Goal: Task Accomplishment & Management: Complete application form

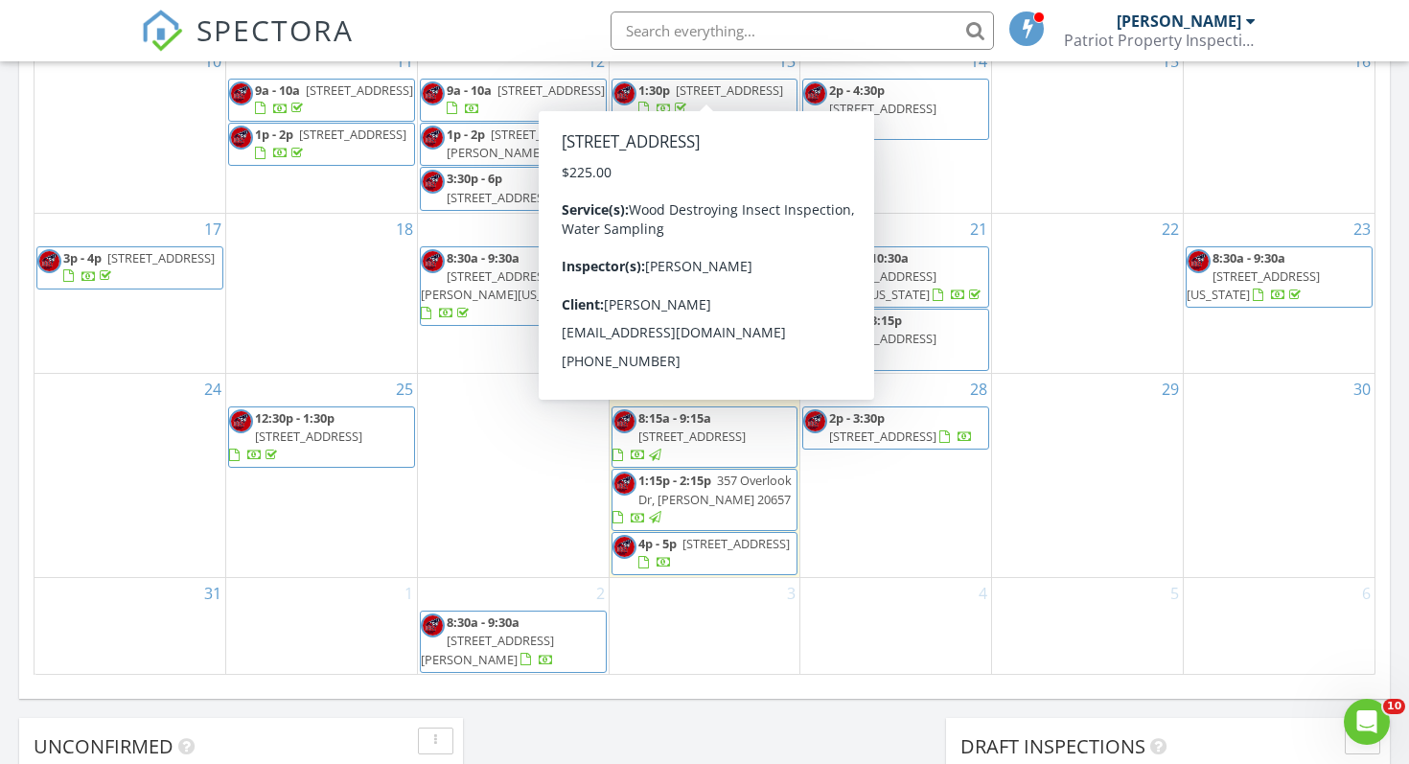
scroll to position [1095, 0]
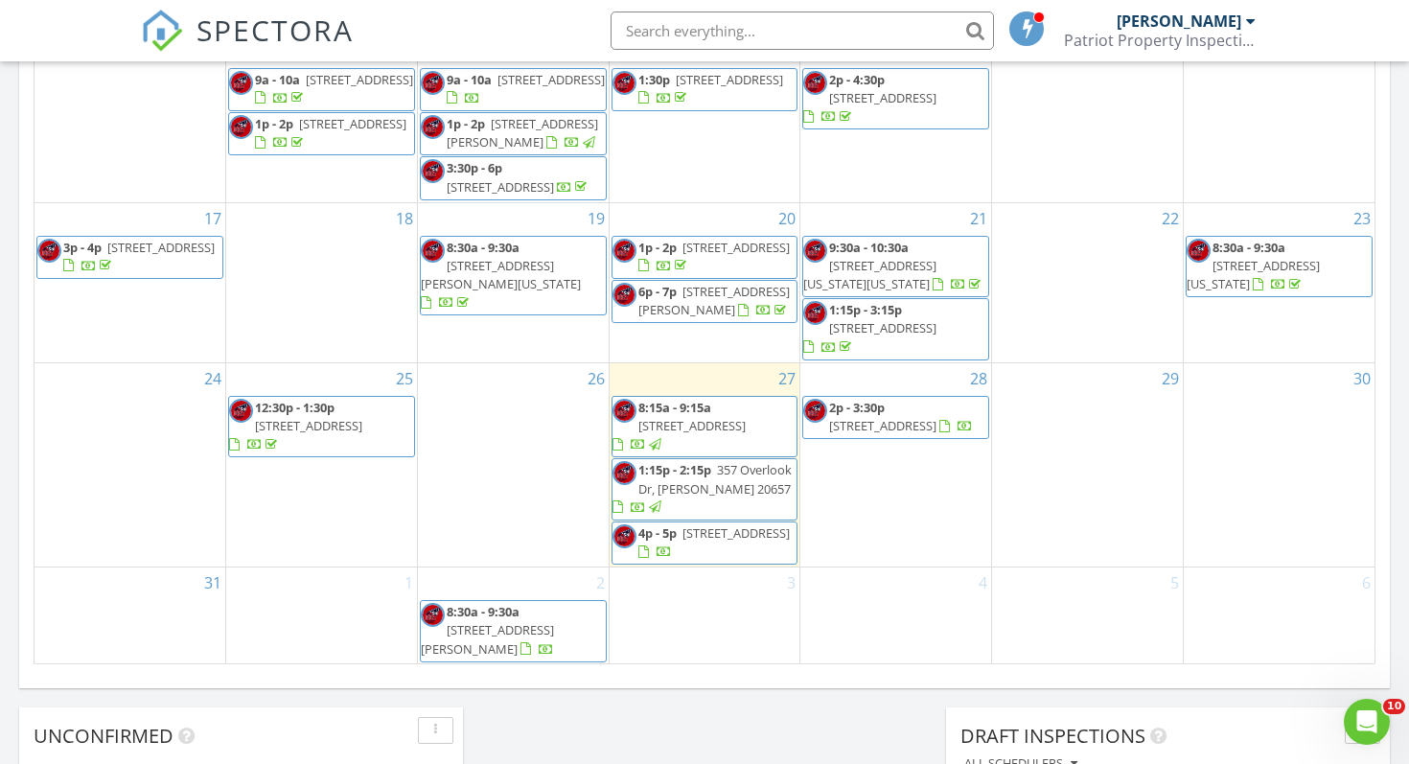
click at [687, 495] on span "357 Overlook Dr, Lusby 20657" at bounding box center [714, 478] width 153 height 35
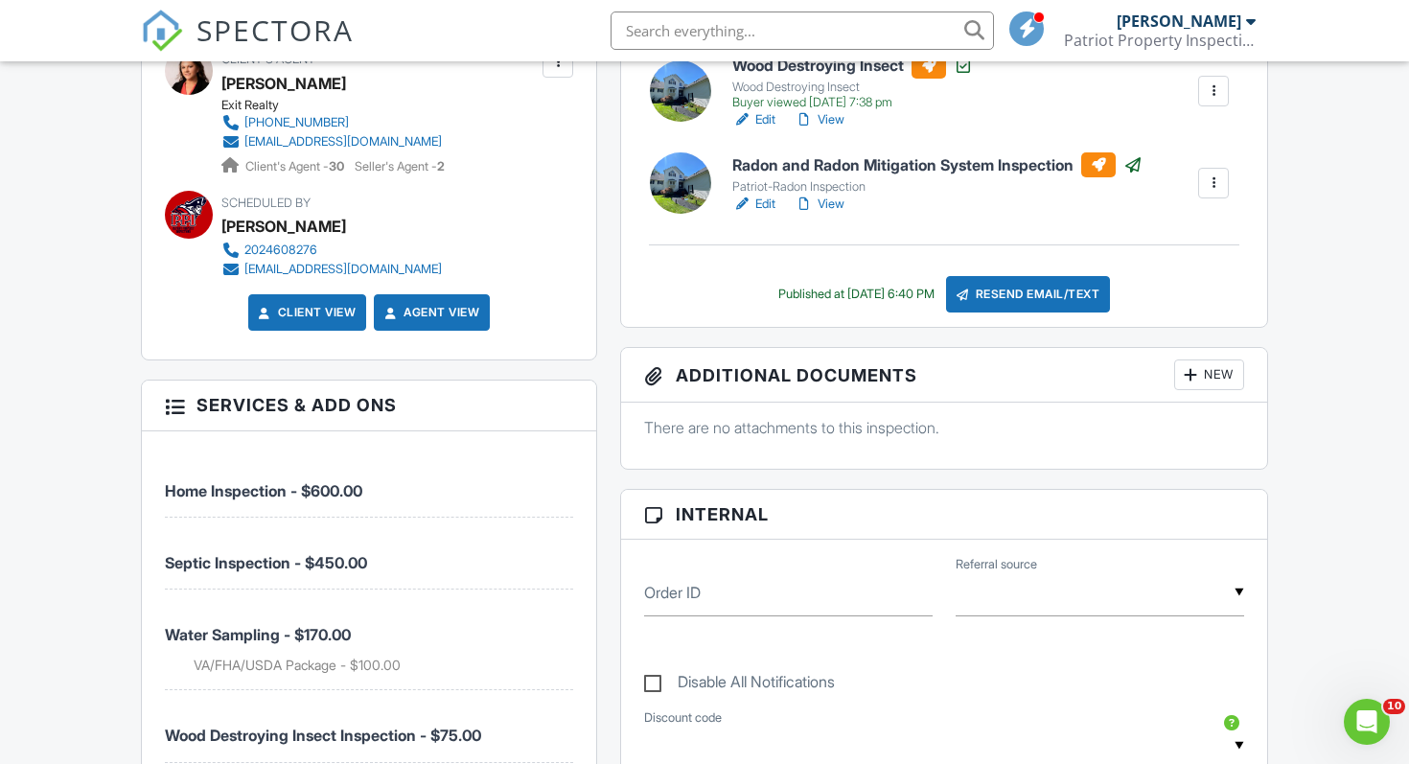
scroll to position [756, 0]
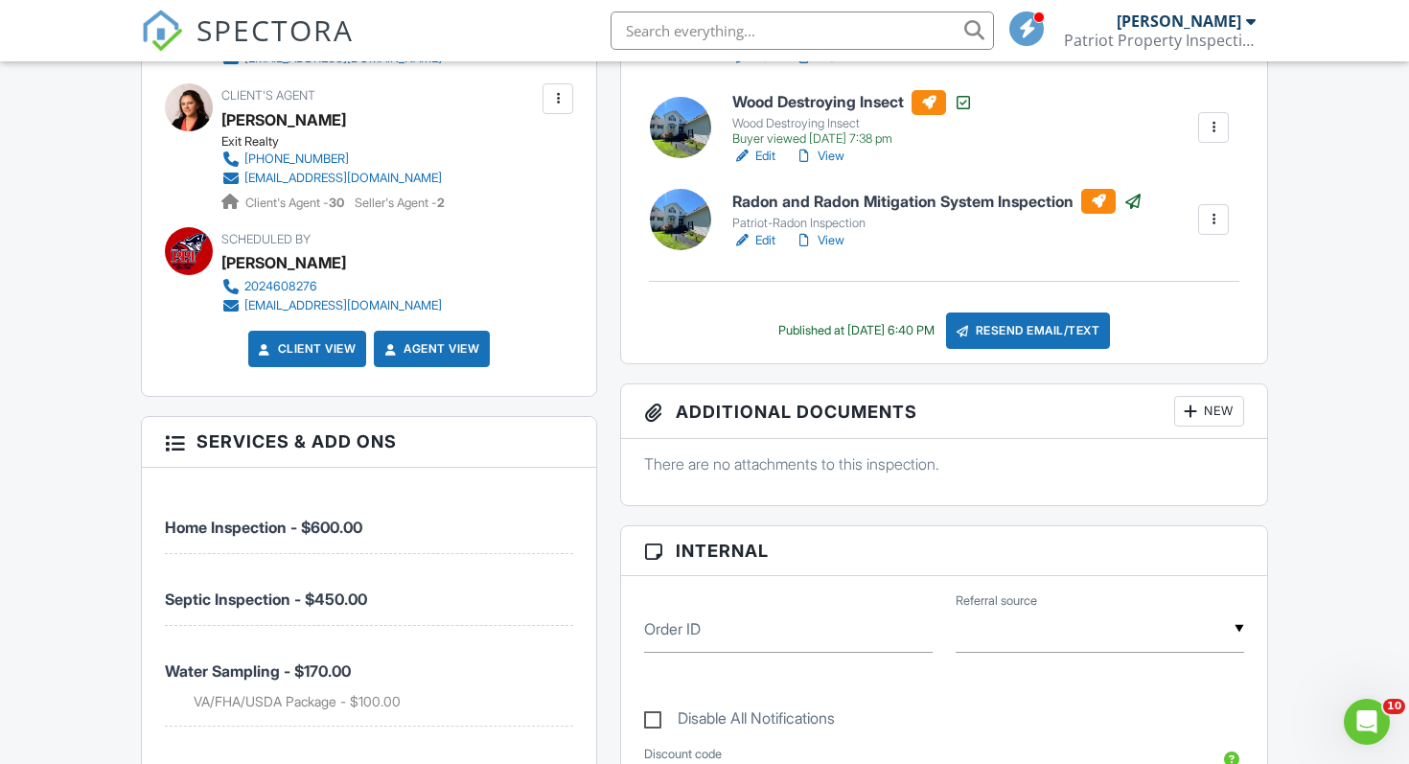
click at [1221, 406] on div "New" at bounding box center [1209, 411] width 70 height 31
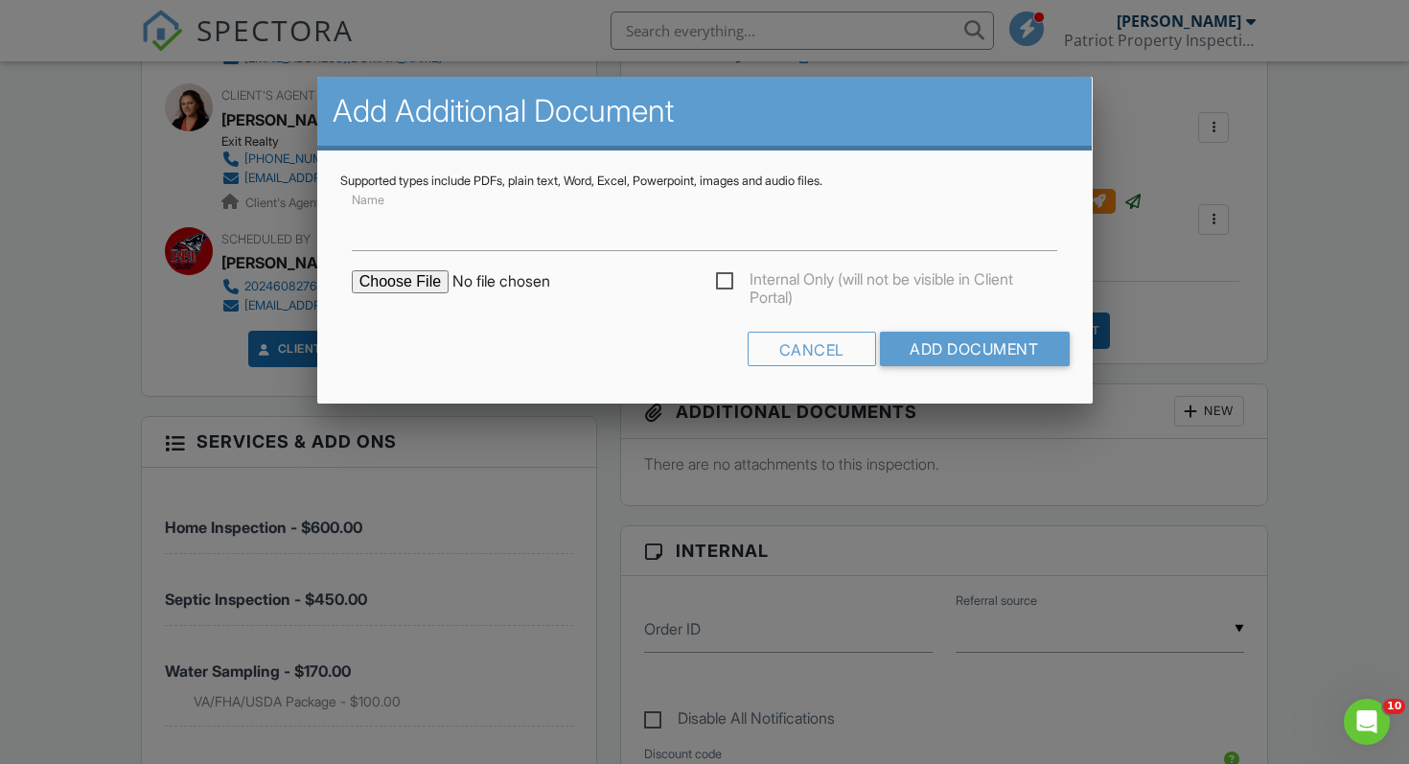
click at [385, 281] on input "file" at bounding box center [515, 281] width 326 height 23
type input "C:\fakepath\Drum Point Lot 6 Blk A sec 25.pdf"
click at [945, 355] on input "Add Document" at bounding box center [974, 349] width 190 height 35
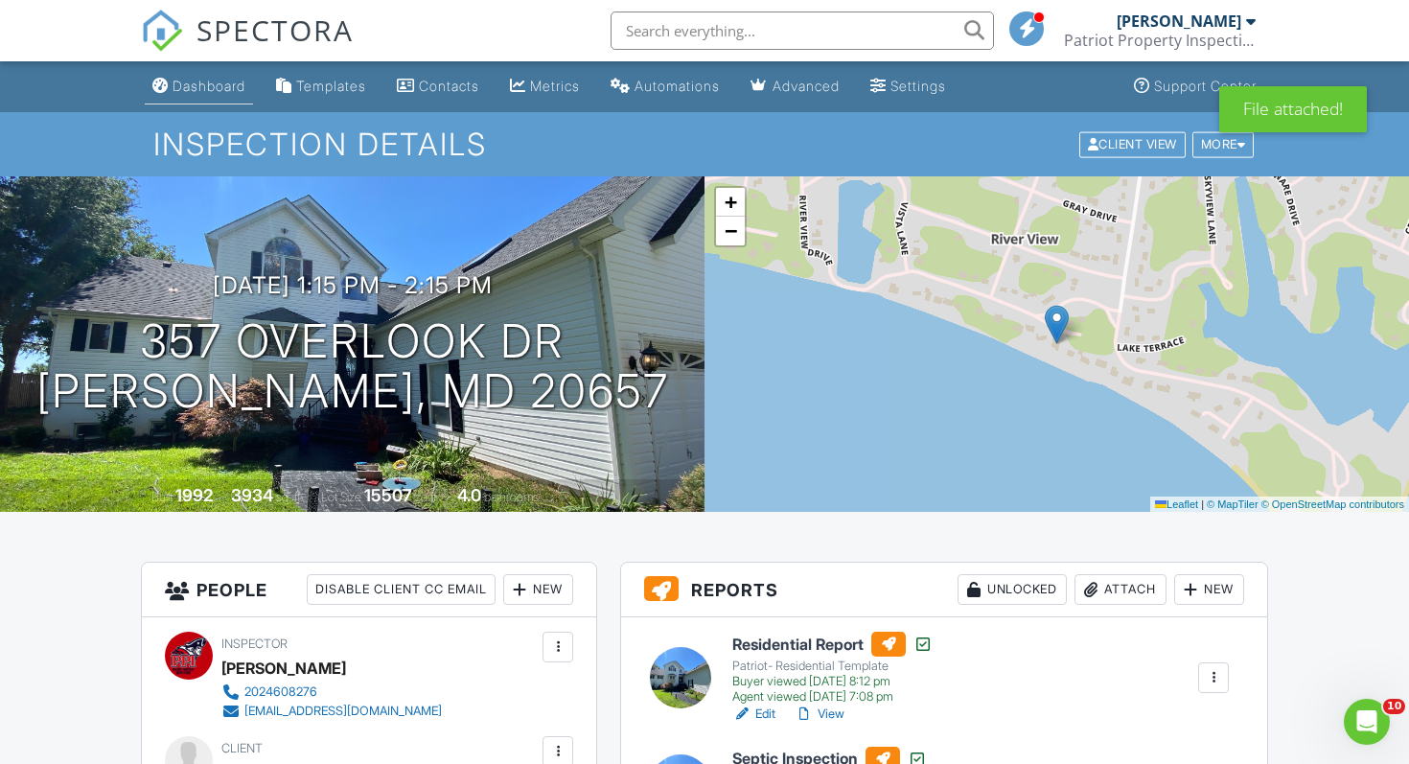
click at [246, 98] on link "Dashboard" at bounding box center [199, 86] width 108 height 35
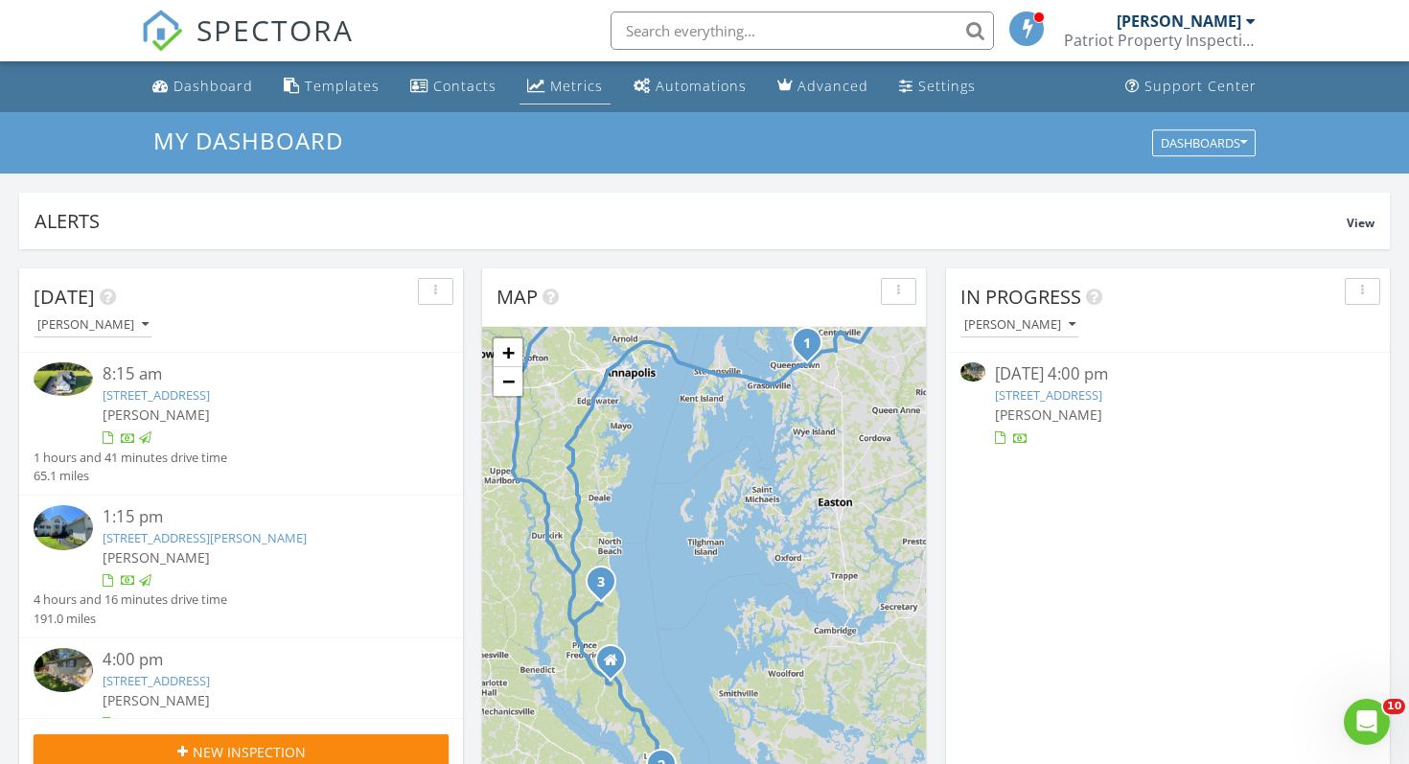
click at [584, 85] on div "Metrics" at bounding box center [576, 86] width 53 height 18
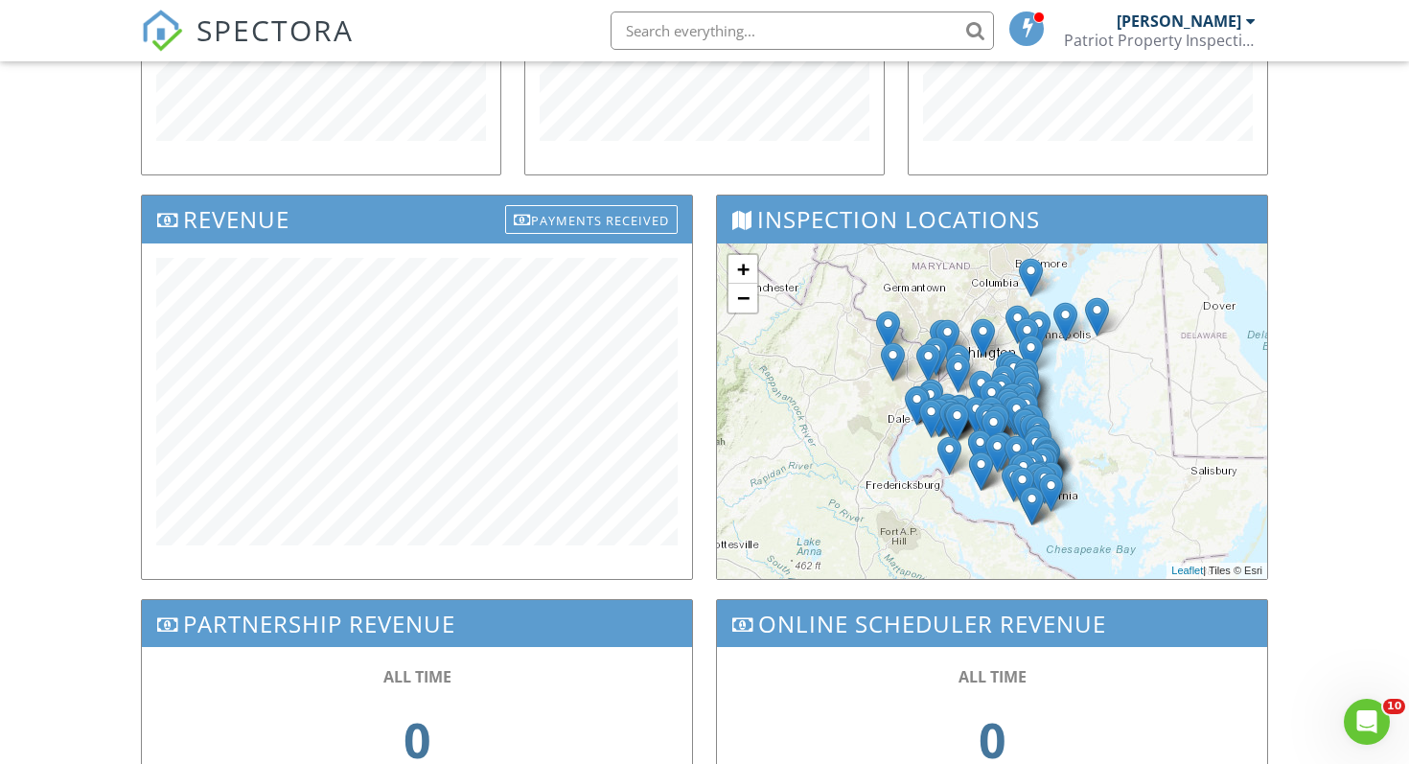
scroll to position [518, 0]
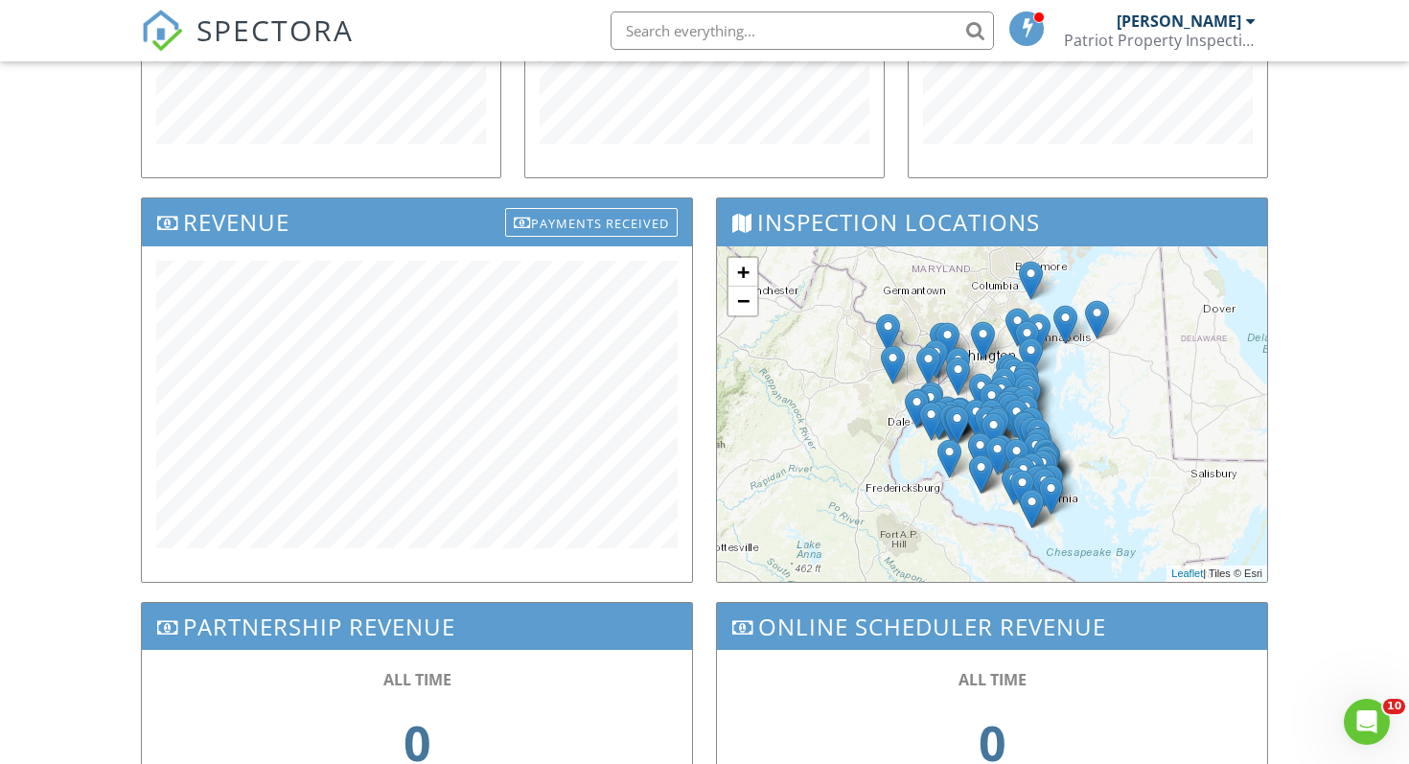
click at [1101, 320] on img at bounding box center [1097, 319] width 24 height 39
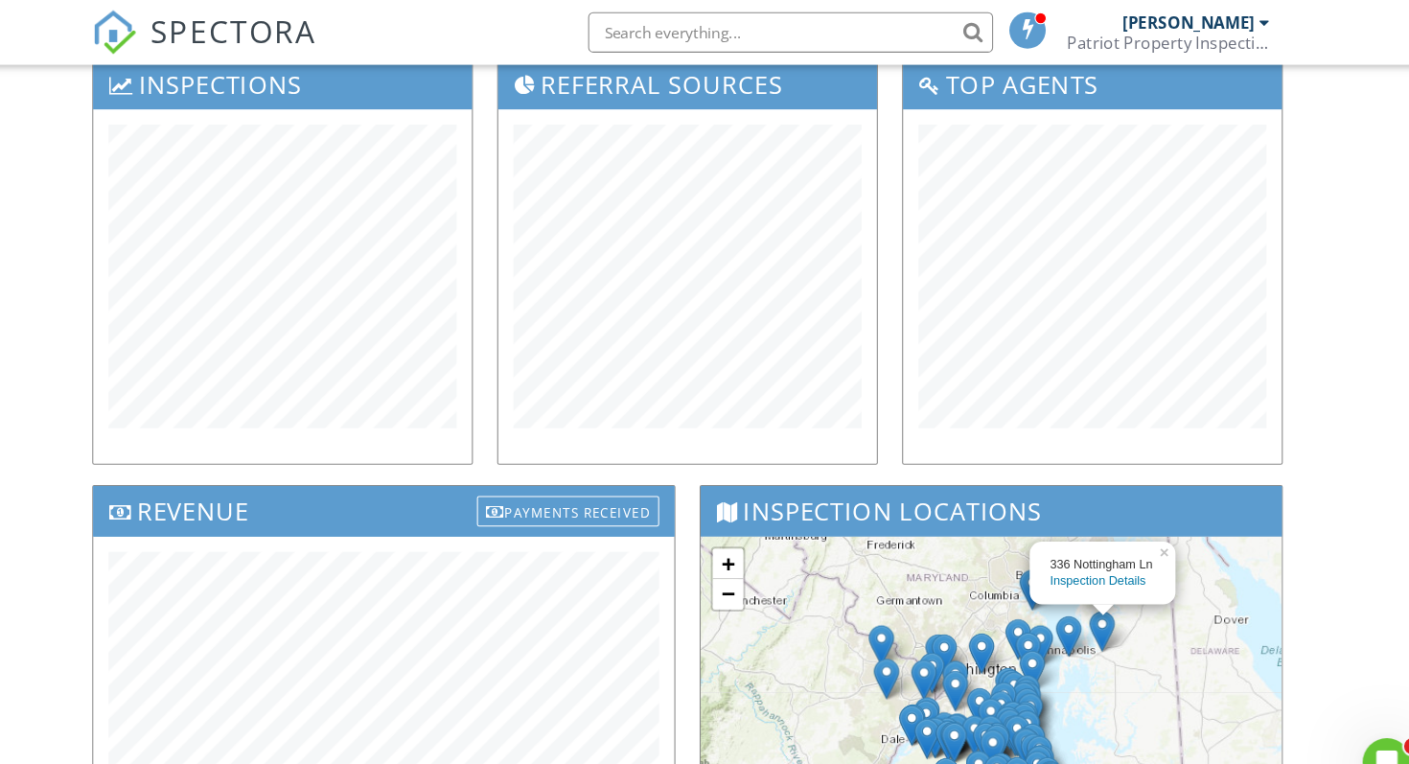
scroll to position [0, 0]
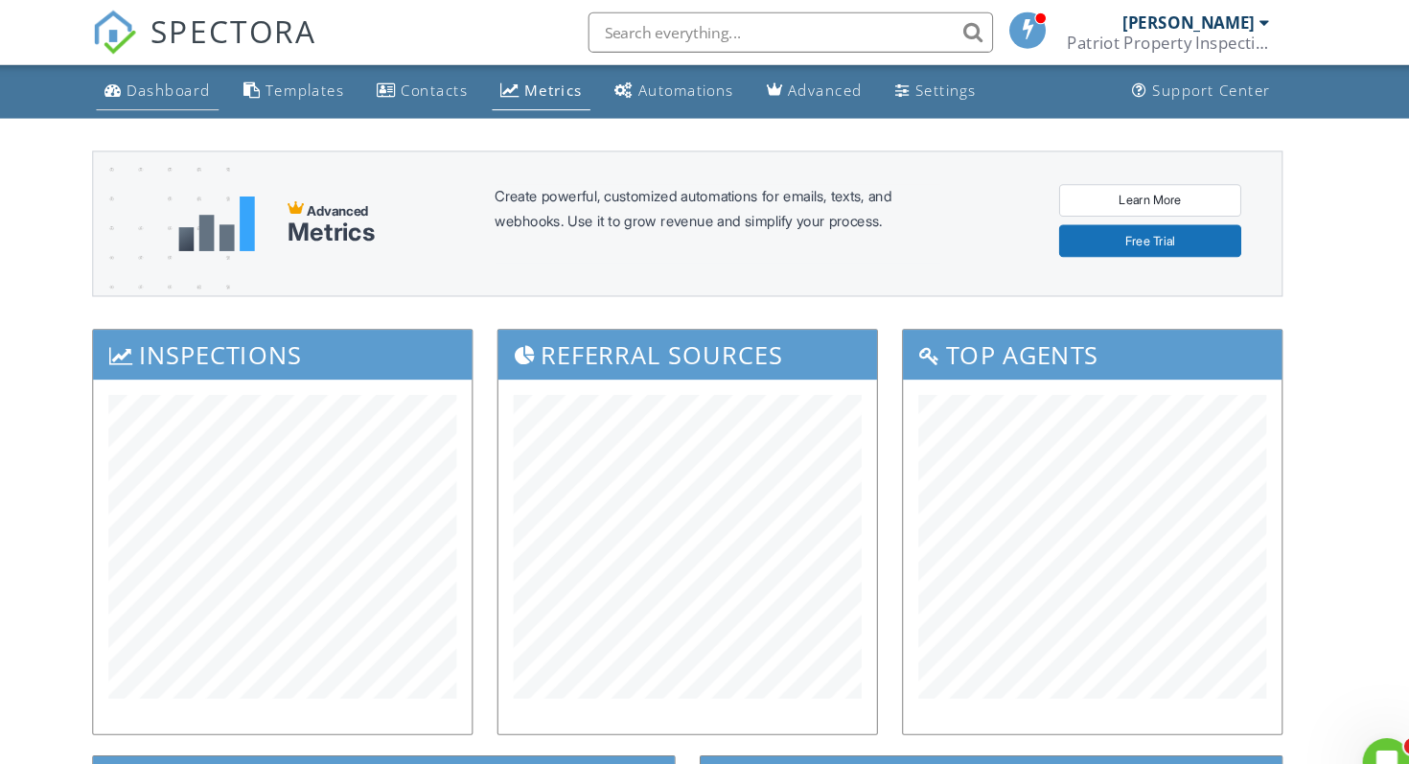
click at [205, 92] on div "Dashboard" at bounding box center [214, 86] width 80 height 18
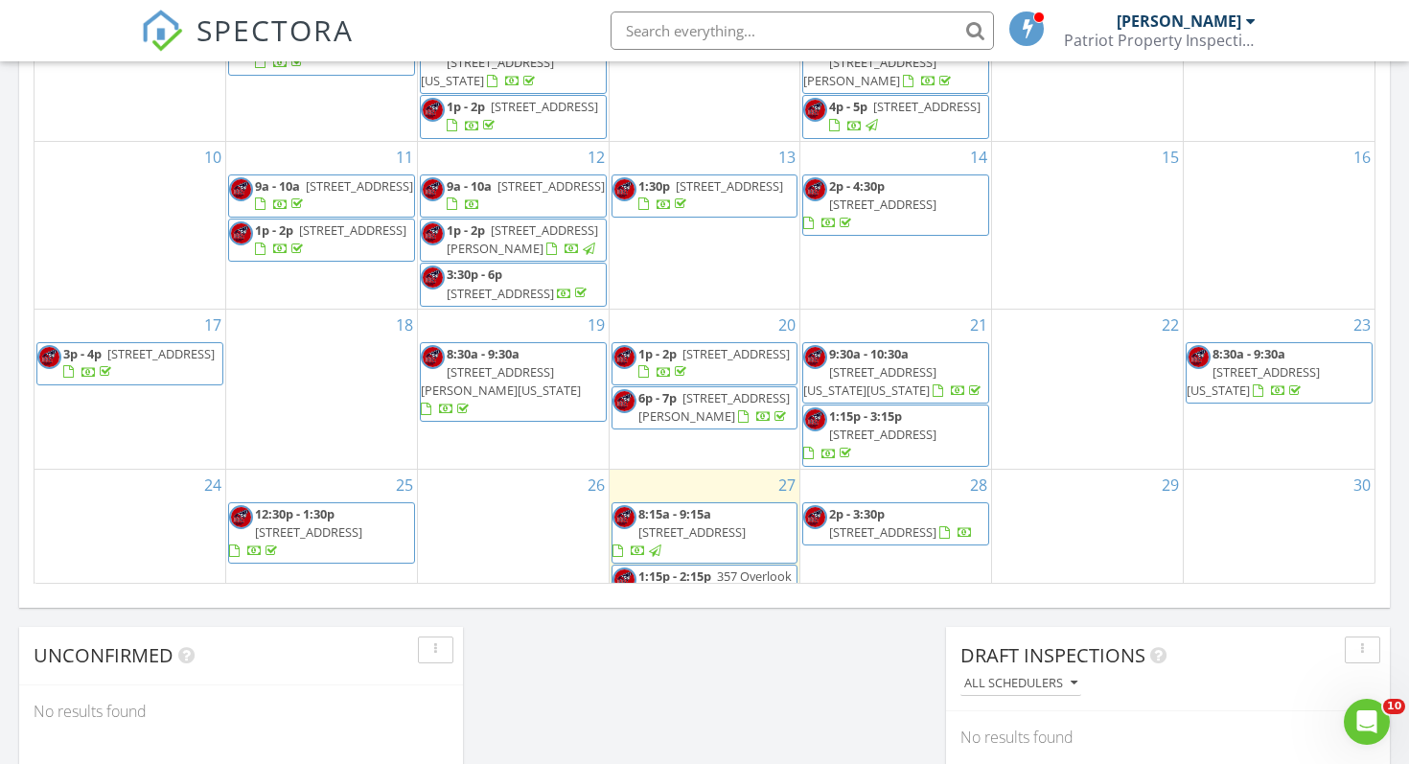
scroll to position [280, 0]
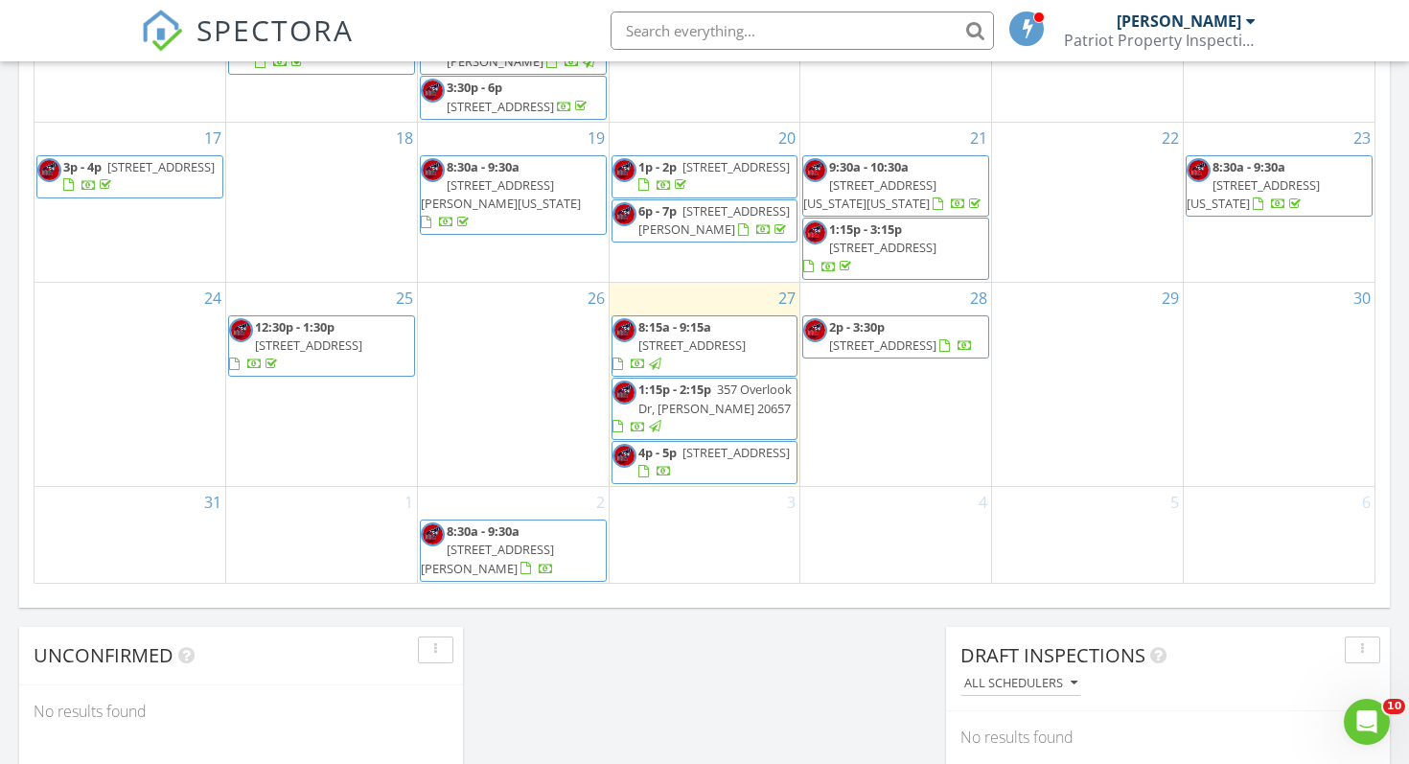
click at [524, 535] on link "8:30a - 9:30a [STREET_ADDRESS][PERSON_NAME]" at bounding box center [487, 549] width 133 height 54
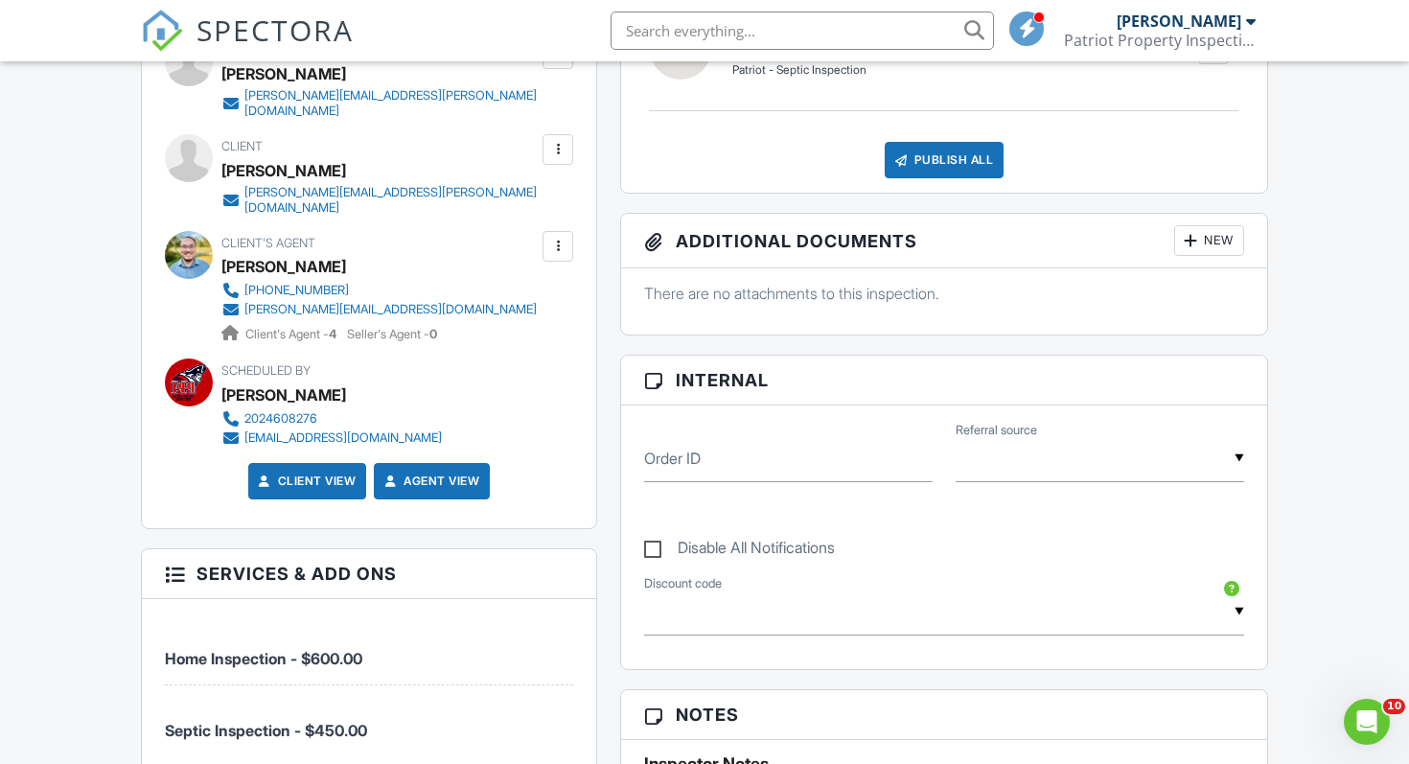
scroll to position [688, 0]
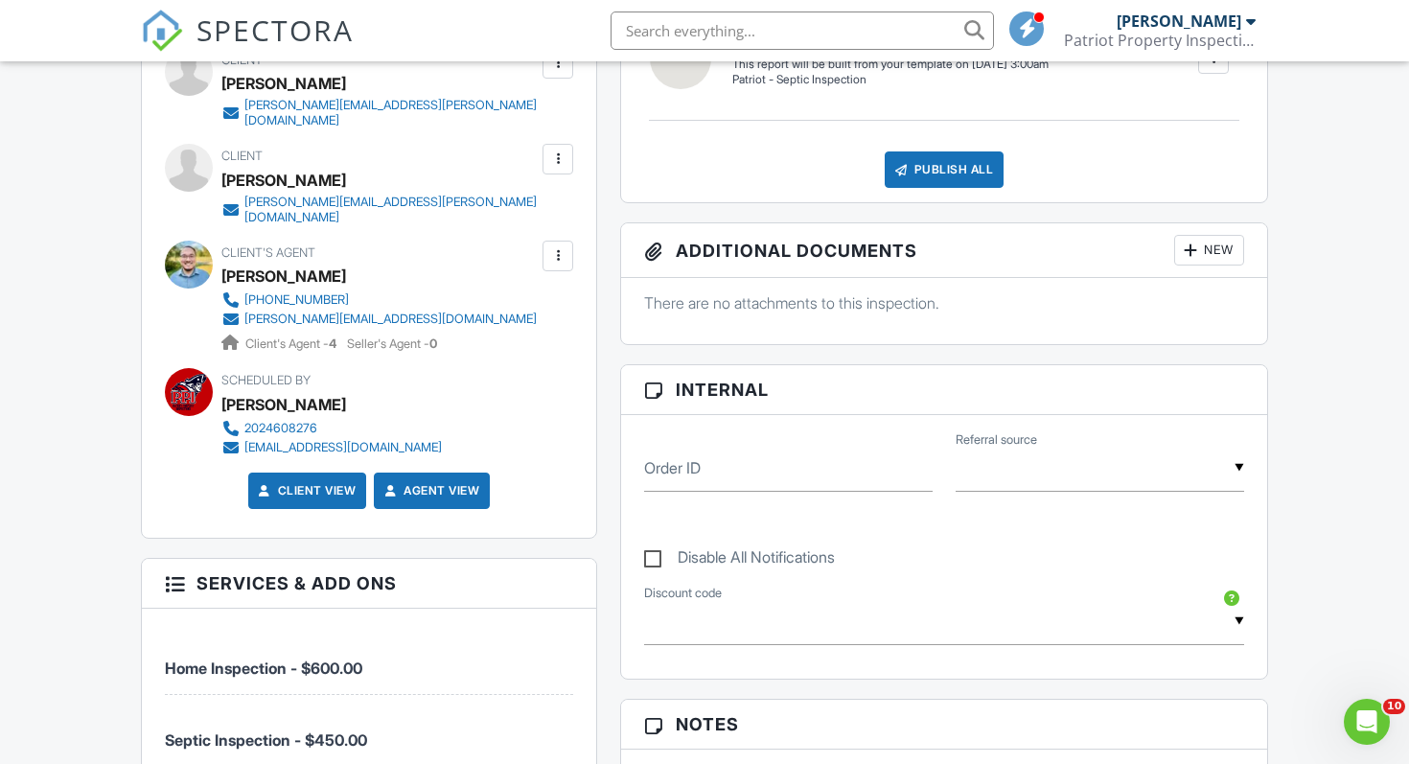
click at [1216, 252] on div "New" at bounding box center [1209, 250] width 70 height 31
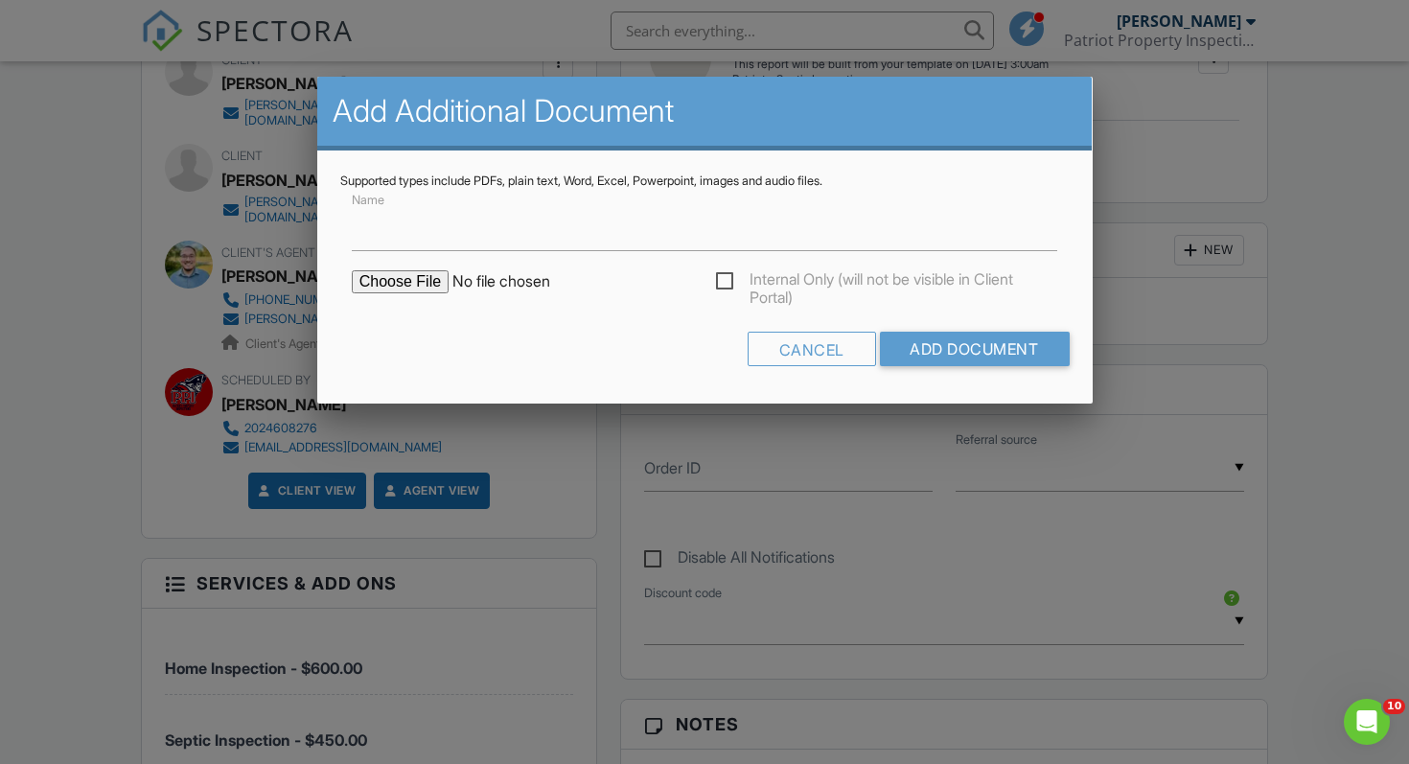
click at [392, 276] on input "file" at bounding box center [515, 281] width 326 height 23
type input "C:\fakepath\Calvert Beach Lot 14 Blk 4.pdf"
click at [958, 357] on input "Add Document" at bounding box center [974, 349] width 190 height 35
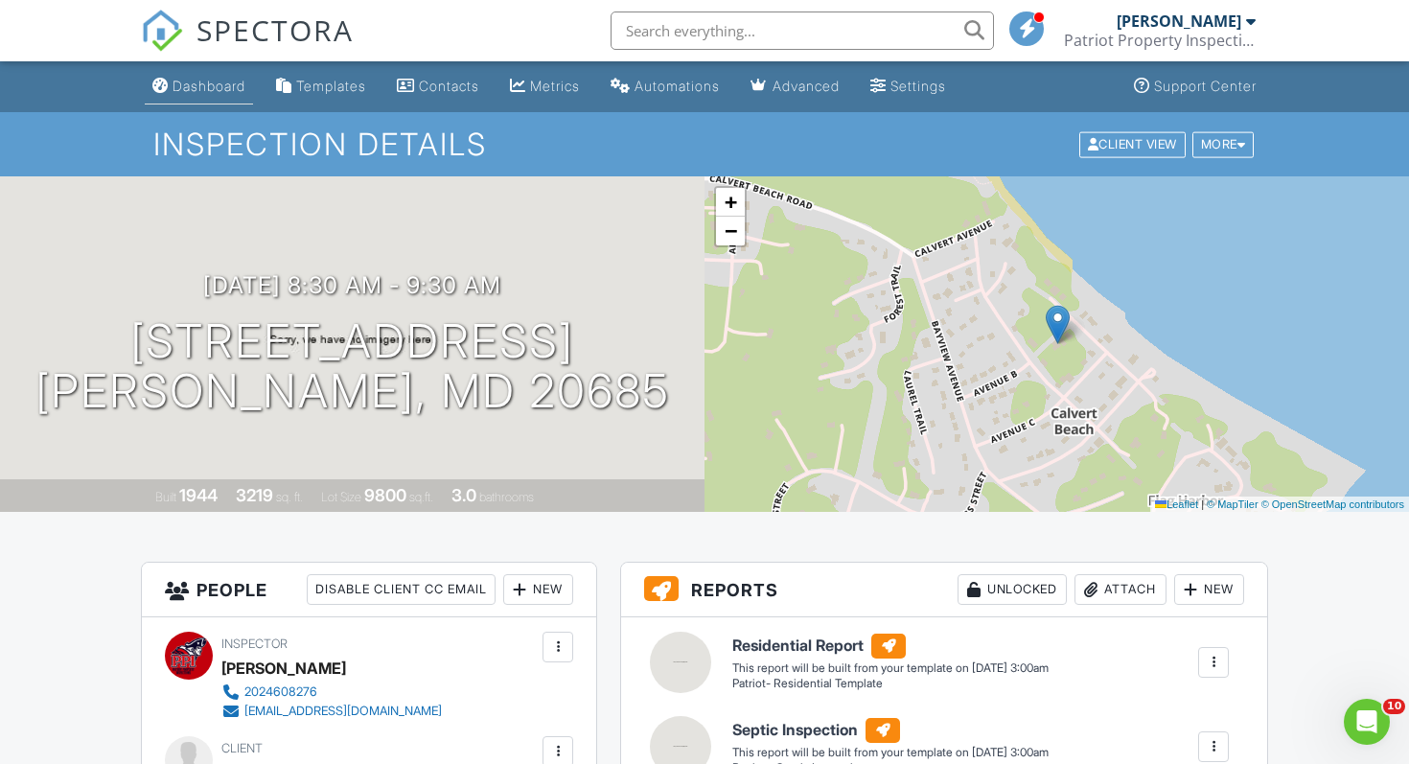
click at [224, 96] on link "Dashboard" at bounding box center [199, 86] width 108 height 35
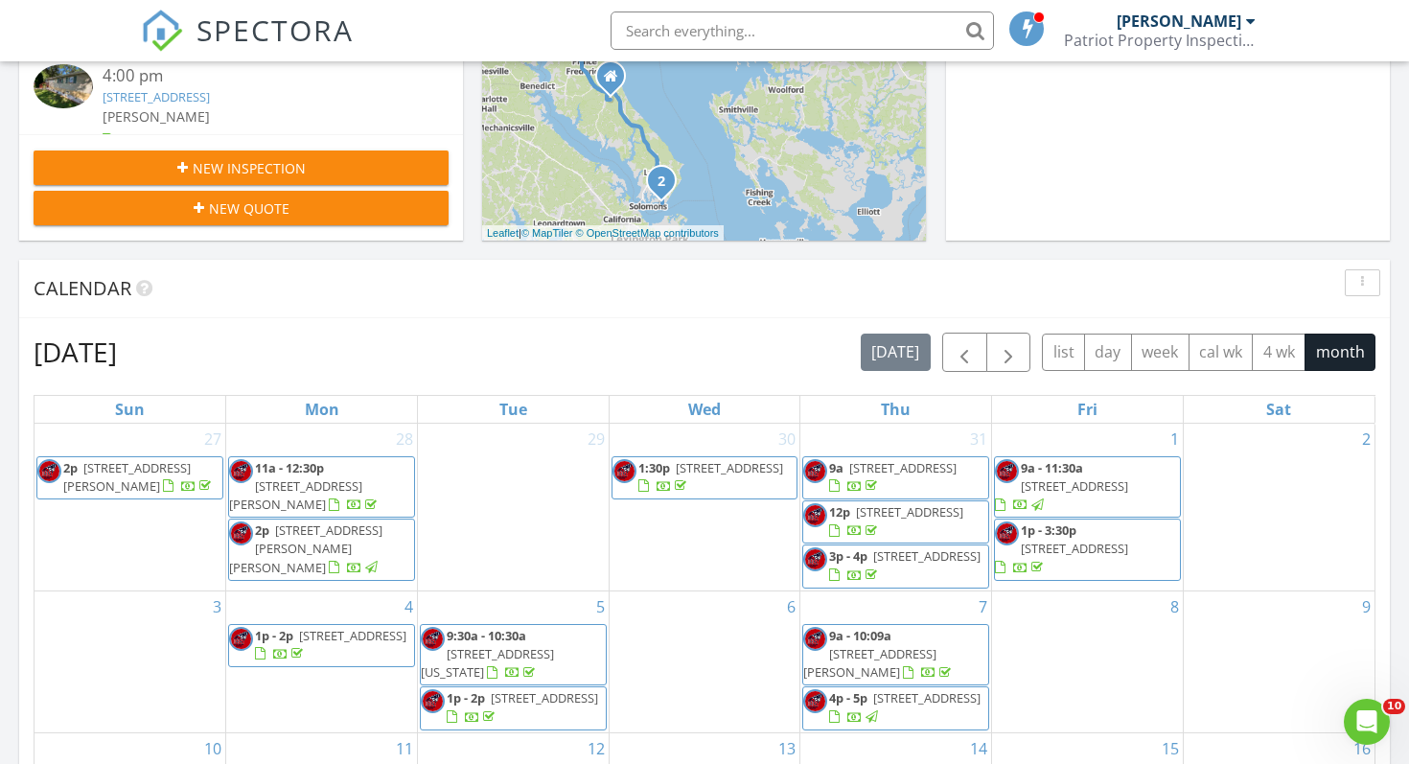
scroll to position [583, 0]
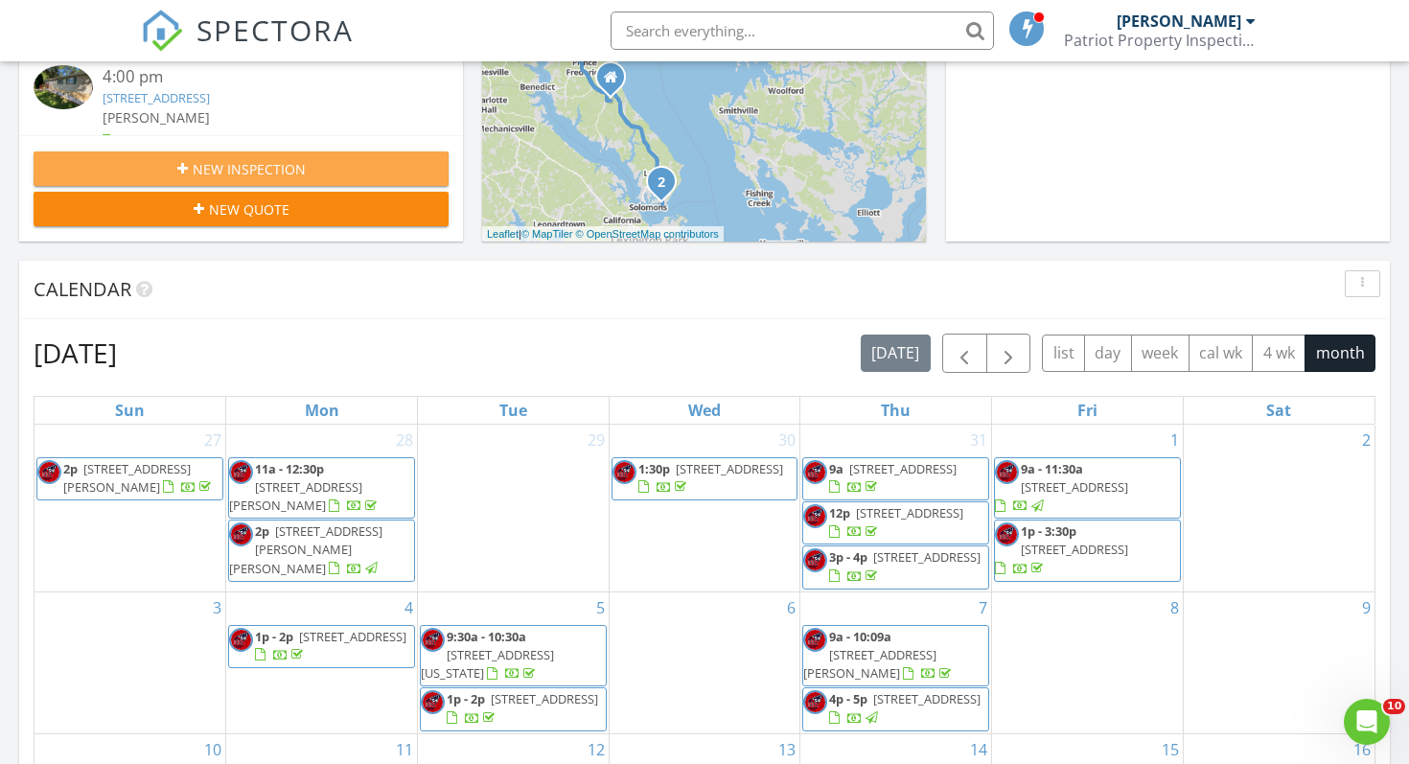
click at [369, 169] on div "New Inspection" at bounding box center [241, 169] width 384 height 20
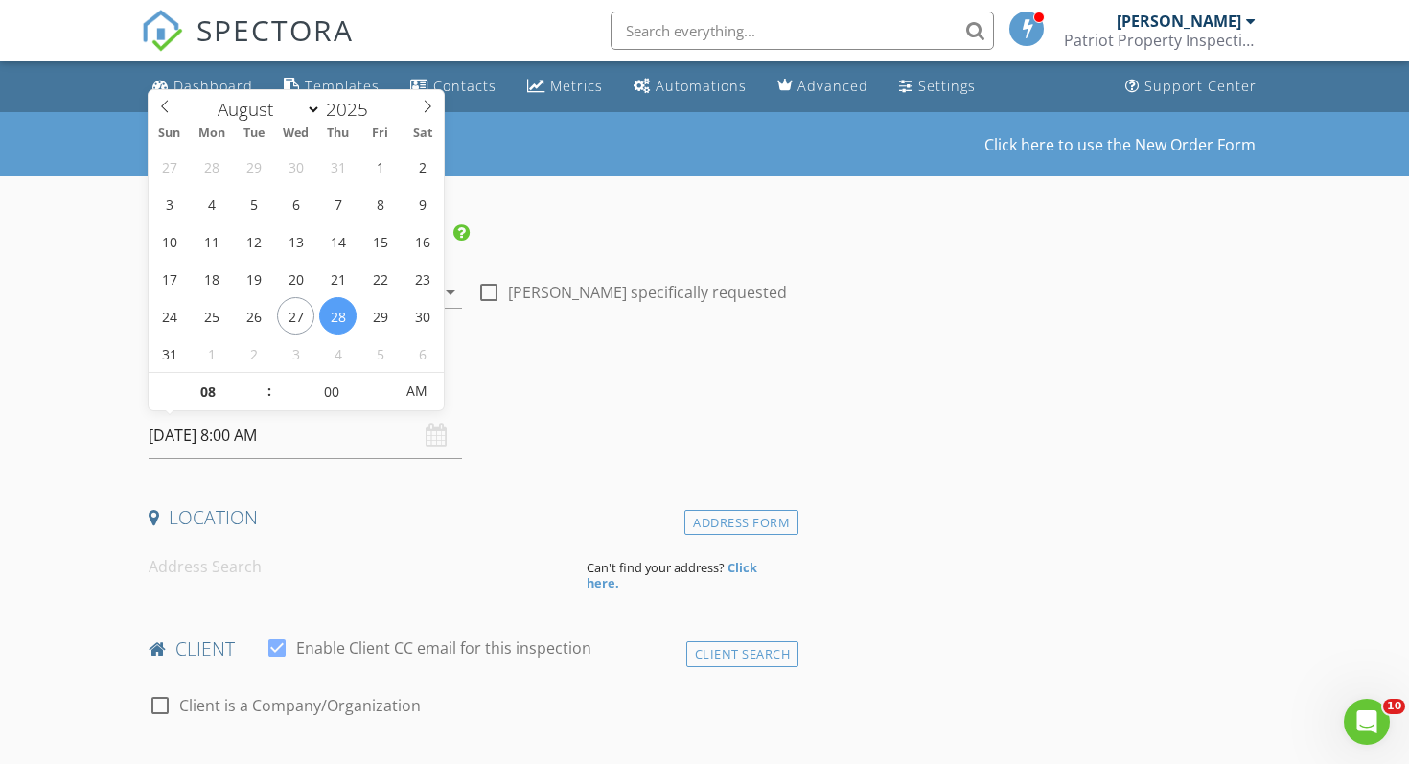
click at [213, 429] on input "[DATE] 8:00 AM" at bounding box center [305, 435] width 313 height 47
select select "8"
type input "[DATE] 8:00 AM"
type input "09"
type input "[DATE] 9:00 AM"
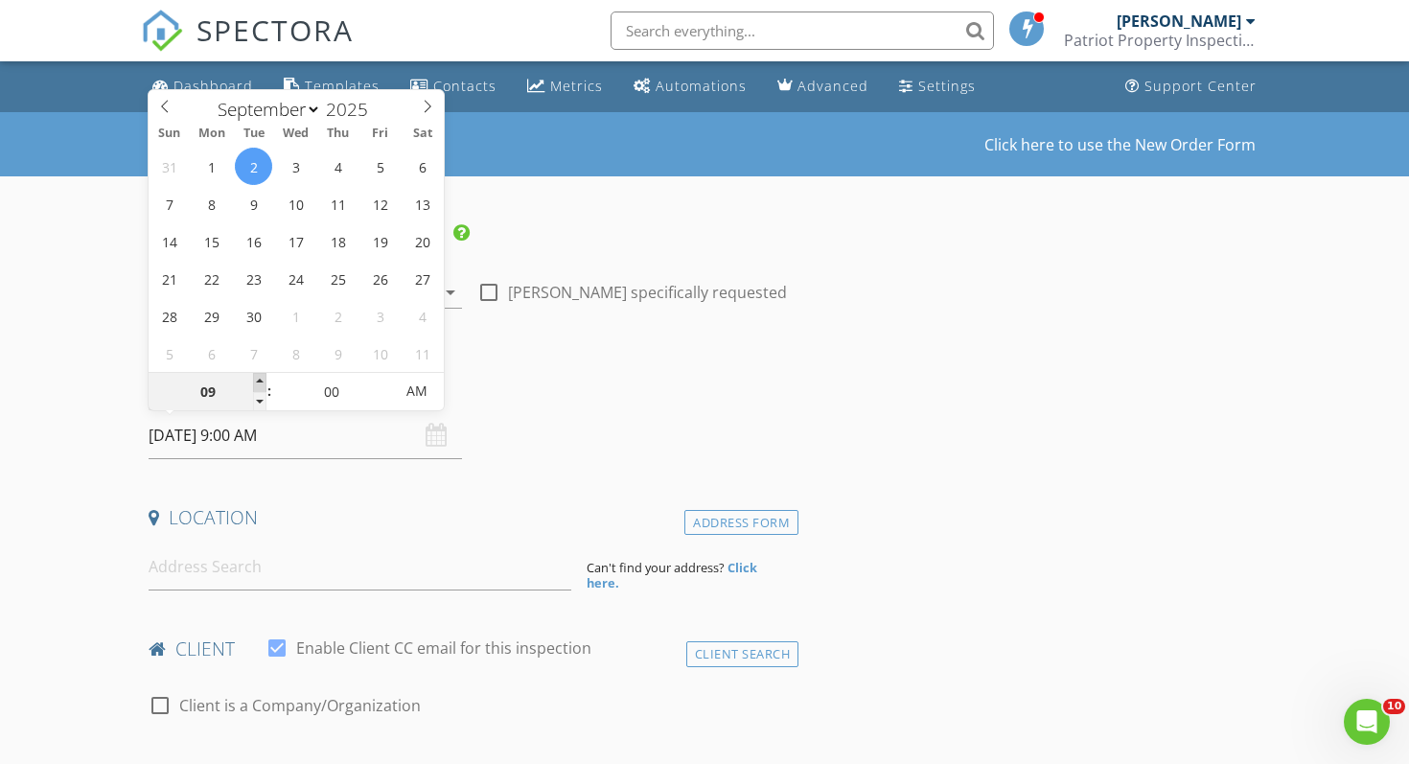
click at [256, 378] on span at bounding box center [259, 382] width 13 height 19
type input "10"
type input "[DATE] 10:00 AM"
click at [256, 378] on span at bounding box center [259, 382] width 13 height 19
type input "11"
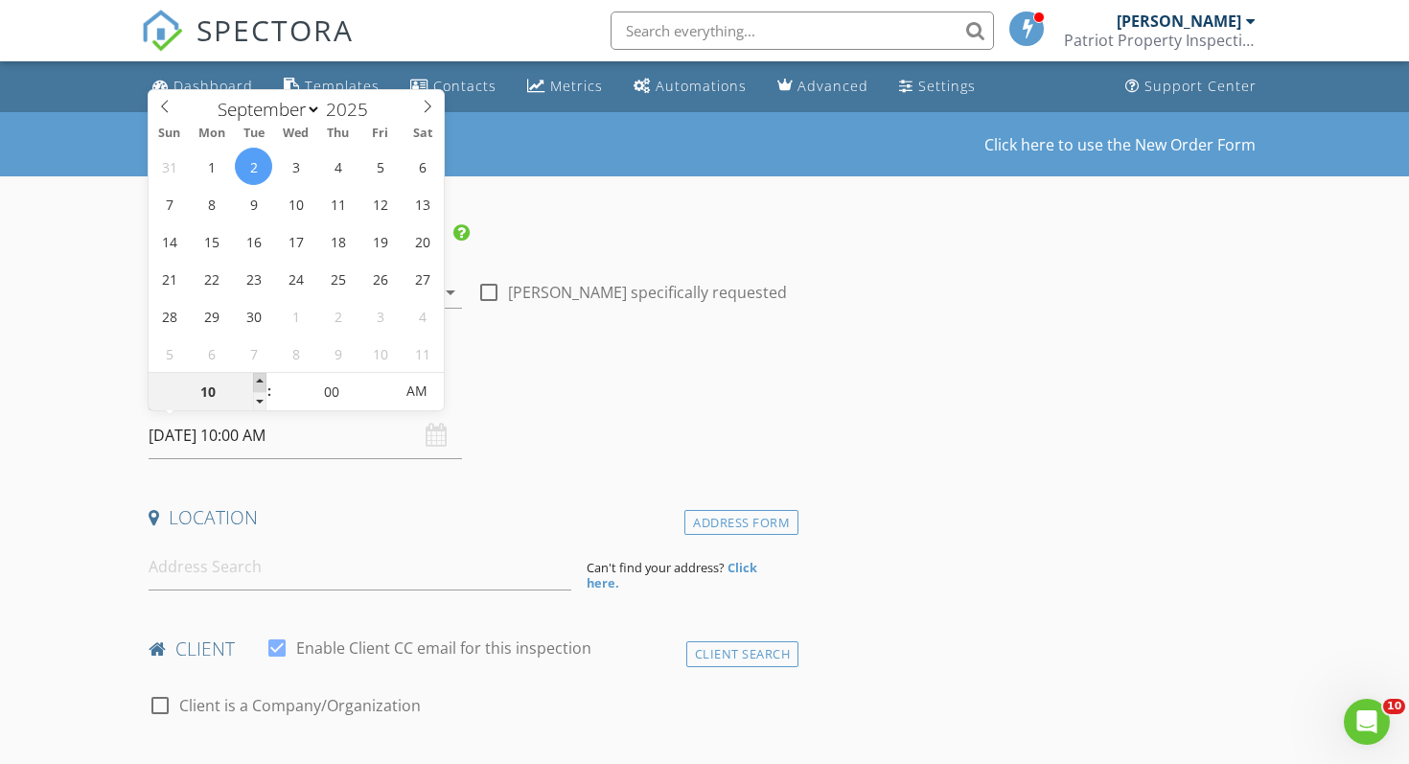
type input "[DATE] 11:00 AM"
click at [256, 378] on span at bounding box center [259, 382] width 13 height 19
type input "12"
type input "09/02/2025 12:00 PM"
click at [256, 378] on span at bounding box center [259, 382] width 13 height 19
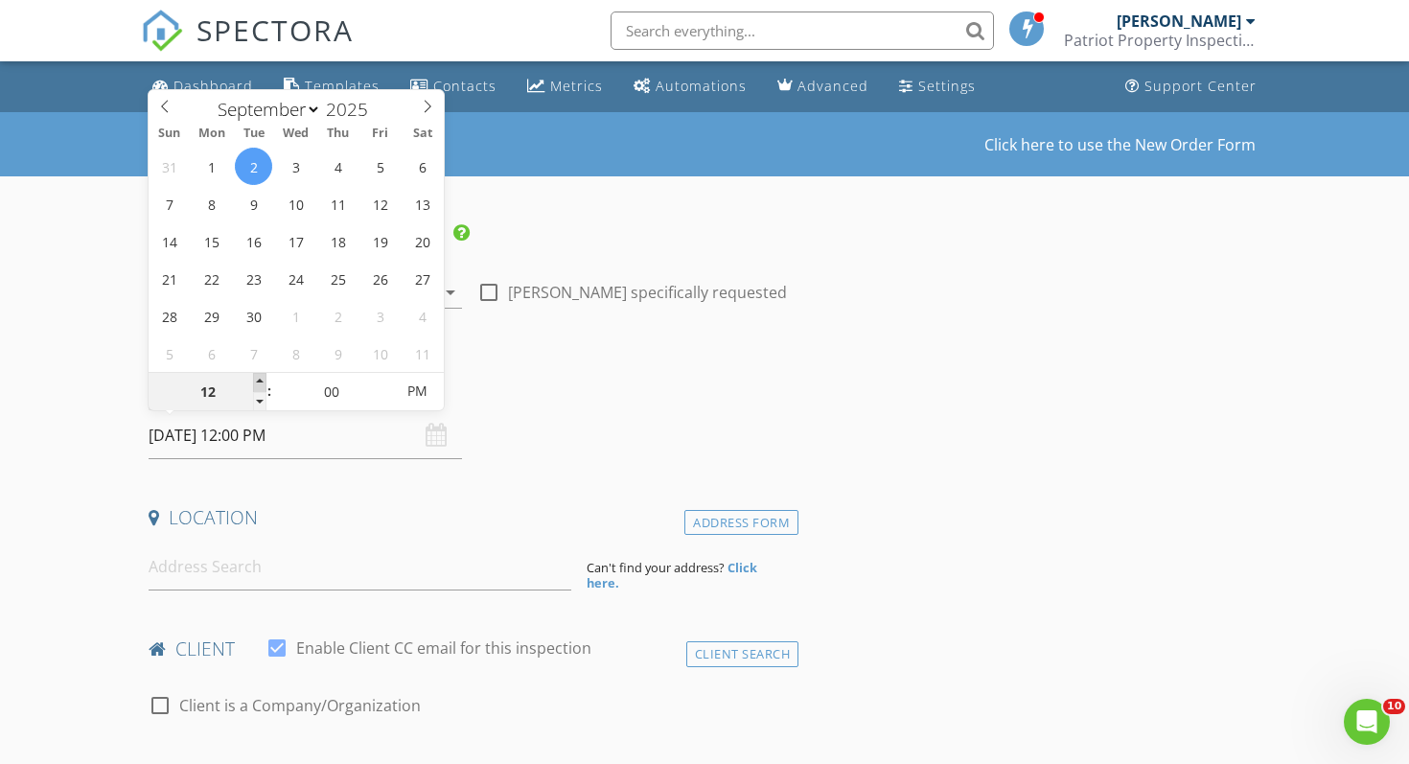
type input "01"
type input "[DATE] 1:00 PM"
click at [256, 378] on span at bounding box center [259, 382] width 13 height 19
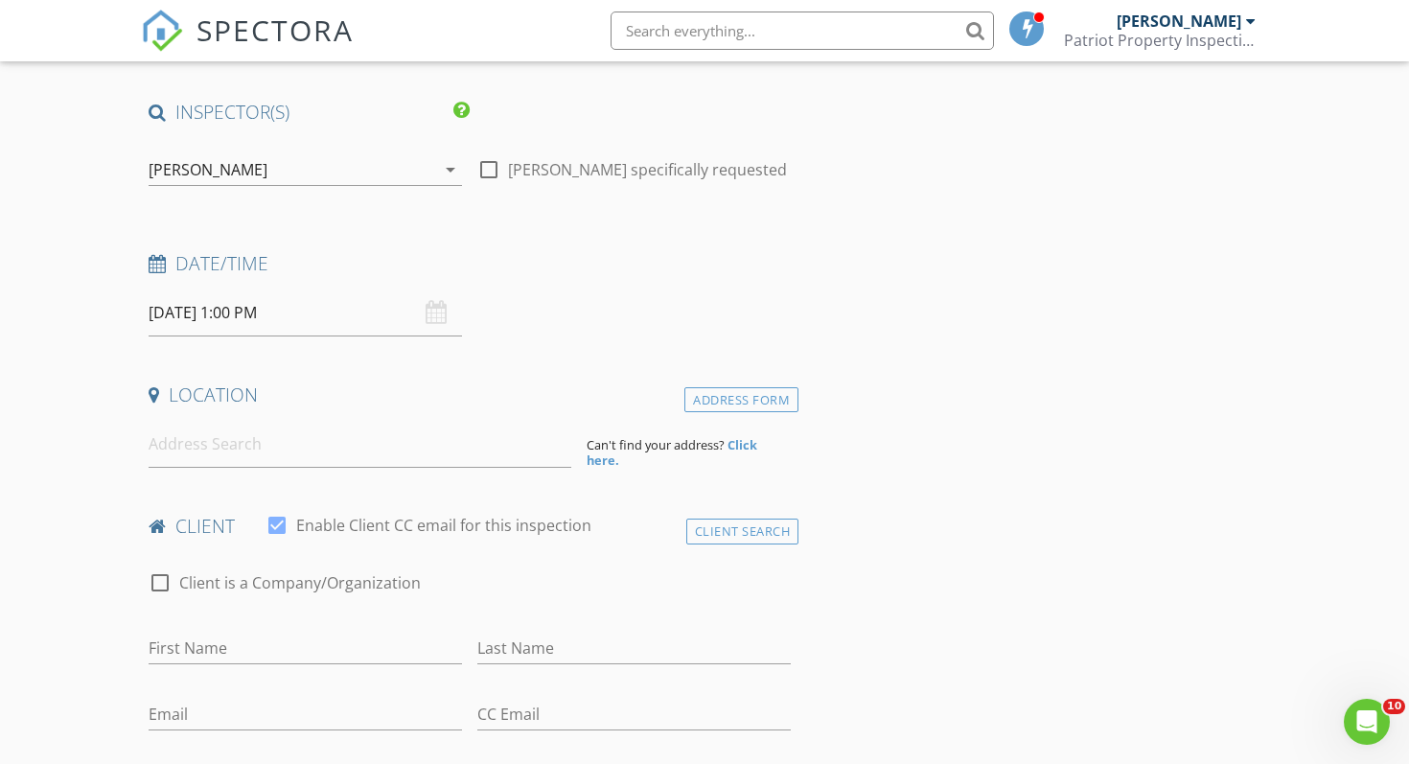
scroll to position [126, 0]
click at [220, 448] on input at bounding box center [360, 441] width 423 height 47
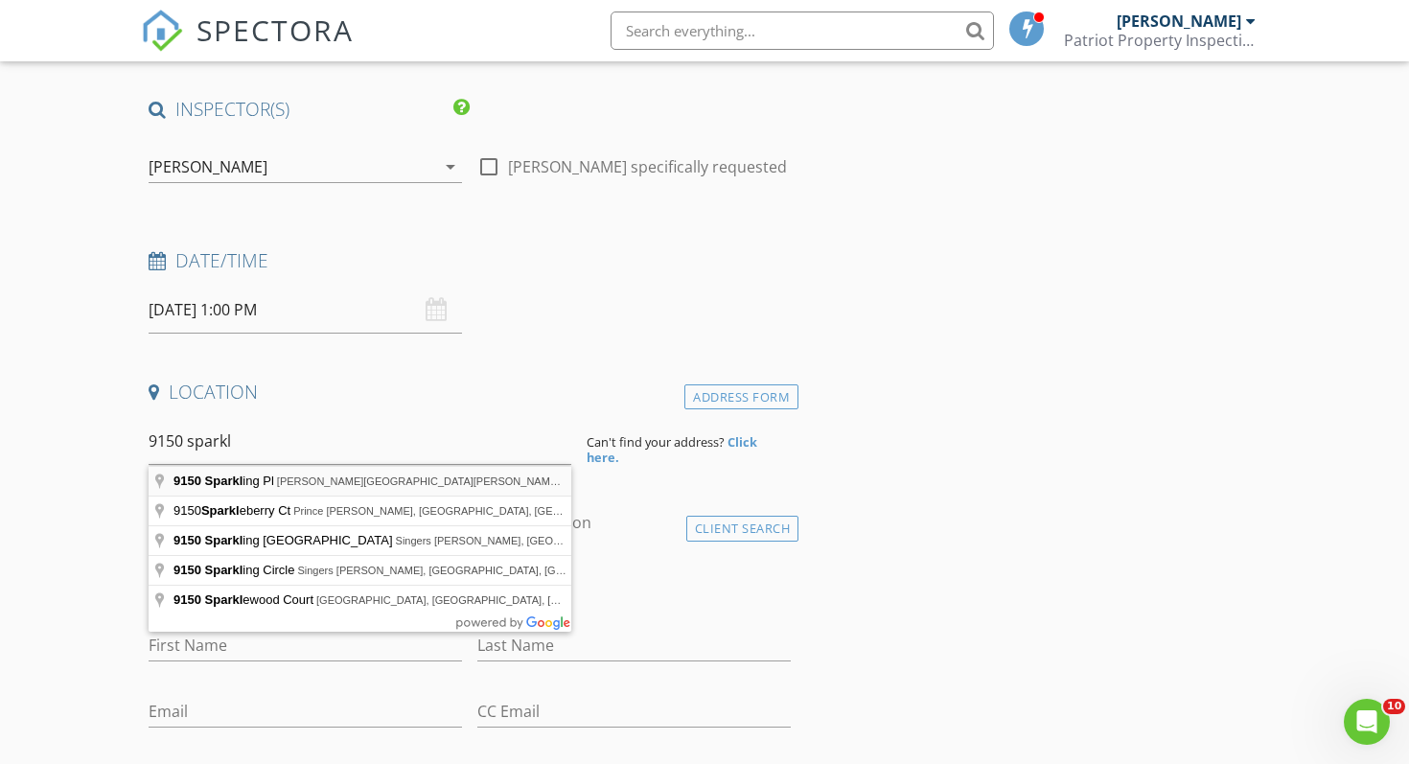
type input "9150 Sparkling Pl, Charlotte Hall, MD, USA"
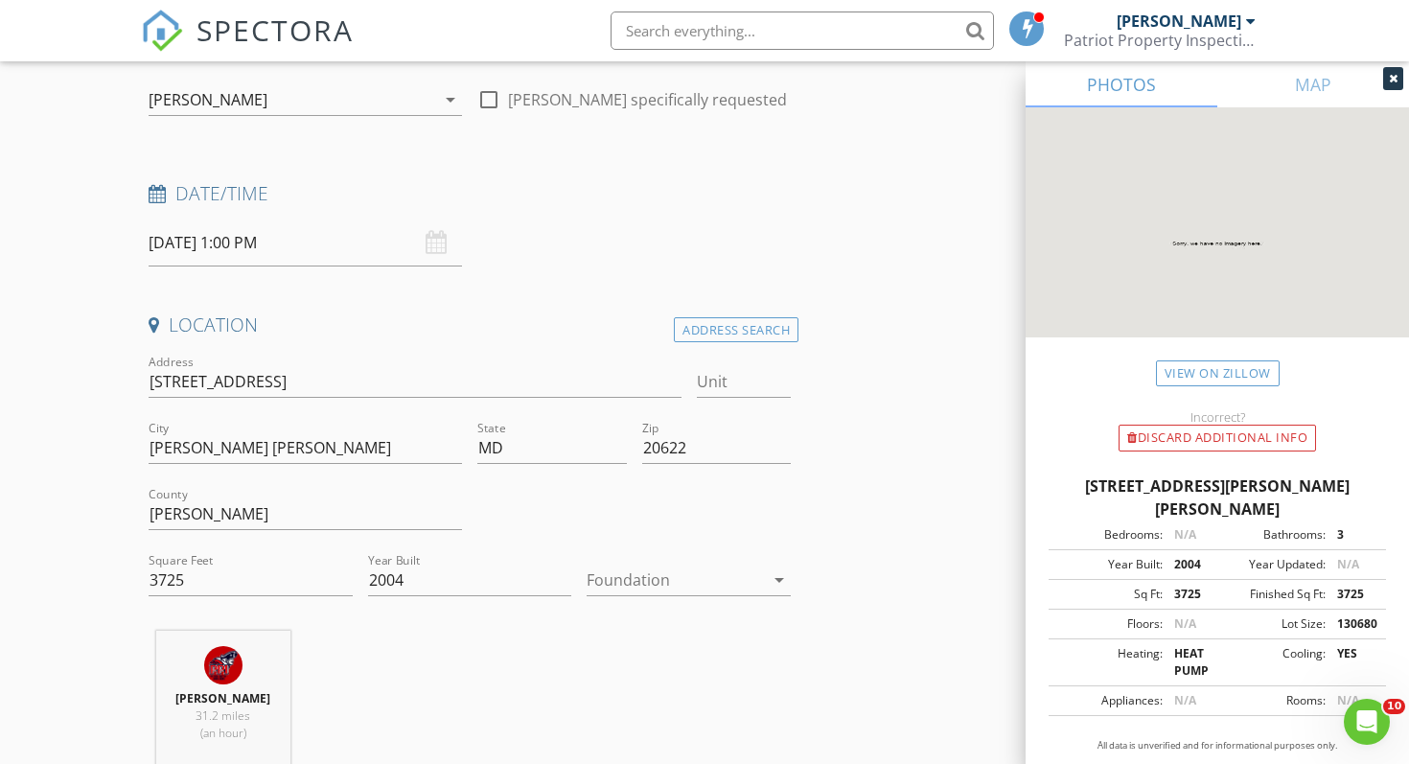
scroll to position [197, 0]
drag, startPoint x: 213, startPoint y: 569, endPoint x: 126, endPoint y: 568, distance: 87.3
type input "5365"
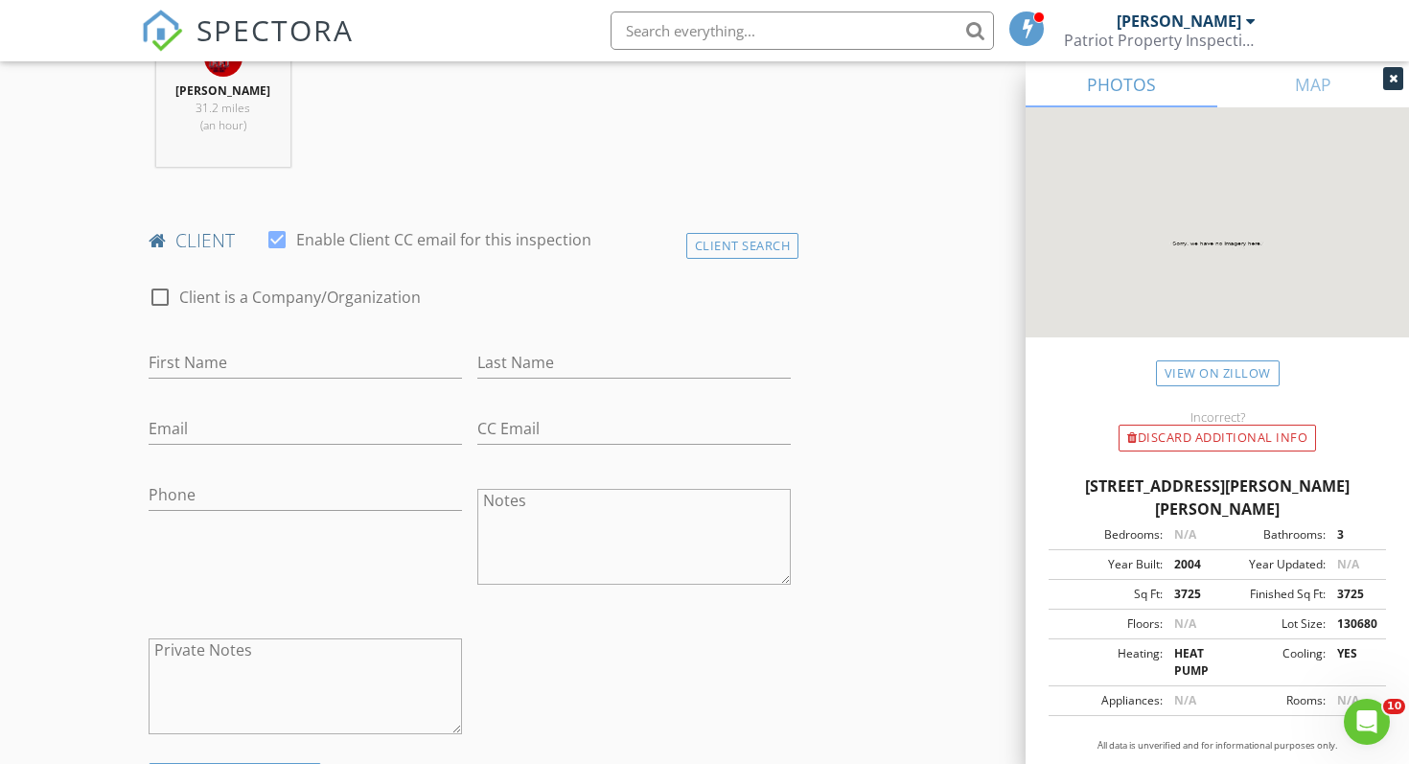
scroll to position [803, 0]
click at [246, 353] on input "First Name" at bounding box center [305, 360] width 313 height 32
type input "[PERSON_NAME]"
click at [186, 425] on input "Email" at bounding box center [305, 426] width 313 height 32
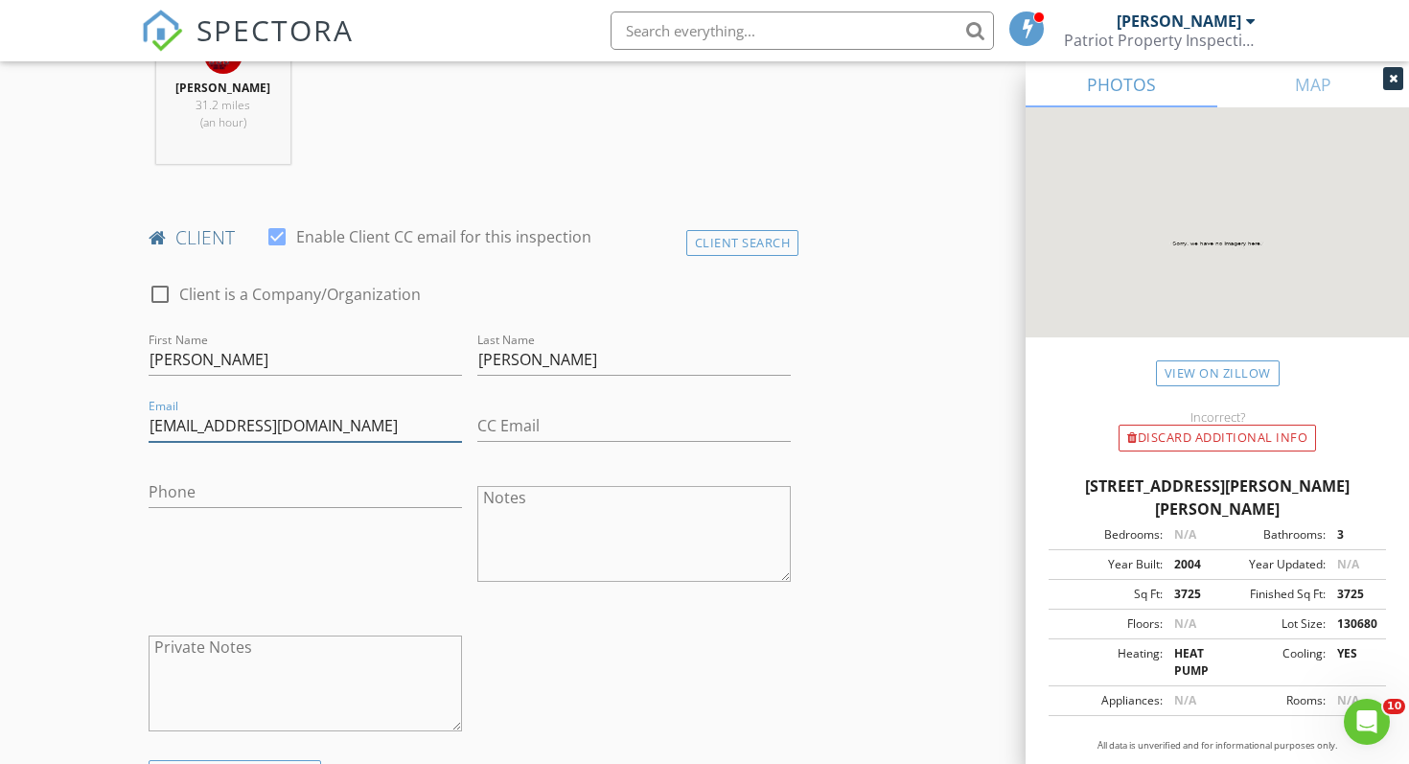
type input "J.I.Wallace72@gmail.com"
click at [219, 481] on input "Phone" at bounding box center [305, 492] width 313 height 32
type input "[PHONE_NUMBER]"
click at [247, 567] on div "Phone 619-549-5847" at bounding box center [305, 536] width 329 height 150
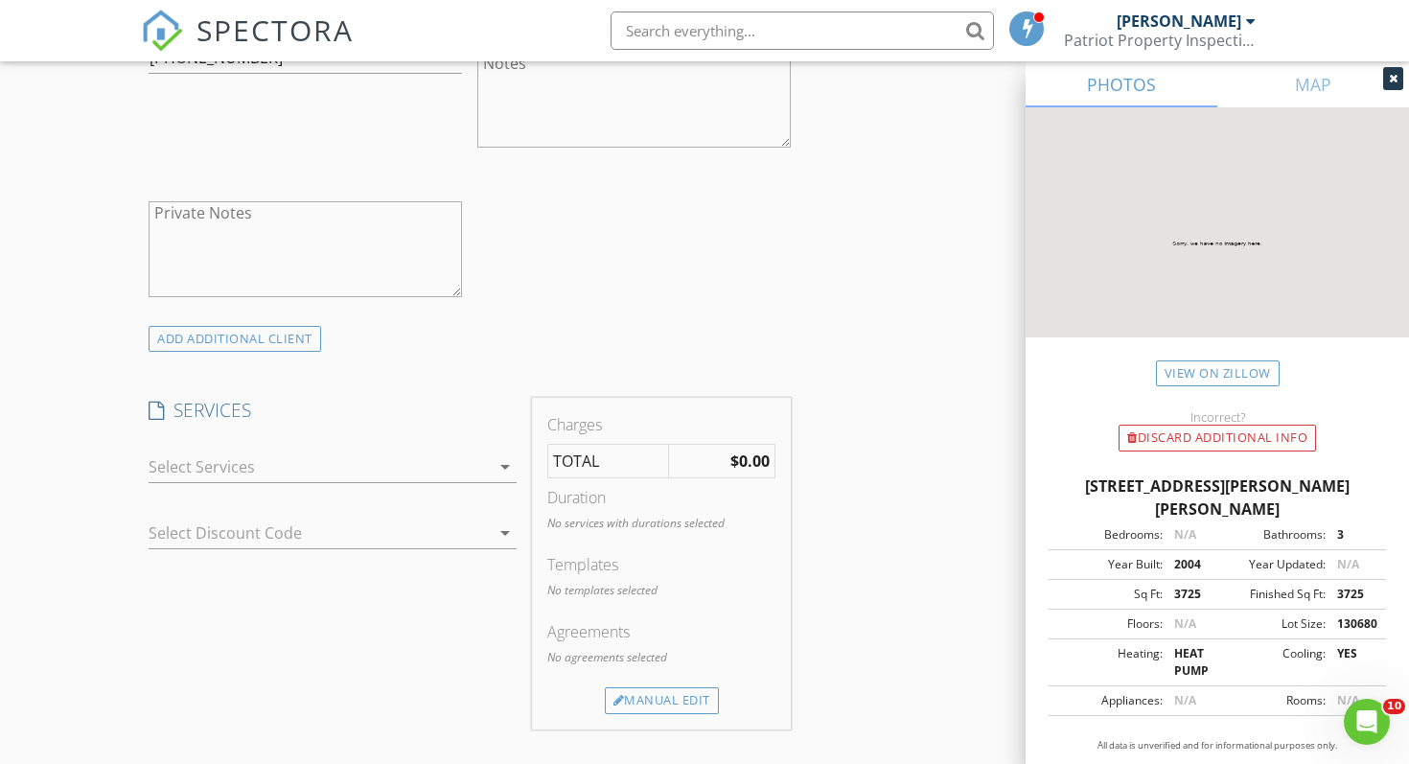
scroll to position [1241, 0]
click at [309, 475] on div at bounding box center [319, 463] width 341 height 31
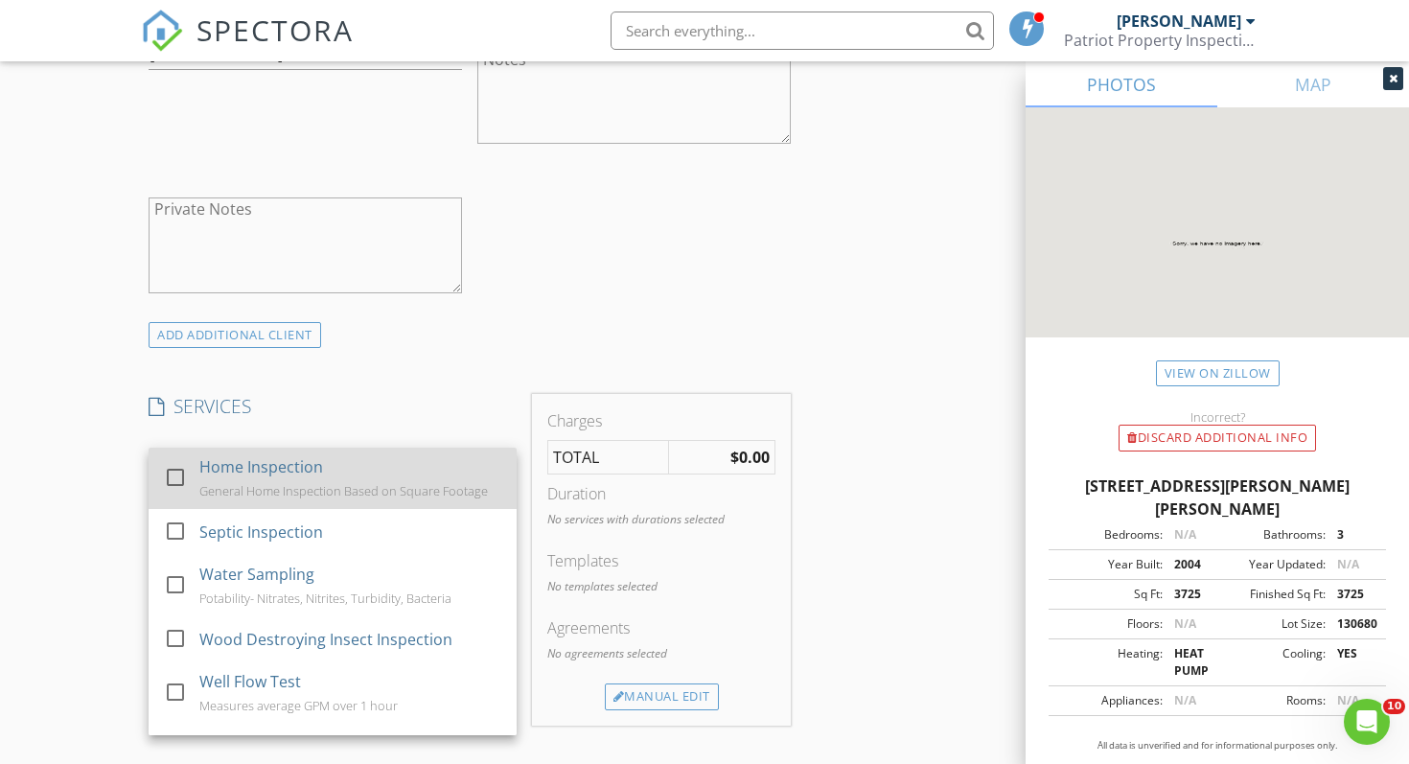
click at [180, 475] on div at bounding box center [175, 477] width 33 height 33
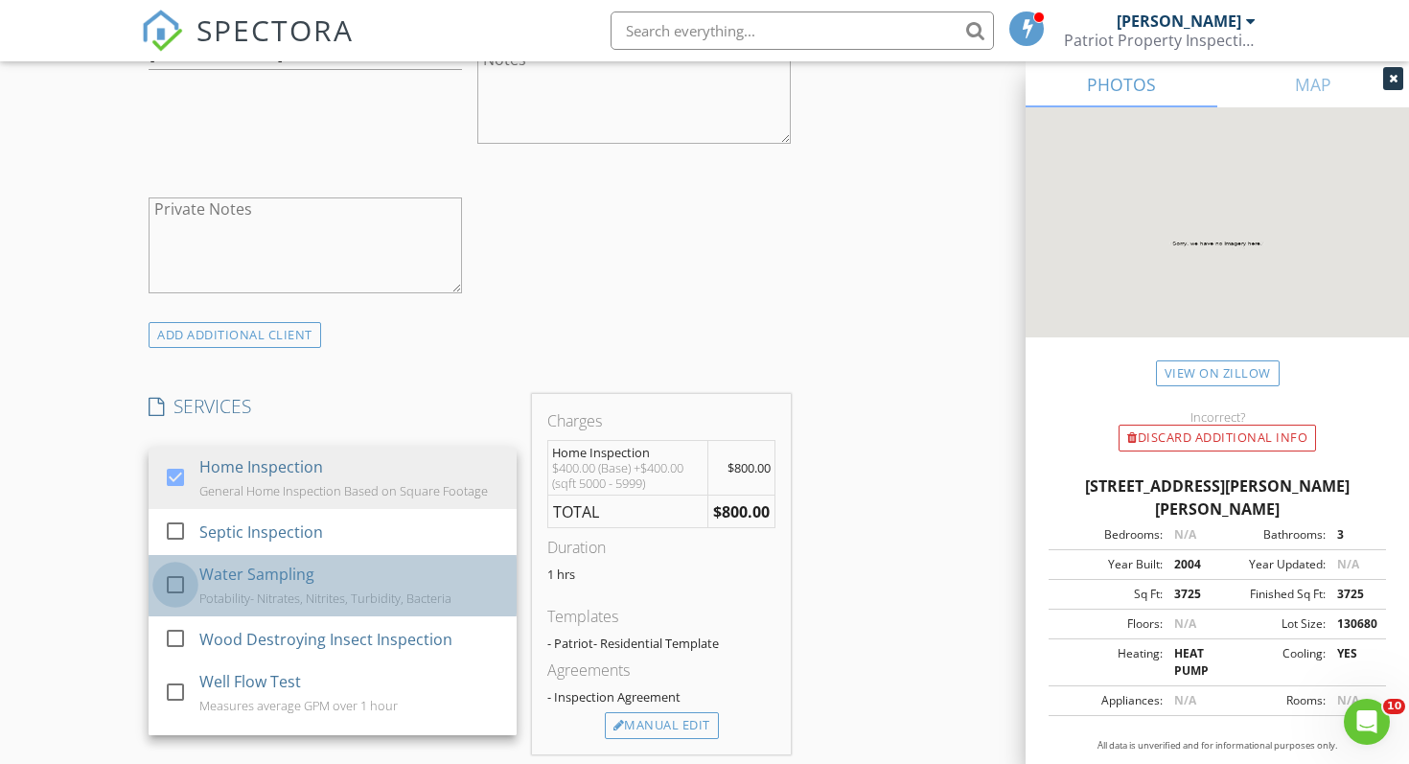
click at [177, 570] on div at bounding box center [175, 584] width 33 height 33
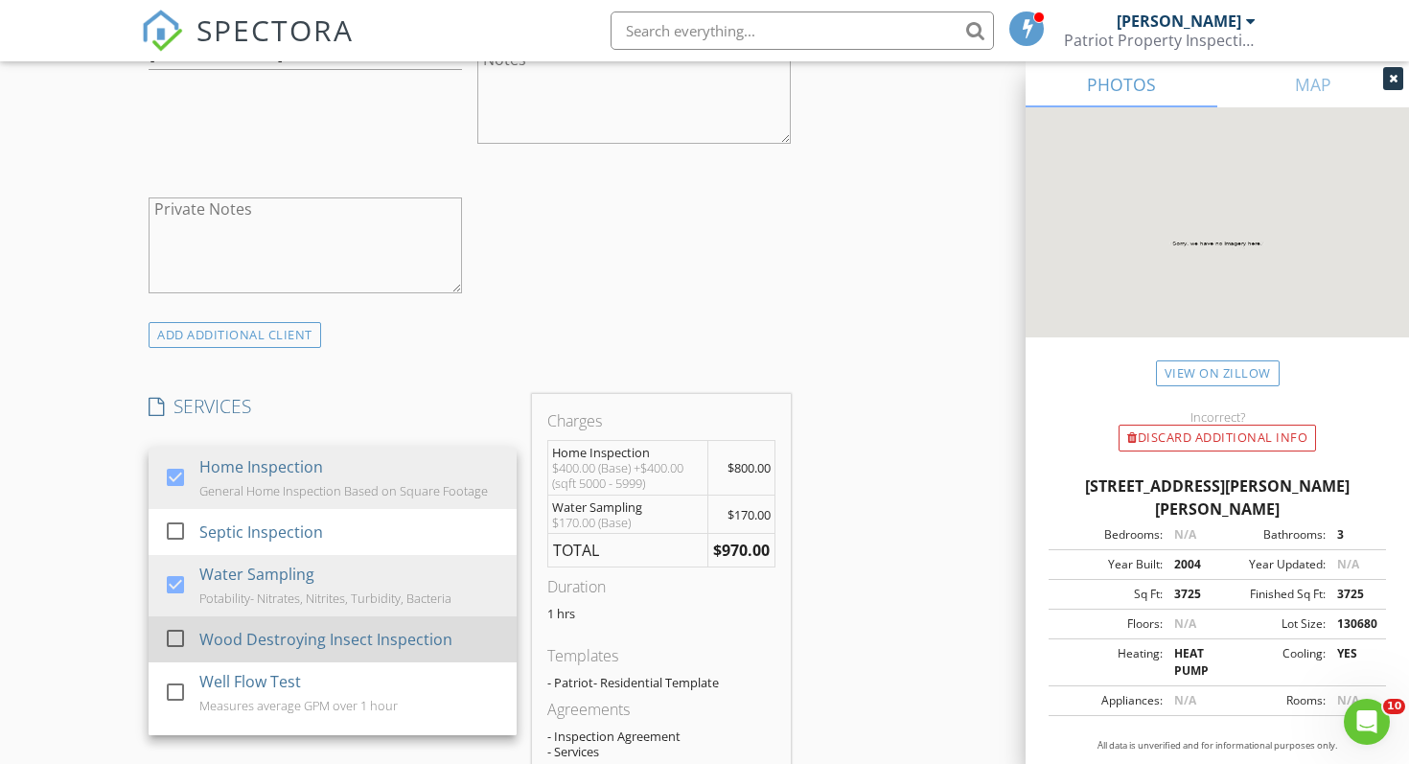
click at [175, 634] on div at bounding box center [175, 638] width 33 height 33
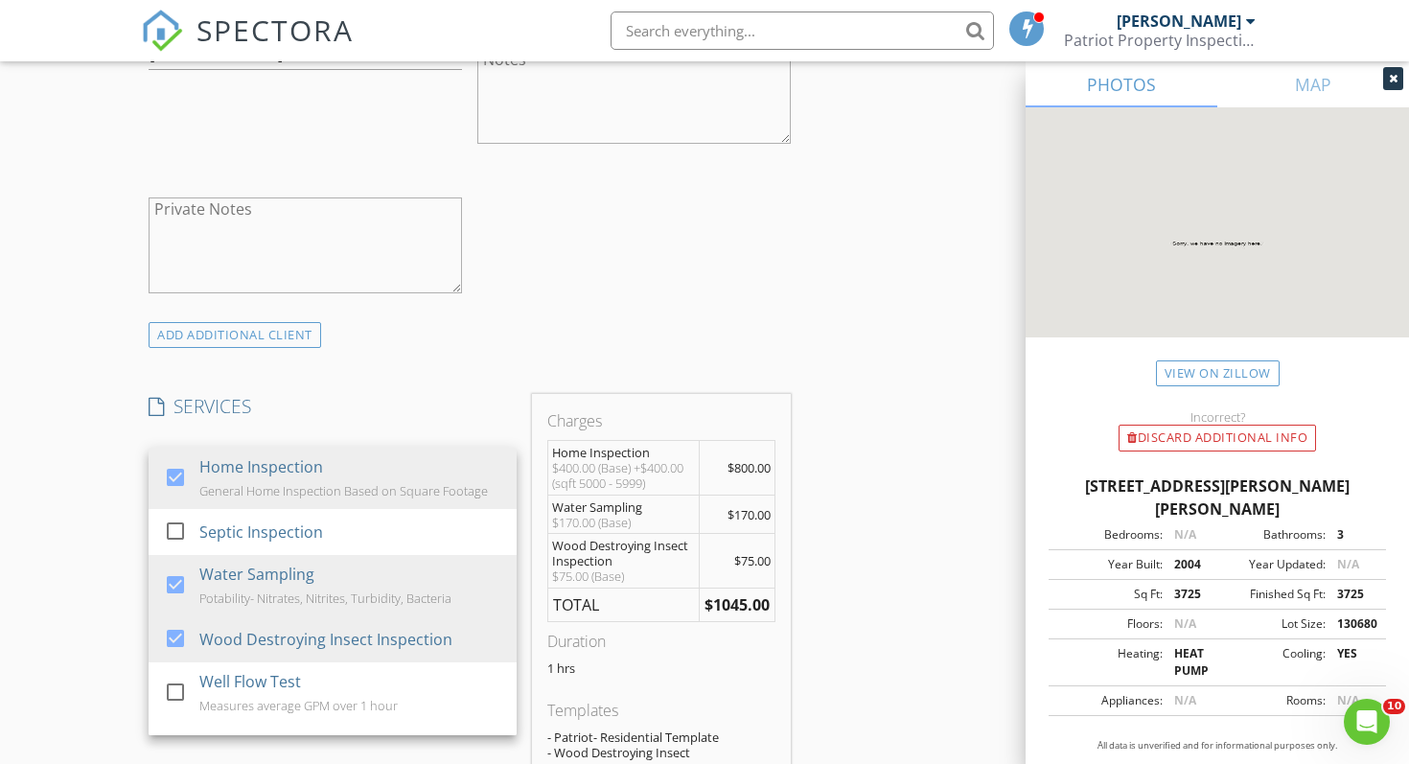
click at [93, 628] on div "New Inspection Click here to use the New Order Form INSPECTOR(S) check_box Joey…" at bounding box center [704, 597] width 1409 height 3453
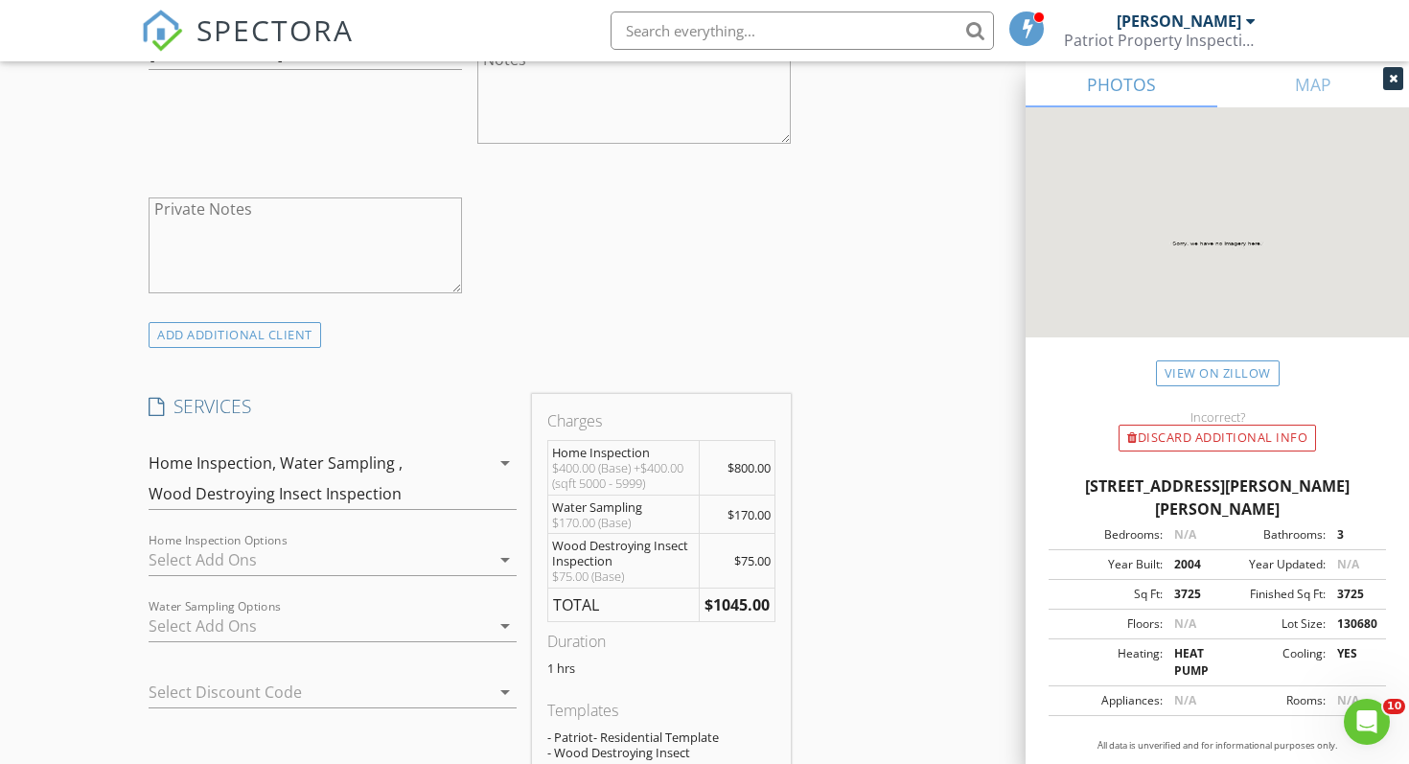
click at [414, 565] on div at bounding box center [319, 560] width 341 height 31
click at [112, 606] on div "New Inspection Click here to use the New Order Form INSPECTOR(S) check_box Joey…" at bounding box center [704, 597] width 1409 height 3453
click at [175, 626] on div at bounding box center [319, 626] width 341 height 31
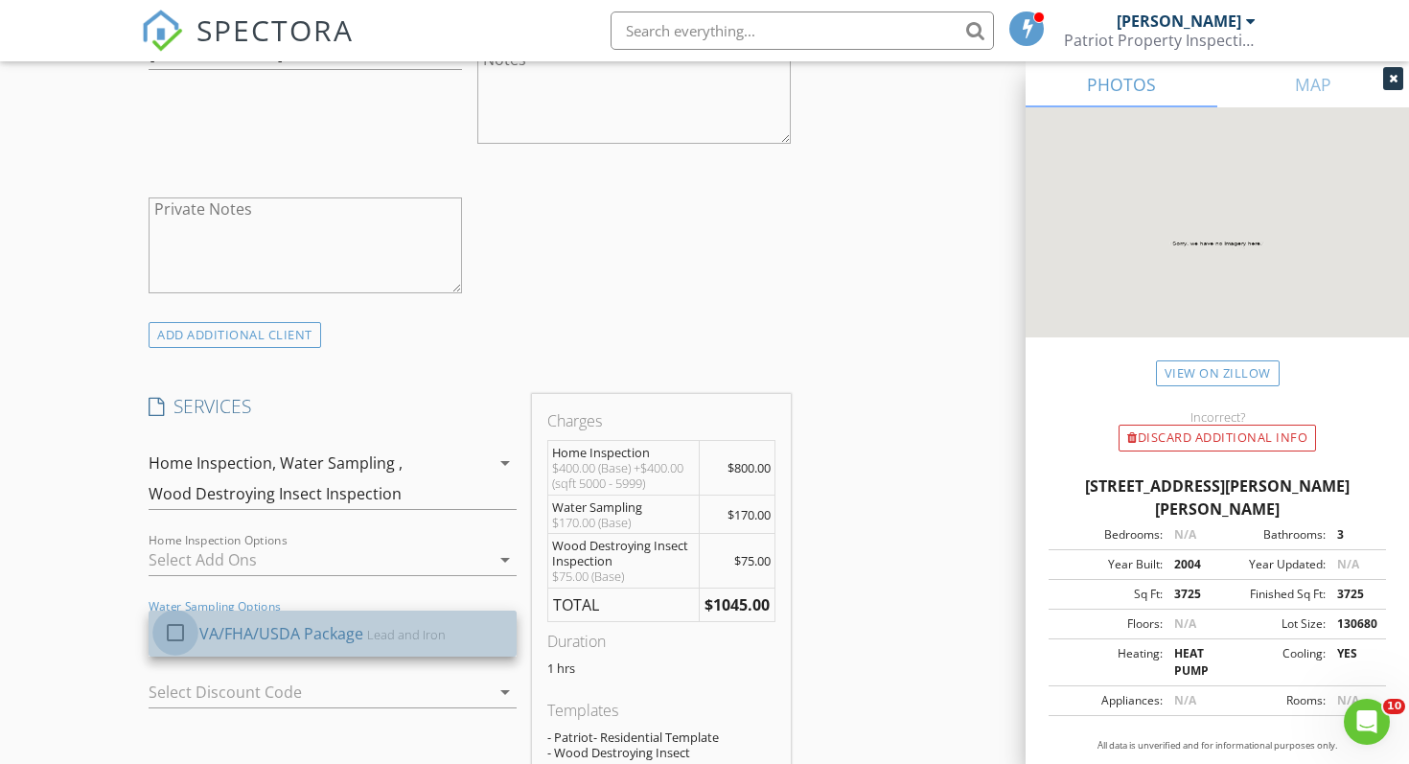
click at [175, 629] on div at bounding box center [175, 632] width 33 height 33
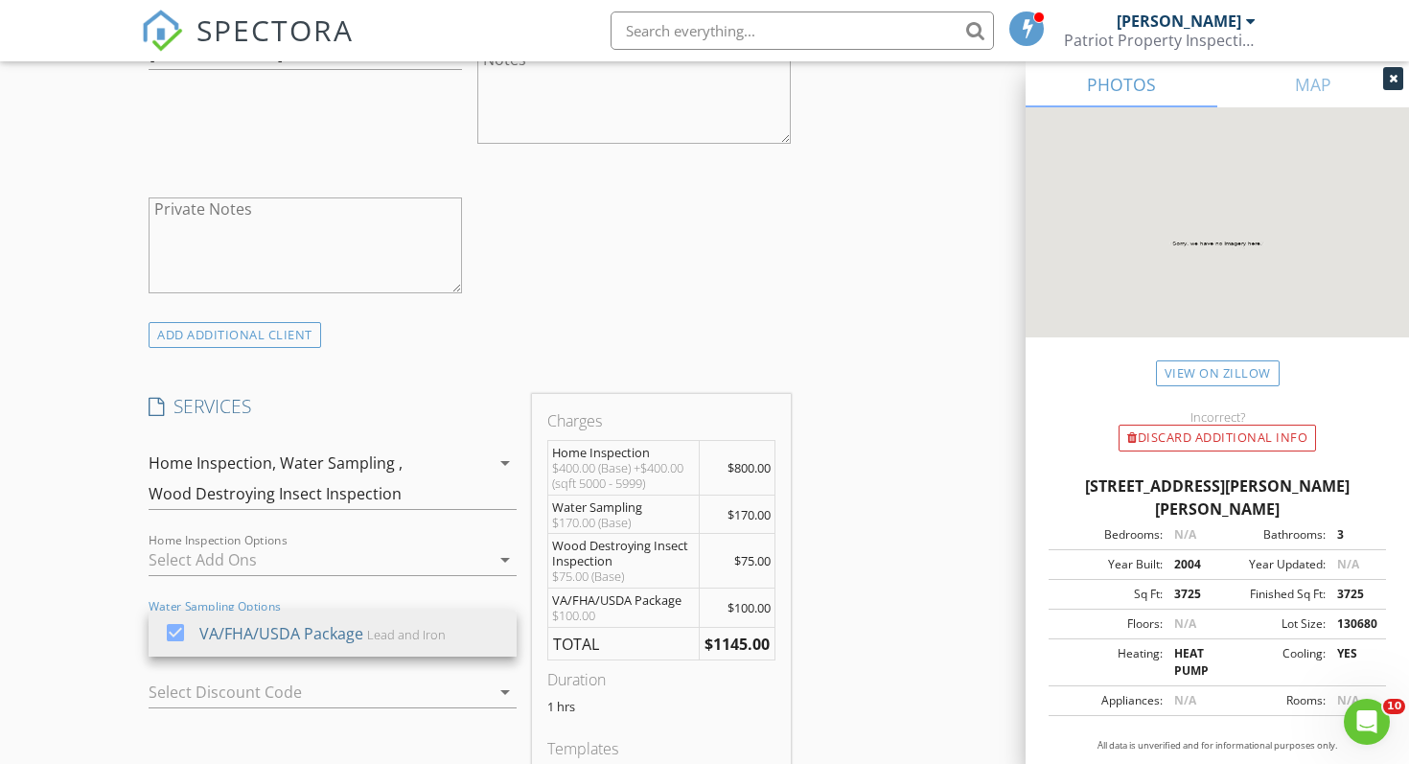
click at [77, 614] on div "New Inspection Click here to use the New Order Form INSPECTOR(S) check_box Joey…" at bounding box center [704, 616] width 1409 height 3491
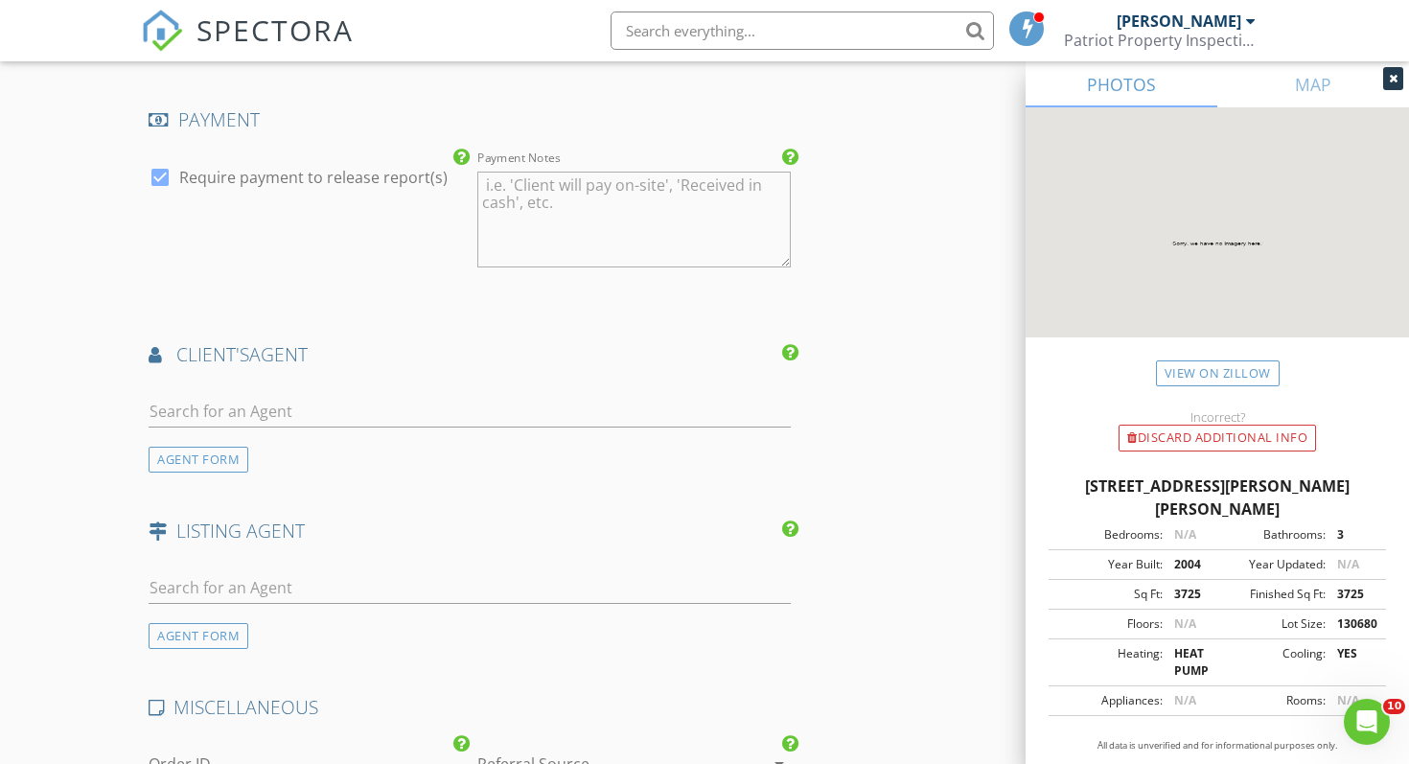
scroll to position [2244, 0]
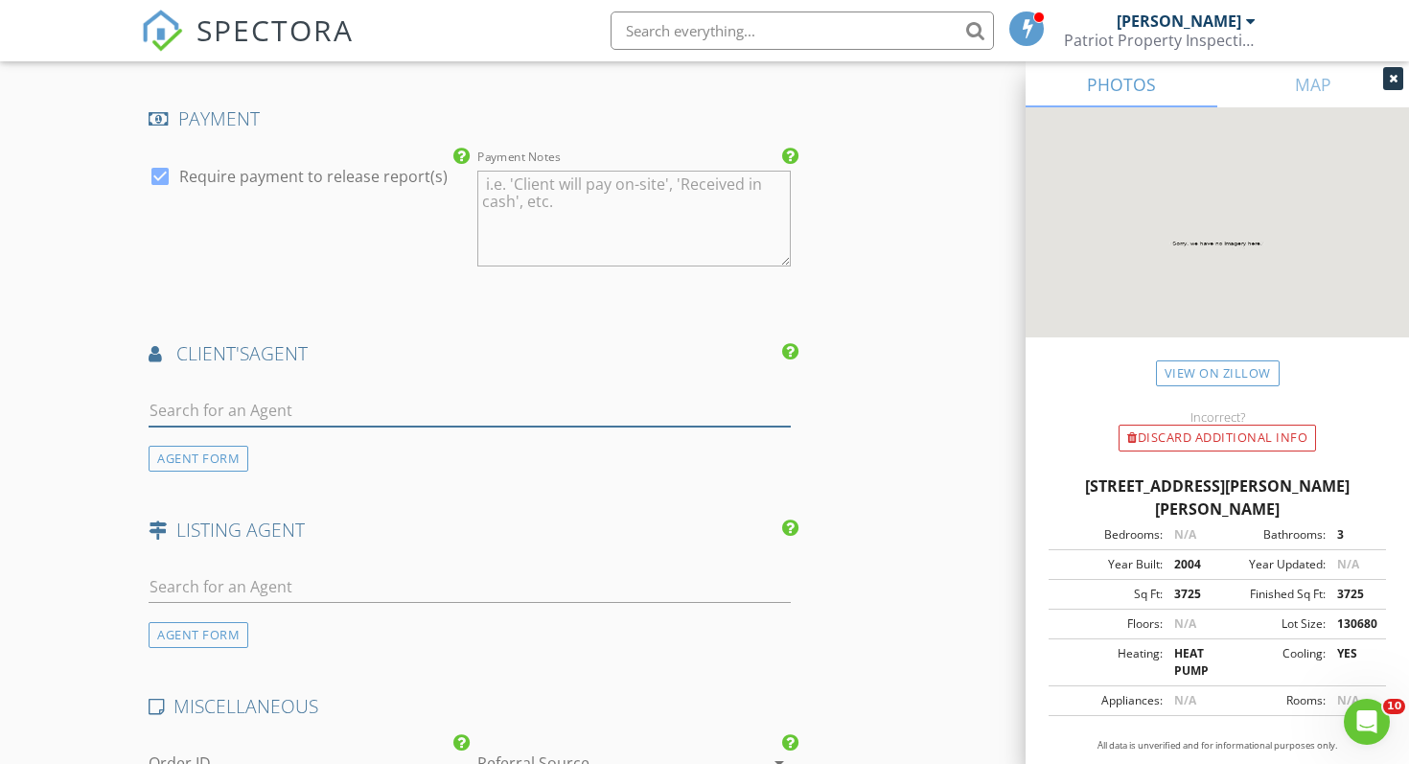
click at [251, 409] on input "text" at bounding box center [470, 411] width 642 height 32
type input "hutt"
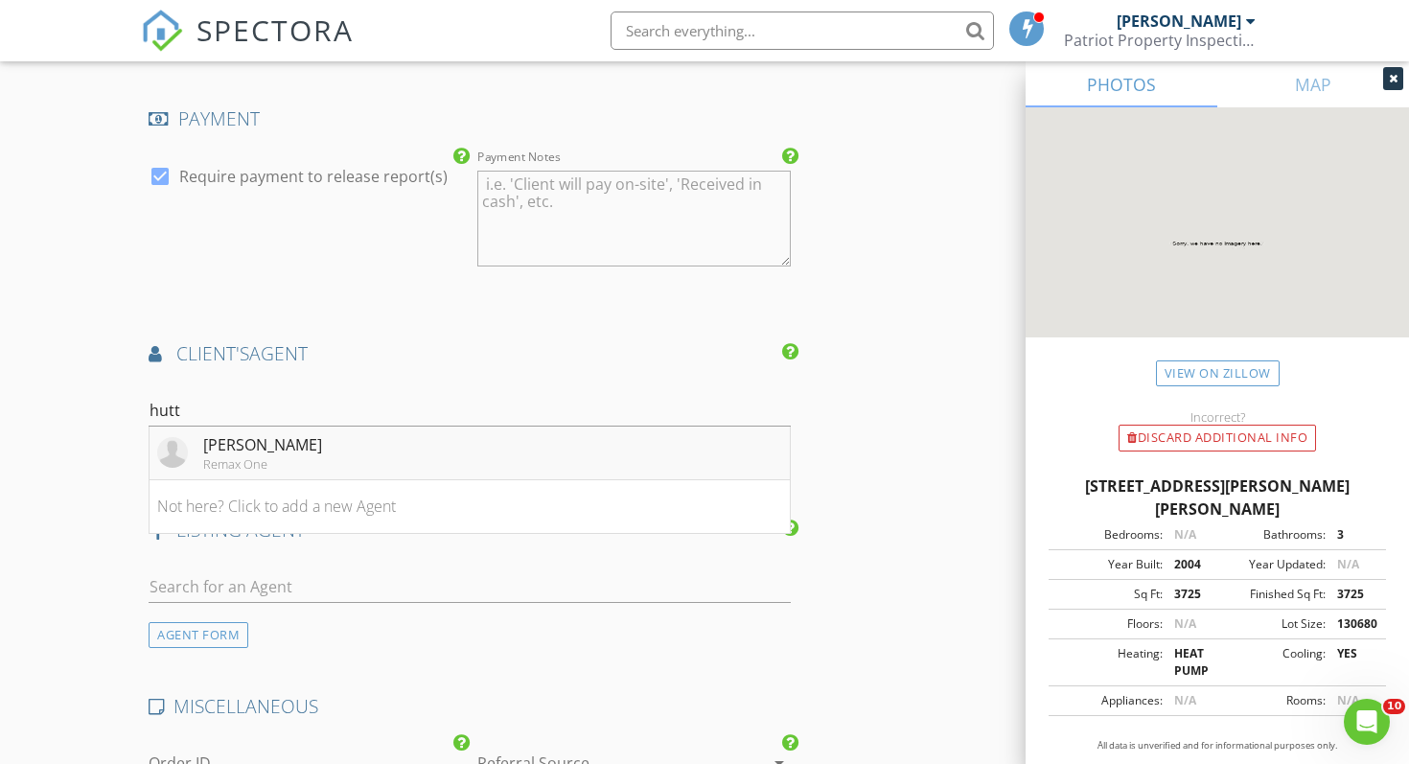
click at [262, 443] on div "[PERSON_NAME]" at bounding box center [262, 444] width 119 height 23
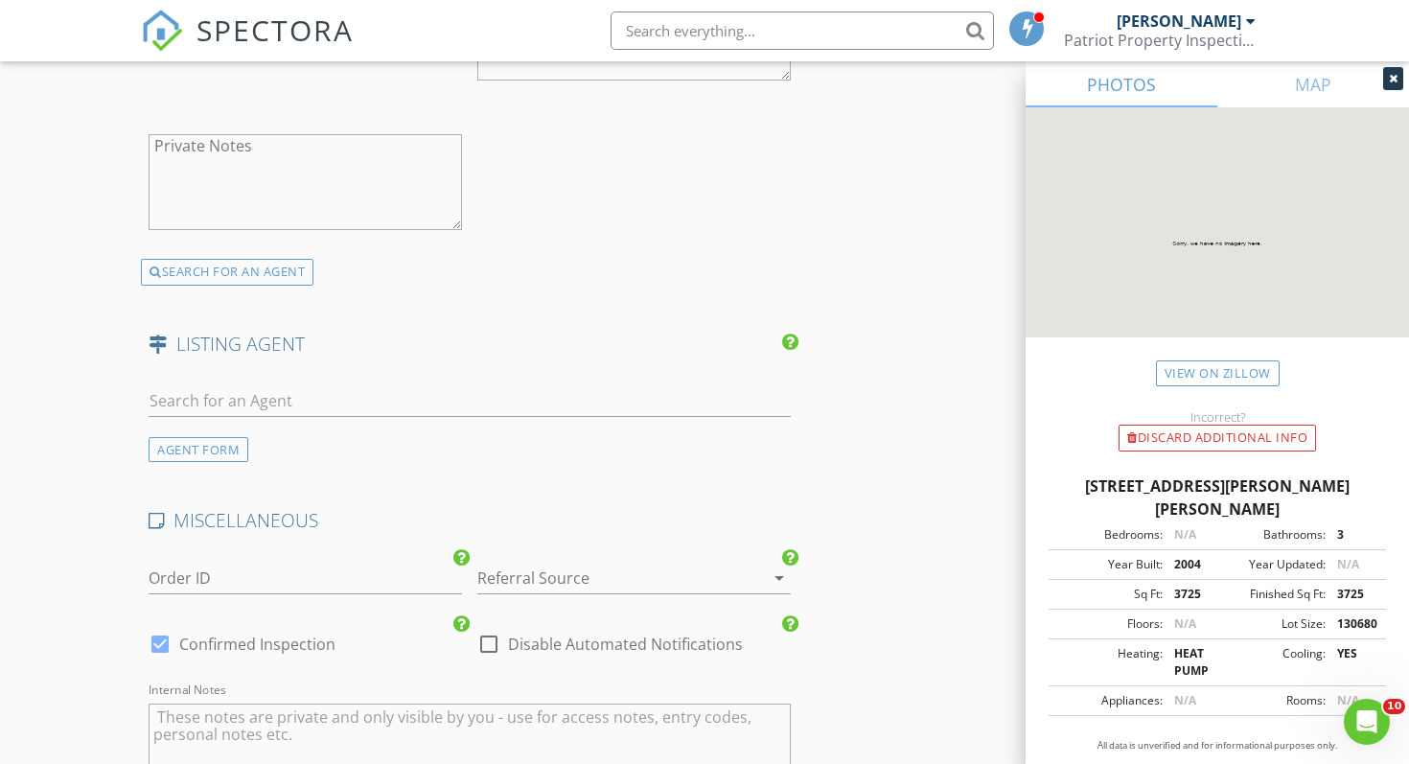
scroll to position [3275, 0]
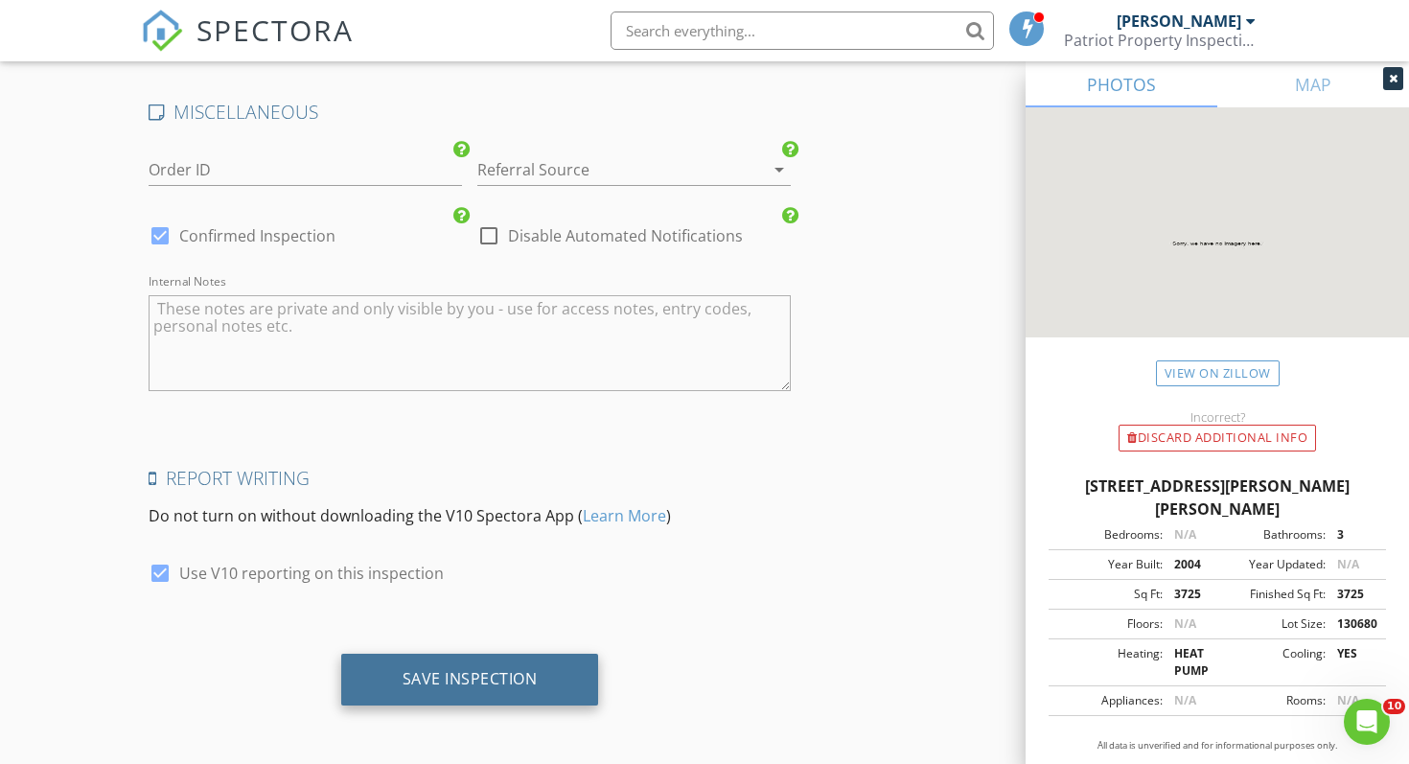
click at [537, 661] on div "Save Inspection" at bounding box center [470, 680] width 258 height 52
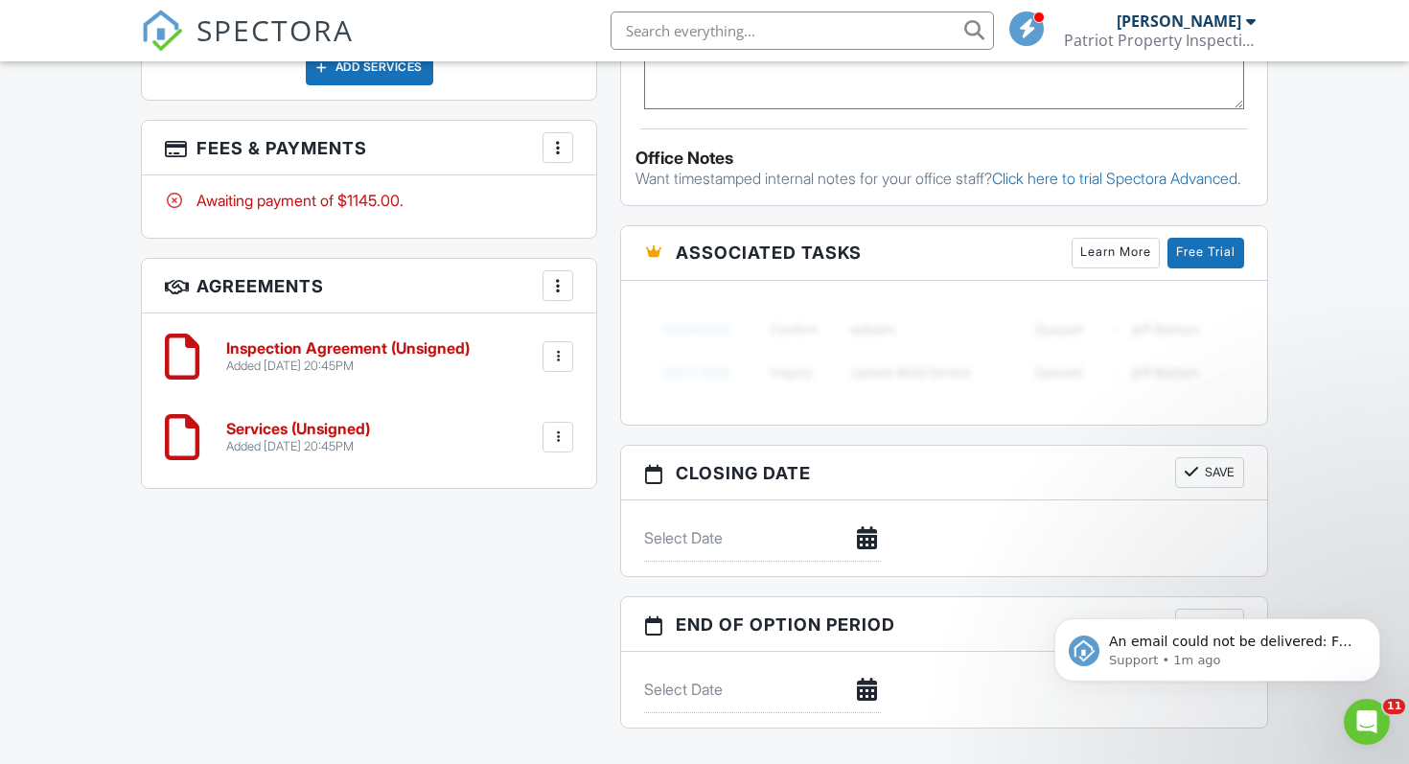
scroll to position [1920, 0]
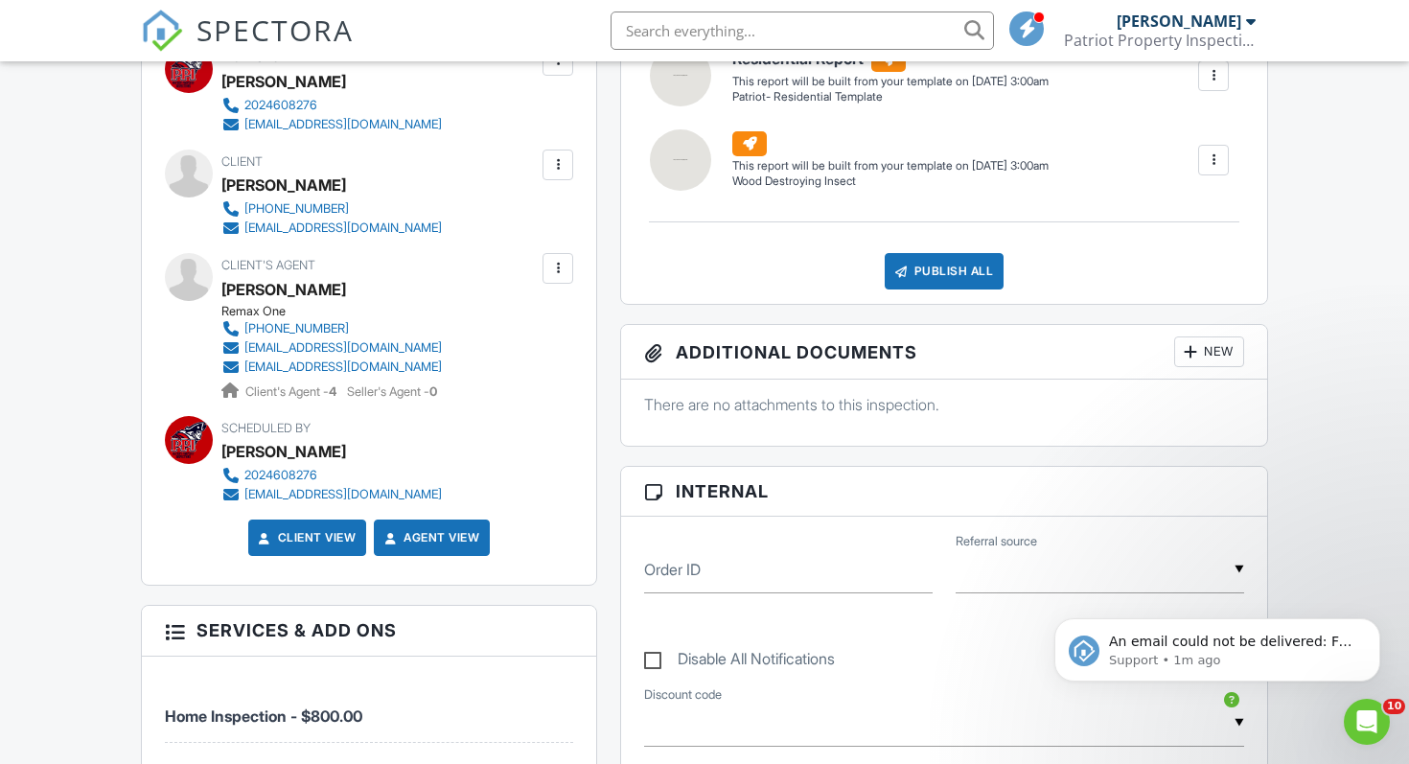
scroll to position [550, 0]
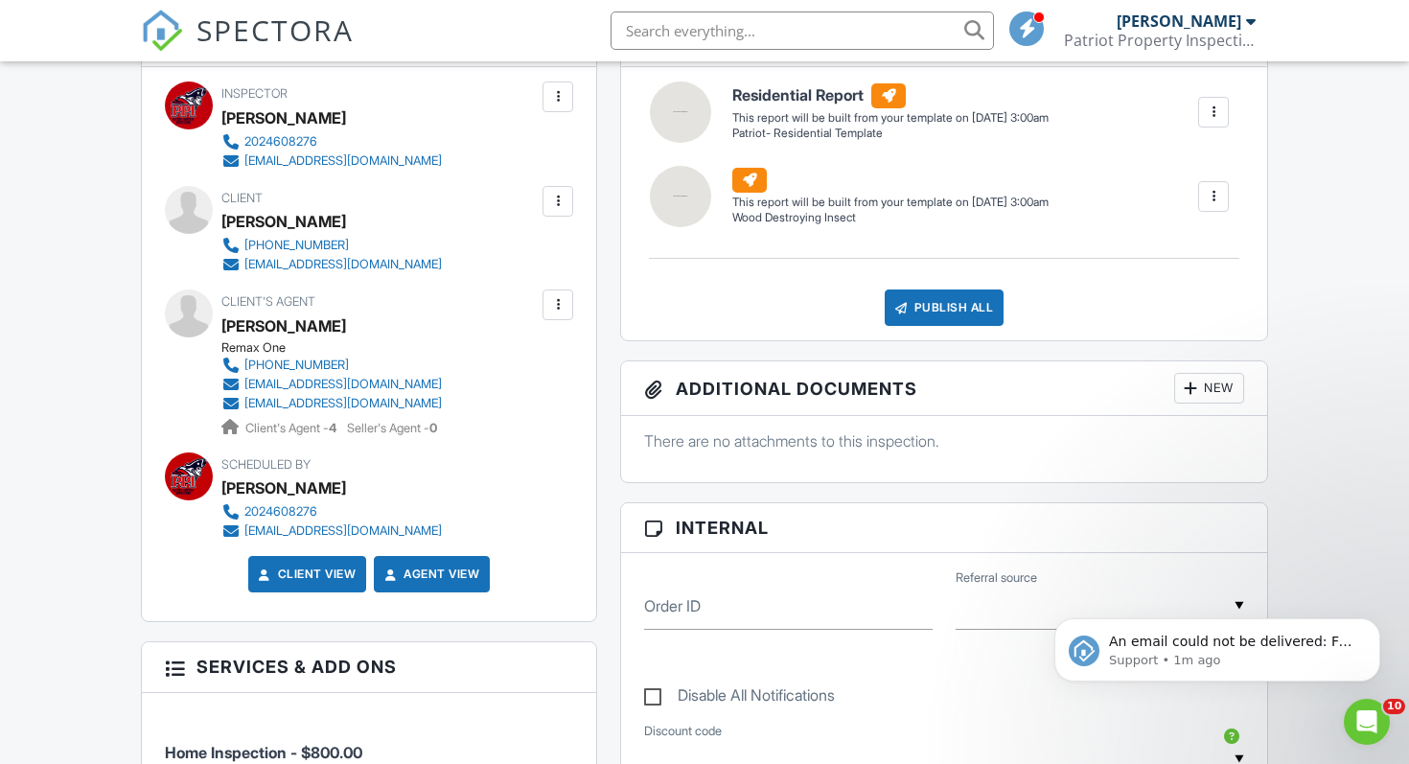
click at [558, 193] on div at bounding box center [557, 201] width 19 height 19
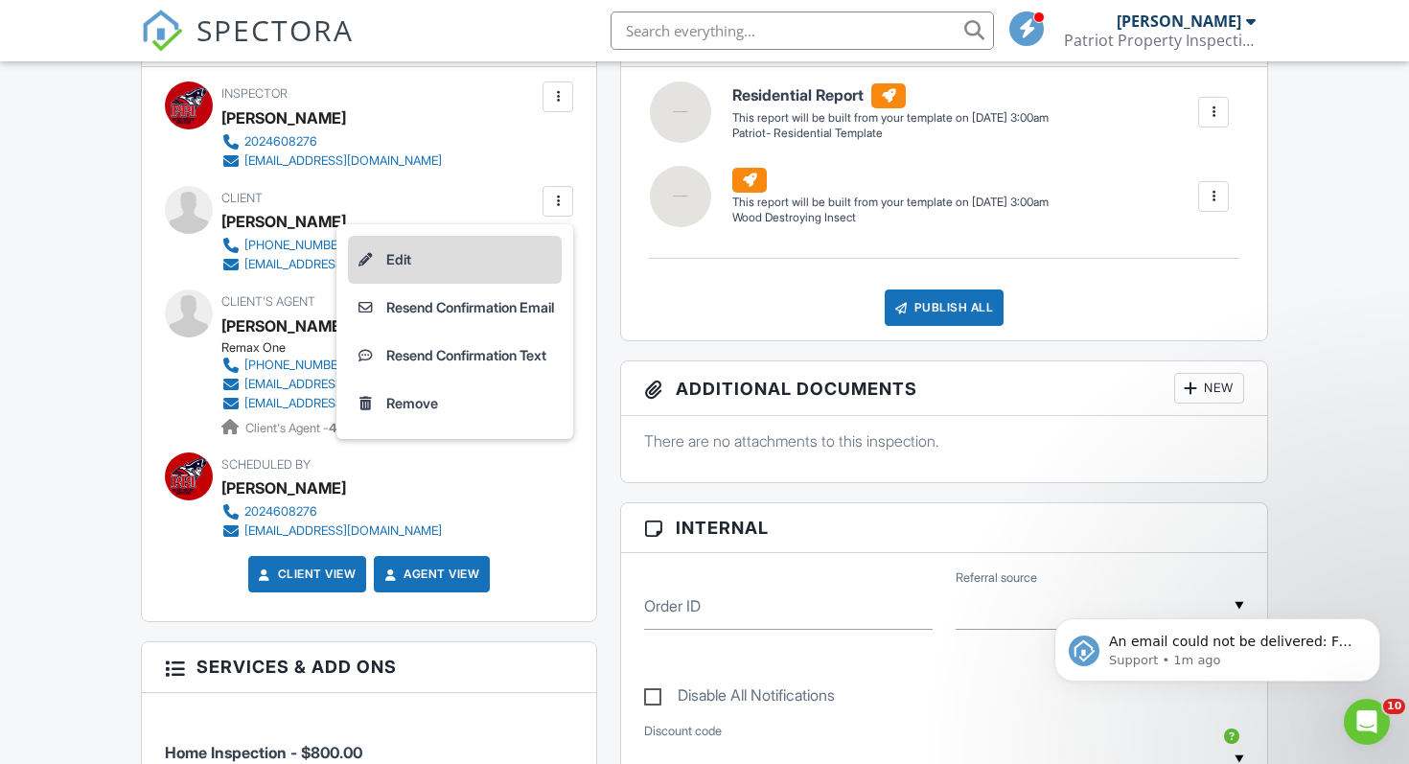
click at [458, 256] on li "Edit" at bounding box center [455, 260] width 214 height 48
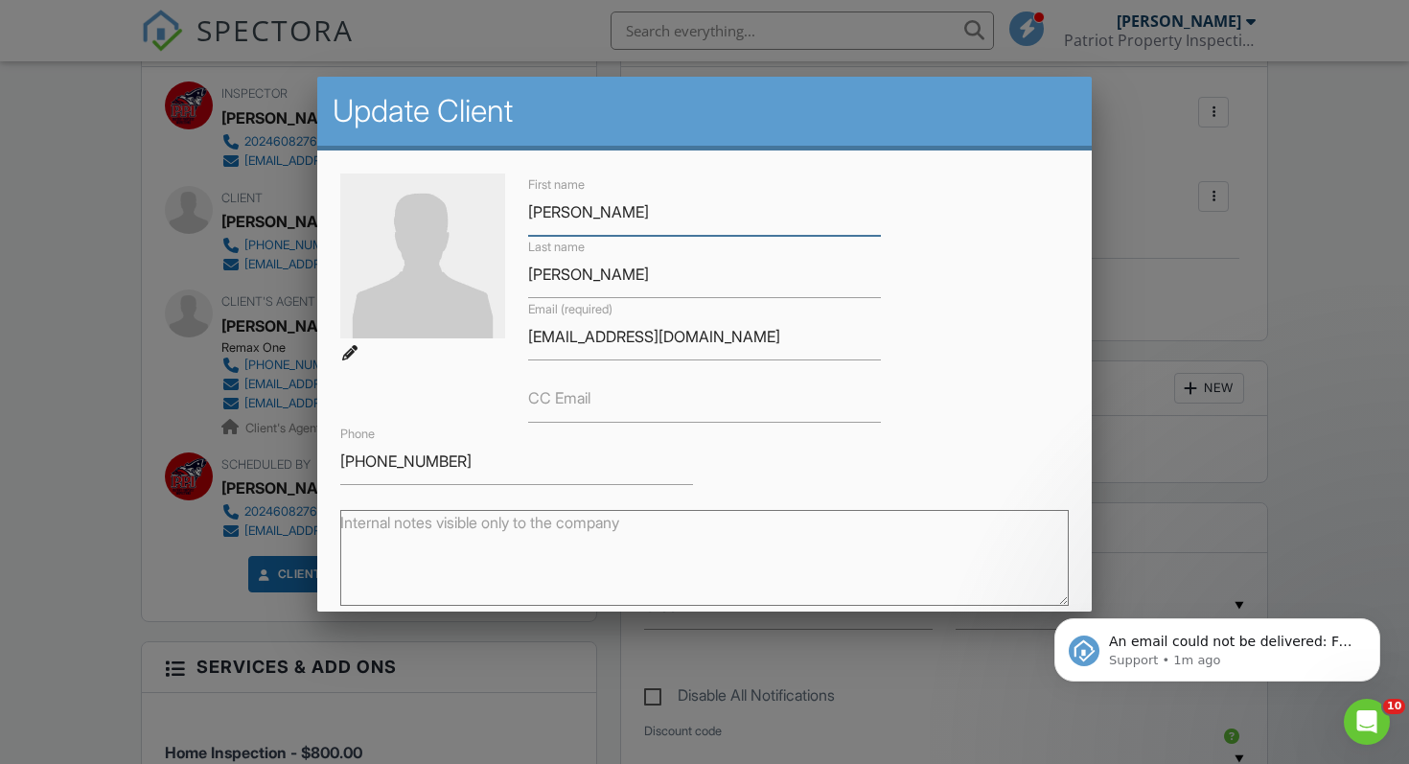
scroll to position [17, 0]
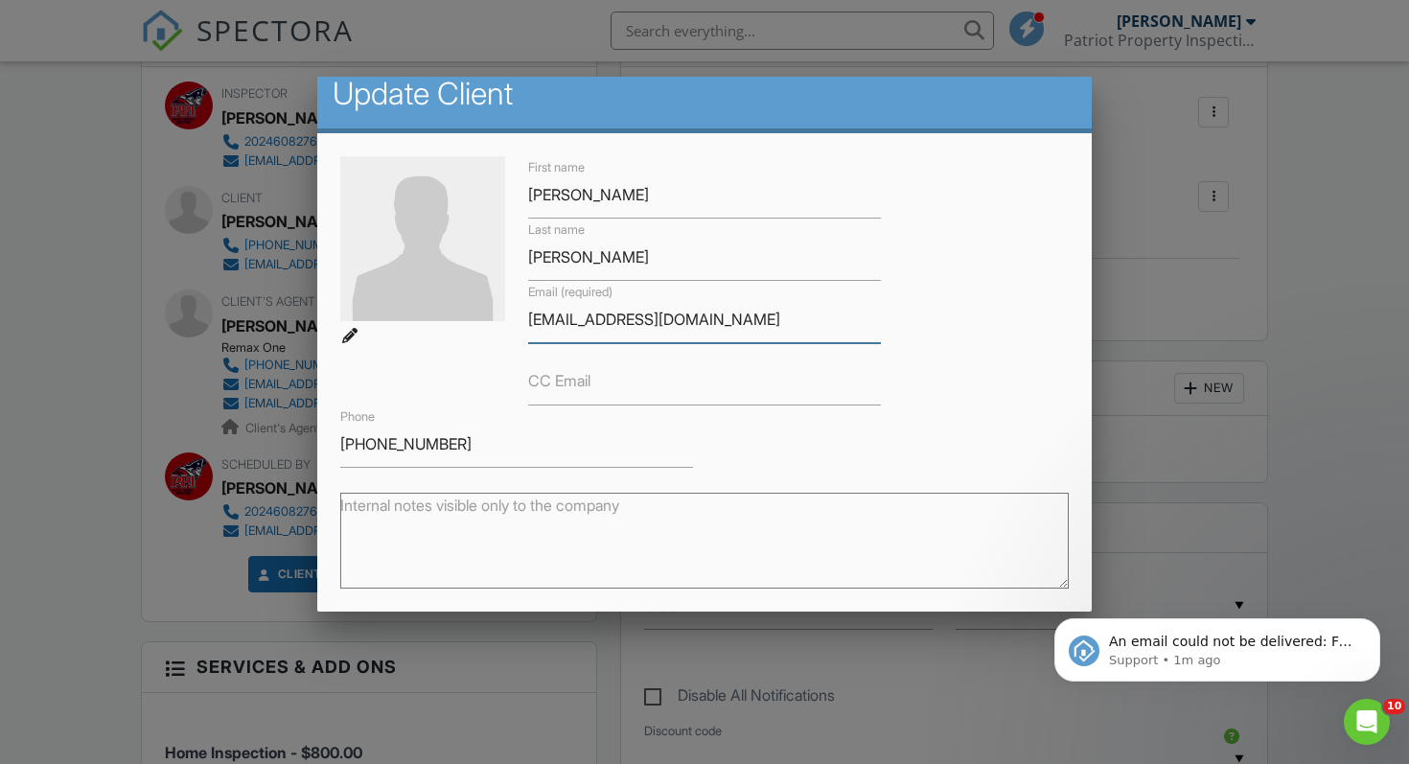
click at [542, 321] on input "[EMAIL_ADDRESS][DOMAIN_NAME]" at bounding box center [704, 319] width 353 height 47
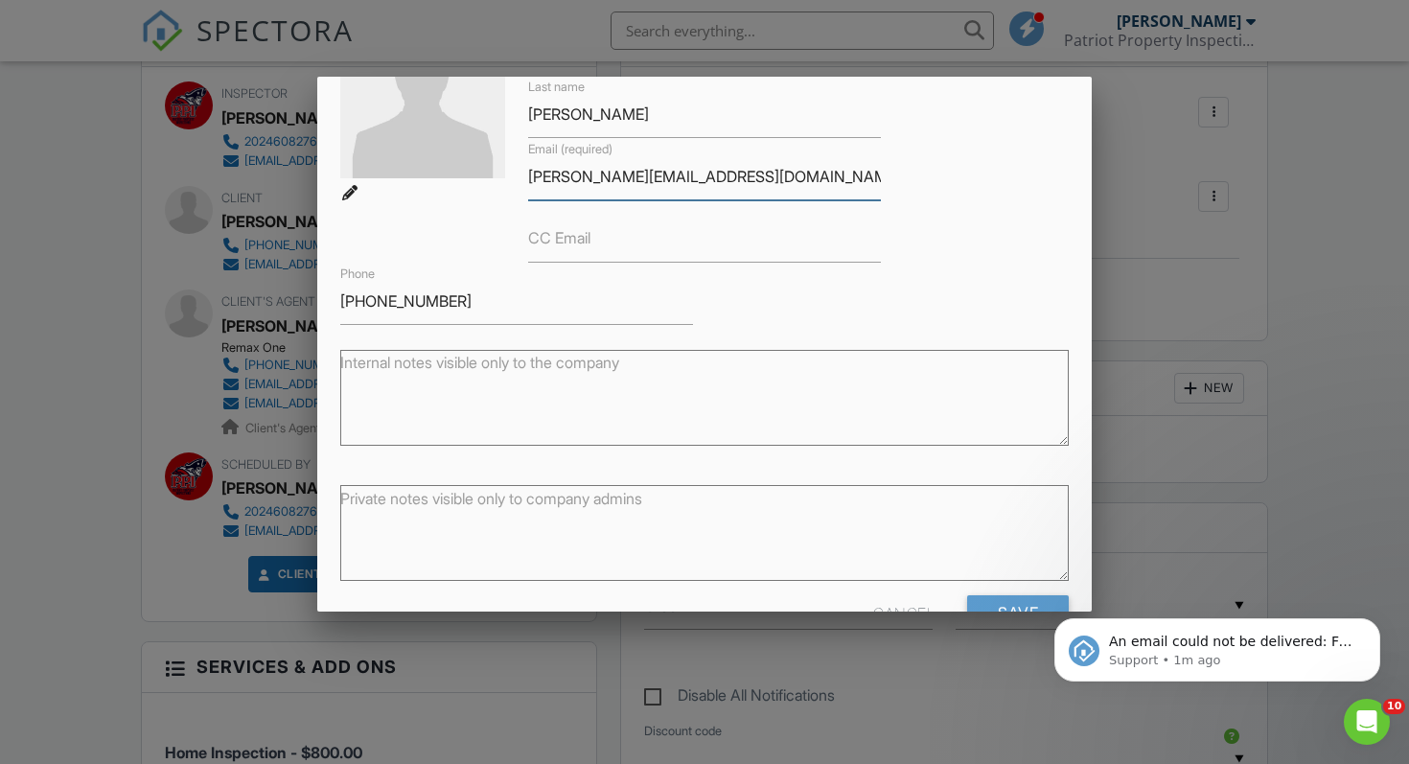
scroll to position [218, 0]
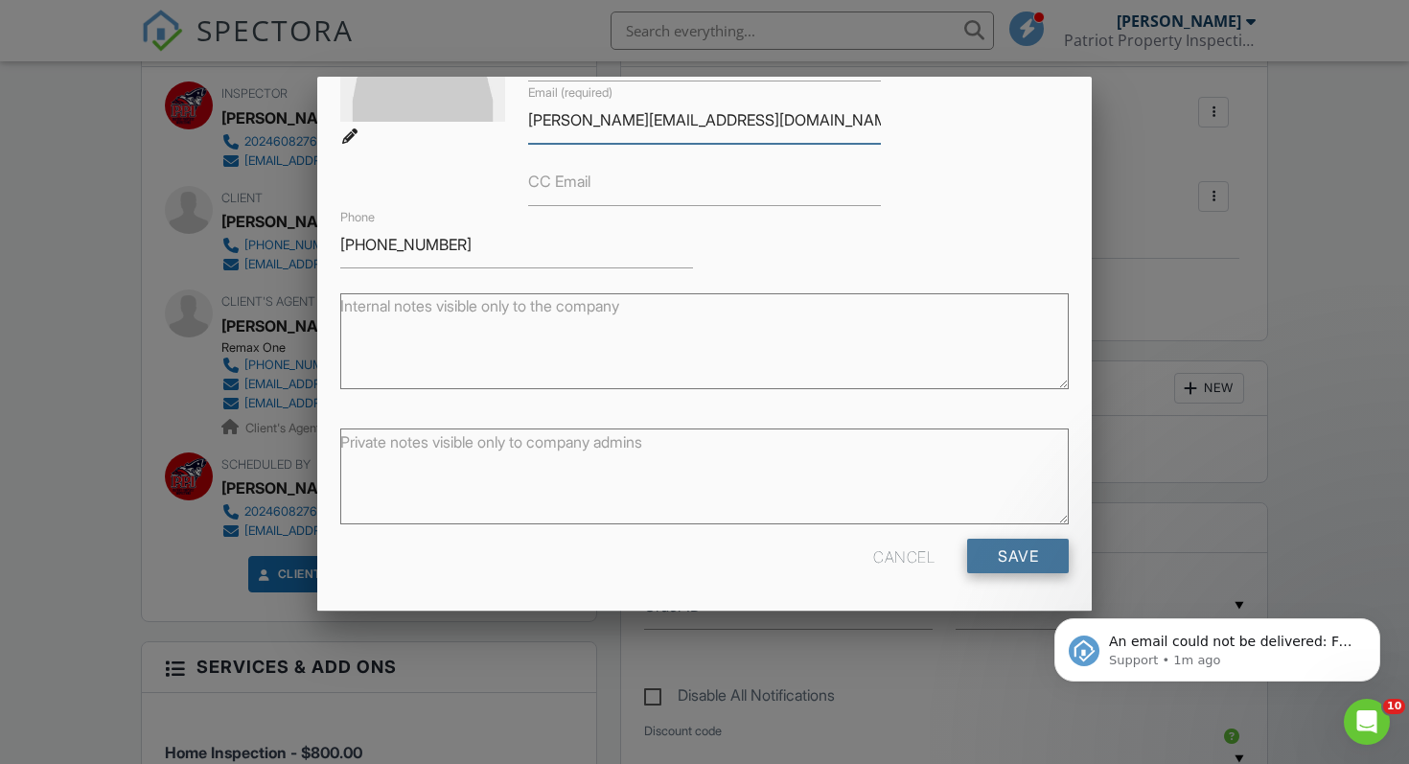
type input "[PERSON_NAME][EMAIL_ADDRESS][DOMAIN_NAME]"
click at [1001, 553] on input "Save" at bounding box center [1018, 556] width 102 height 35
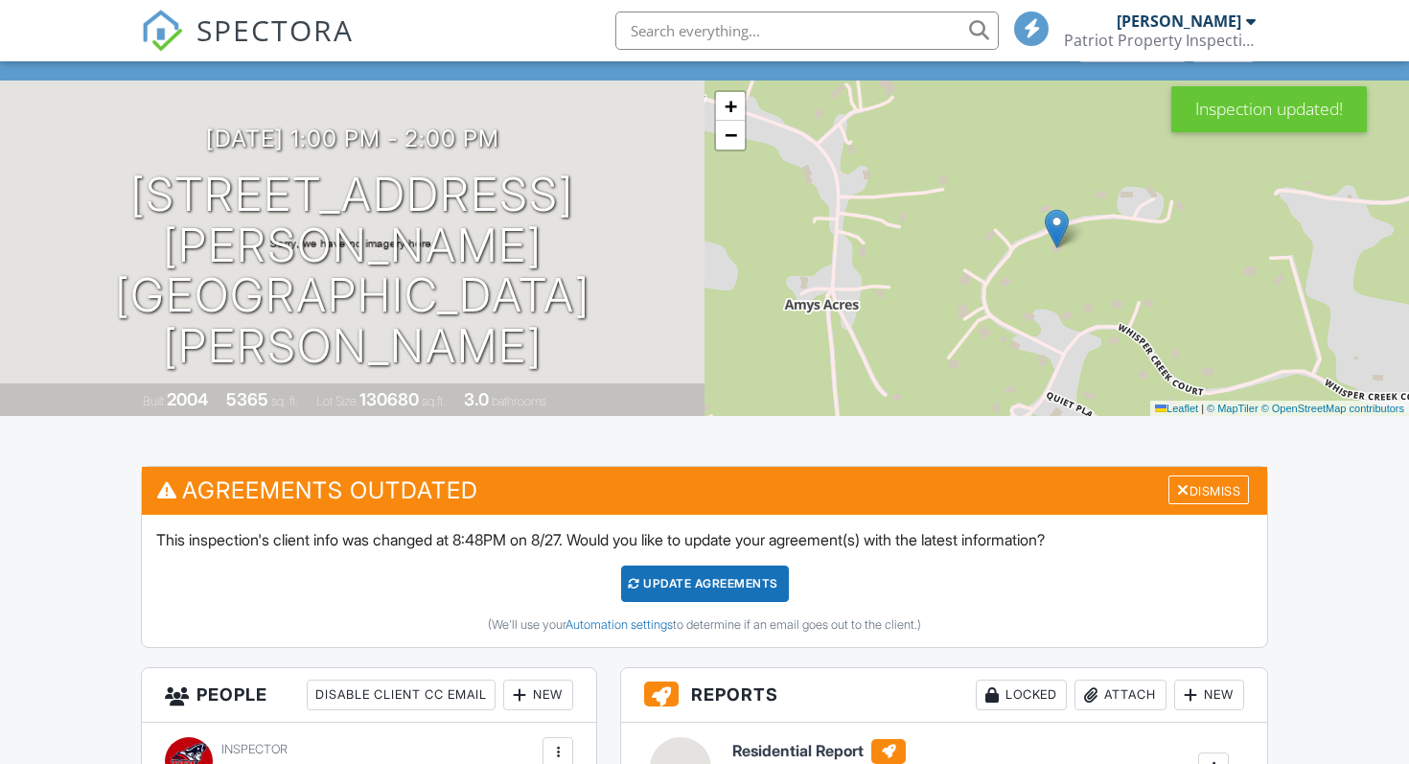
scroll to position [151, 0]
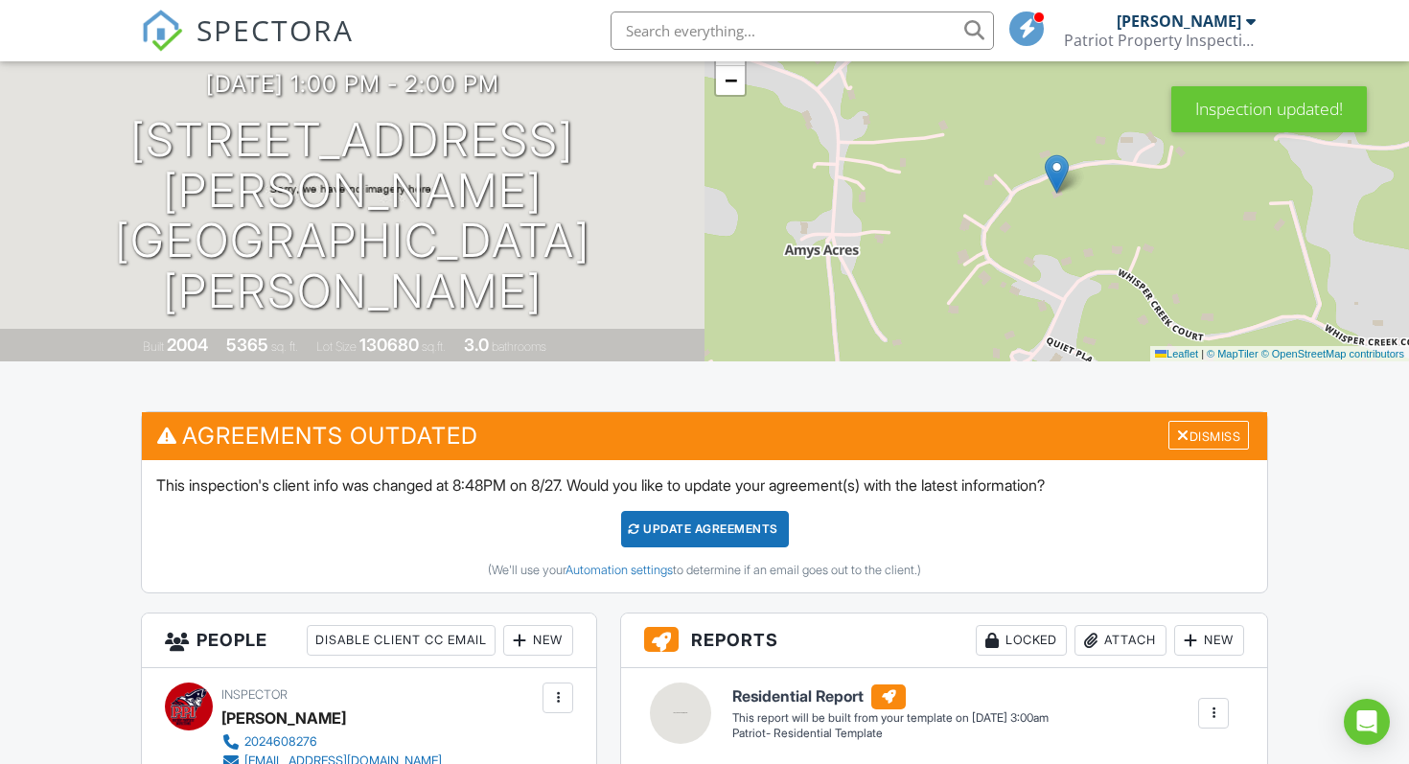
click at [720, 540] on div "Update Agreements" at bounding box center [705, 529] width 168 height 36
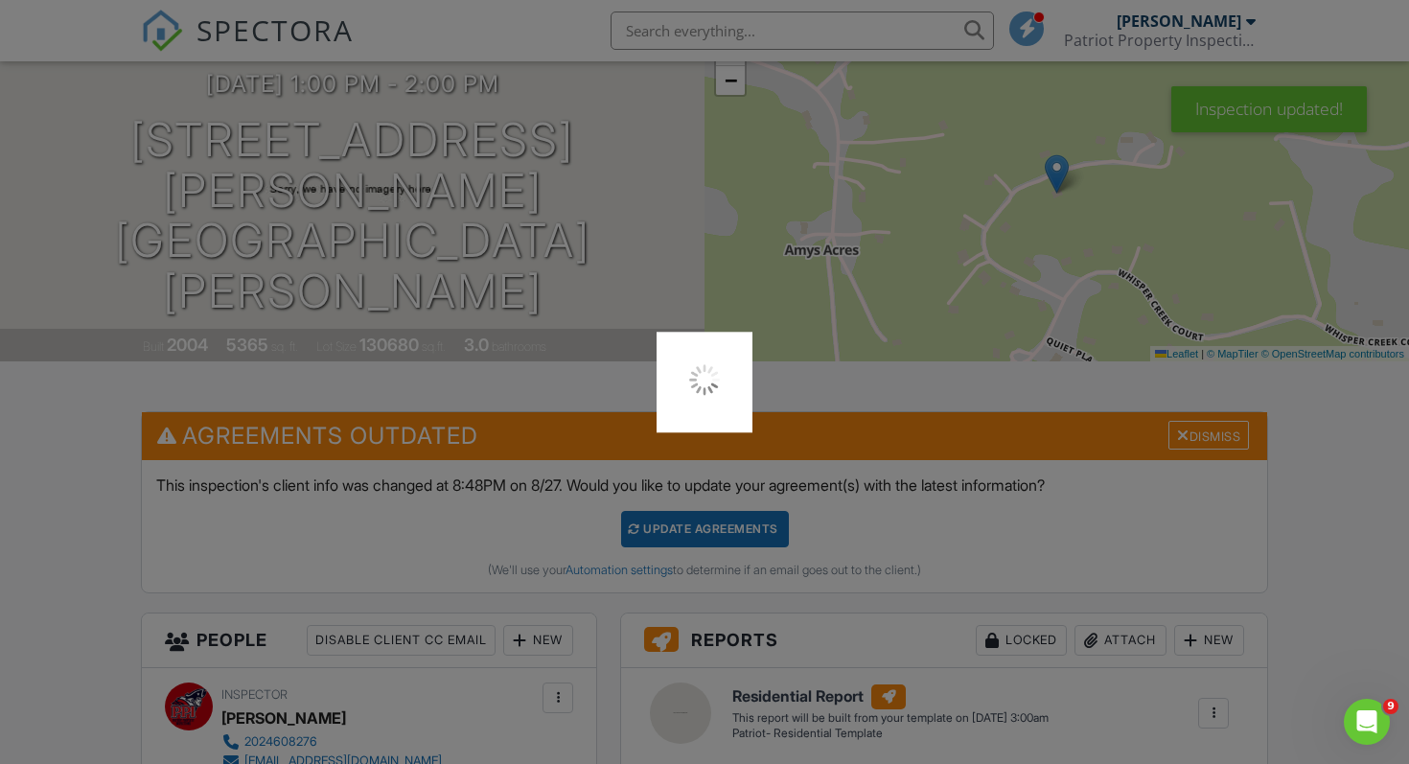
scroll to position [0, 0]
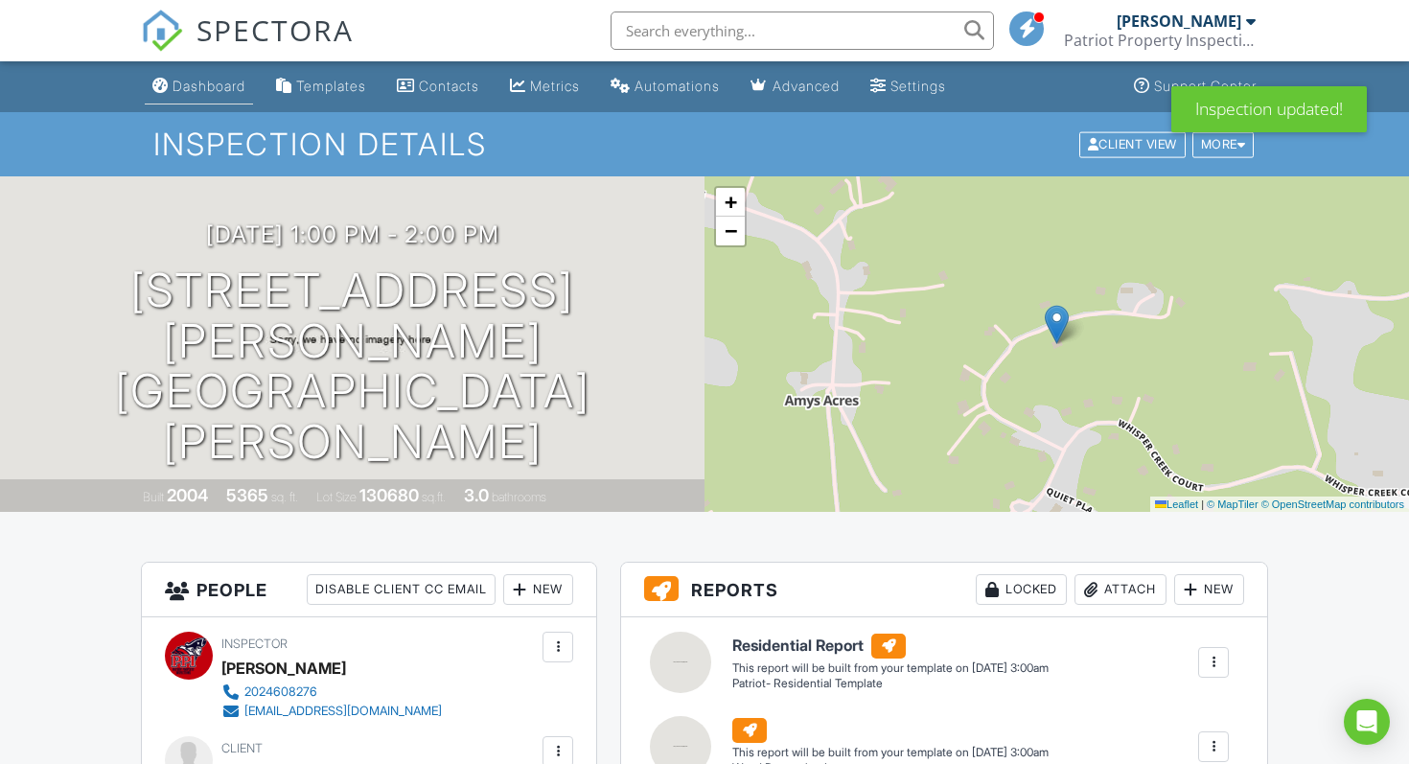
click at [224, 93] on div "Dashboard" at bounding box center [209, 86] width 73 height 16
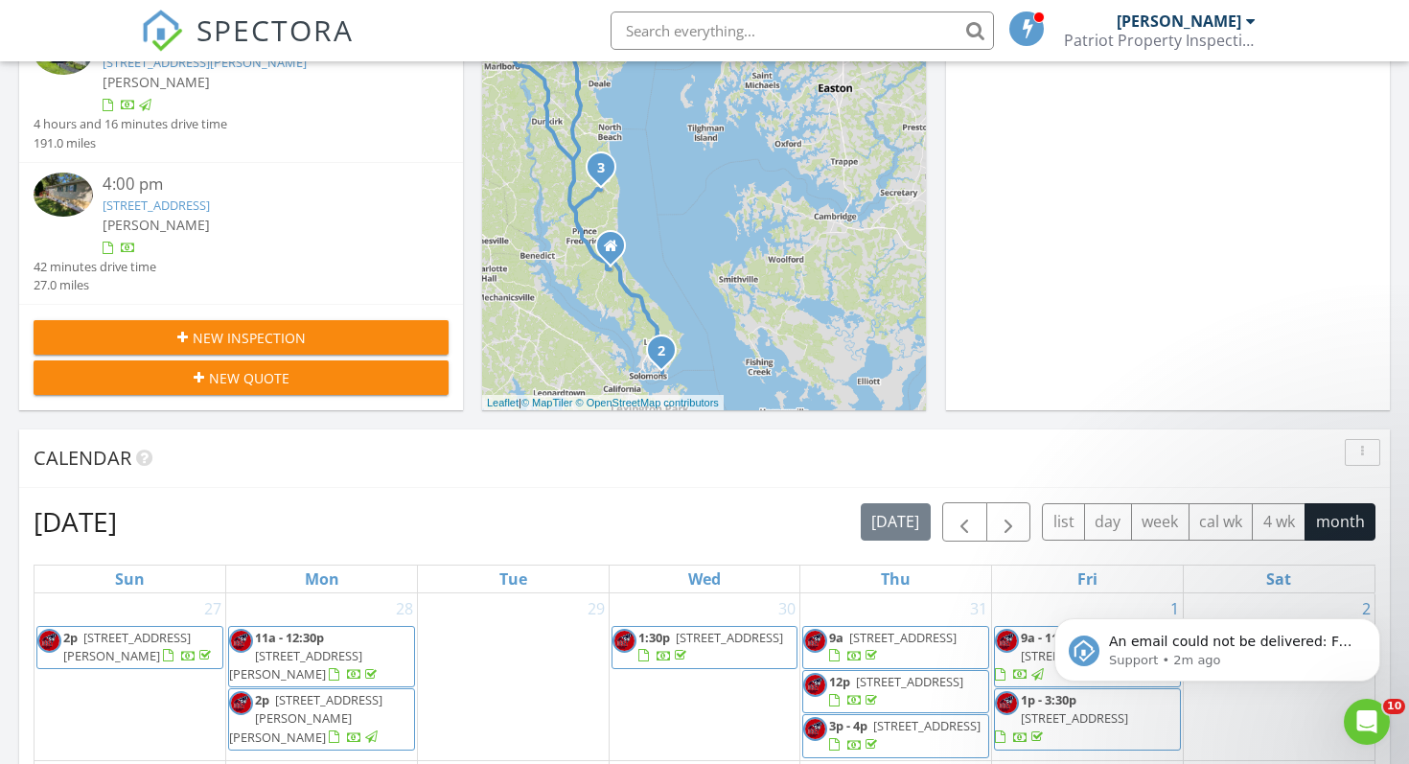
click at [334, 325] on button "New Inspection" at bounding box center [241, 337] width 415 height 35
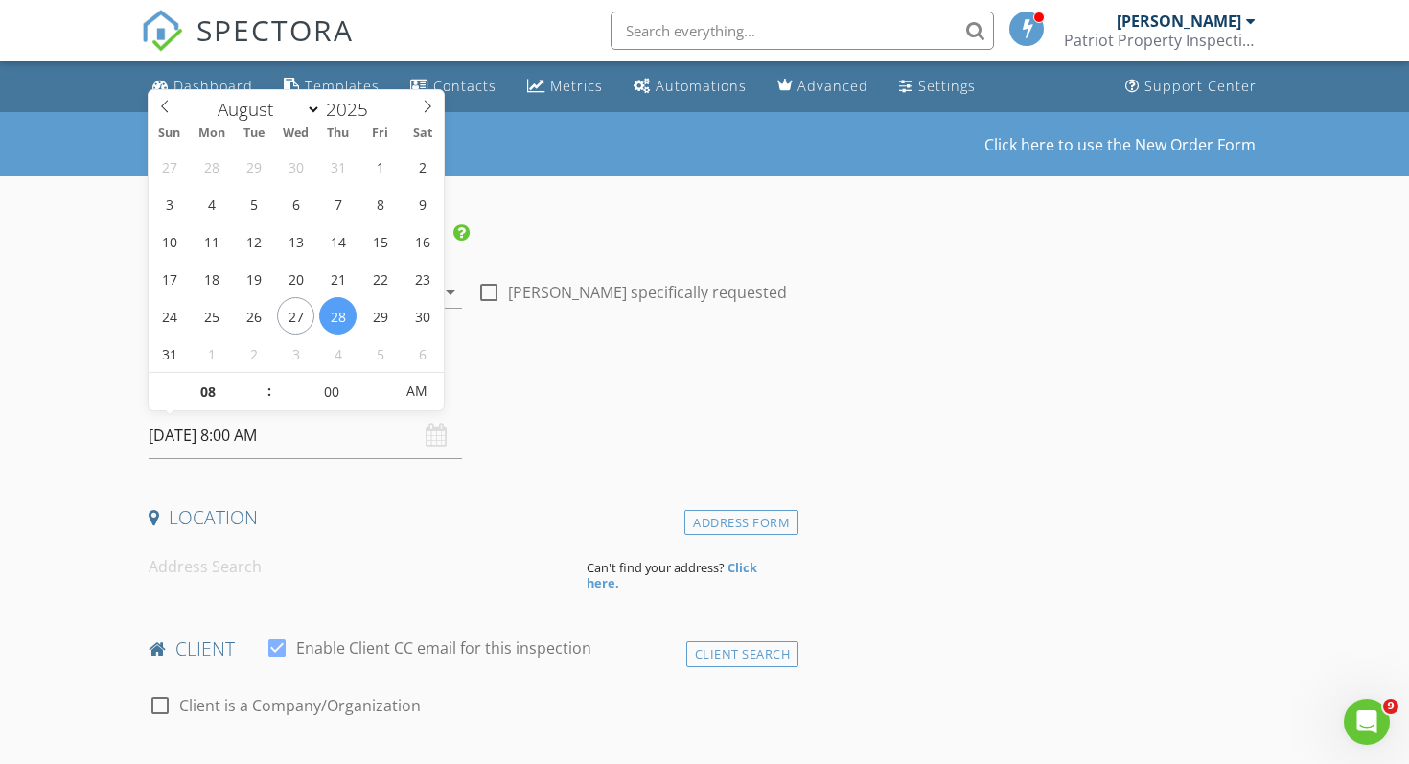
click at [208, 425] on input "08/28/2025 8:00 AM" at bounding box center [305, 435] width 313 height 47
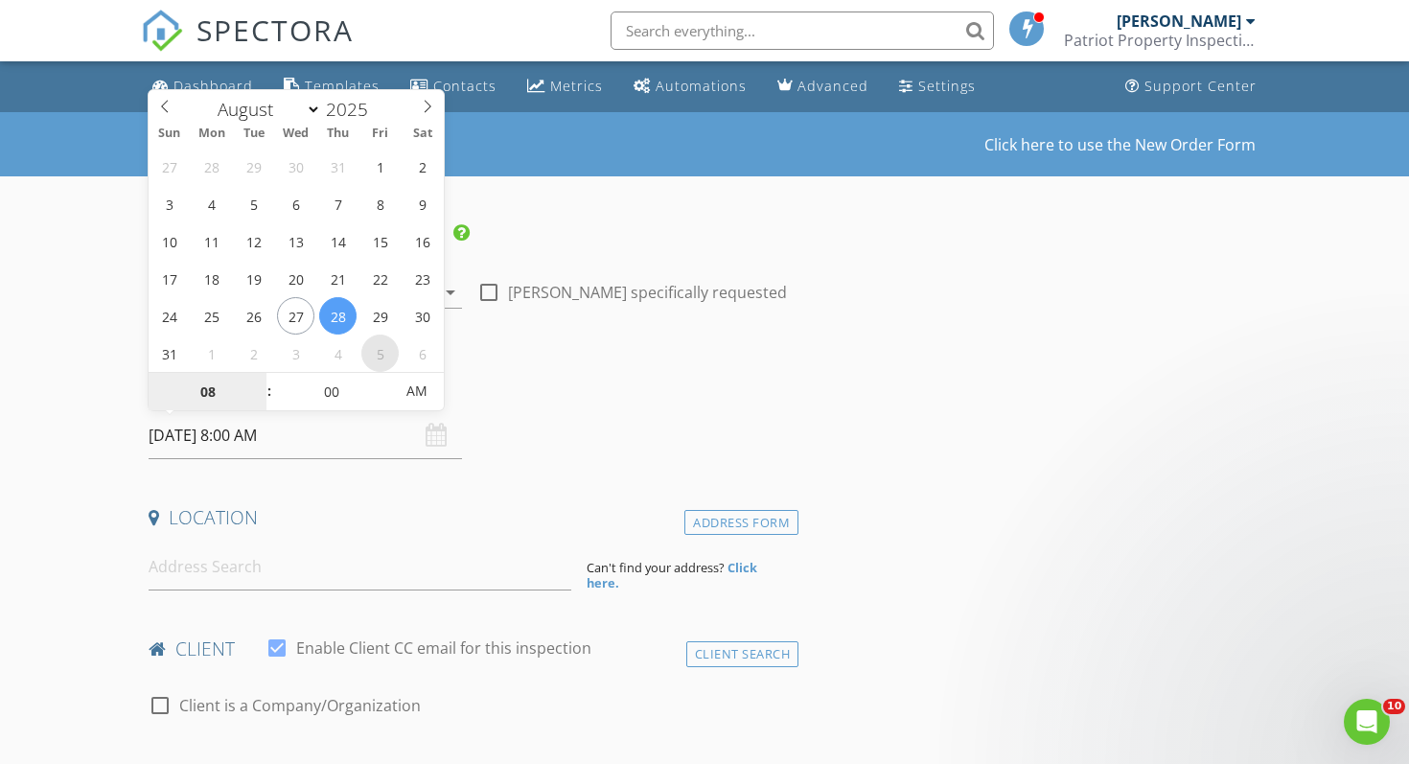
select select "8"
type input "09/05/2025 8:00 AM"
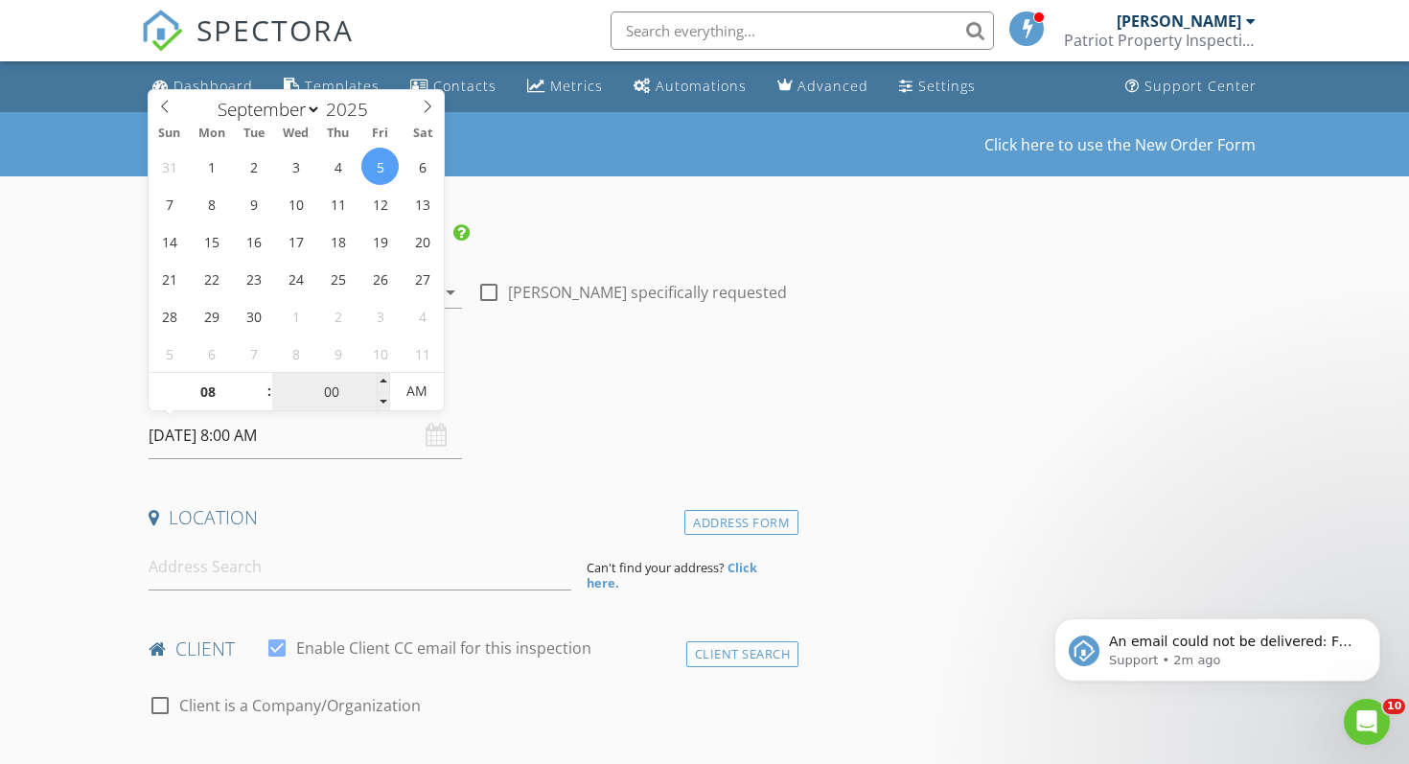
click at [334, 396] on input "00" at bounding box center [331, 392] width 118 height 38
type input "30"
type input "09/05/2025 8:30 AM"
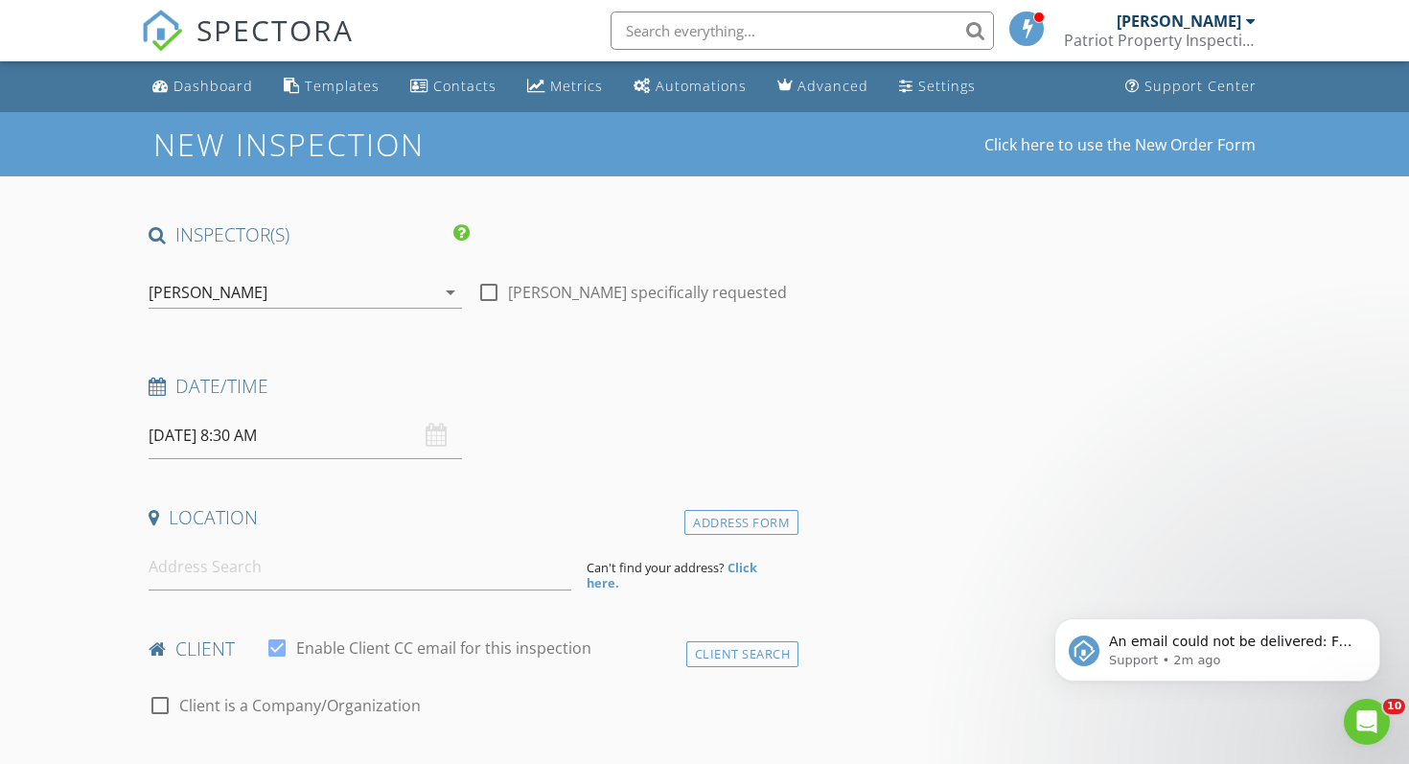
click at [1382, 631] on button "Dismiss notification" at bounding box center [1374, 624] width 25 height 25
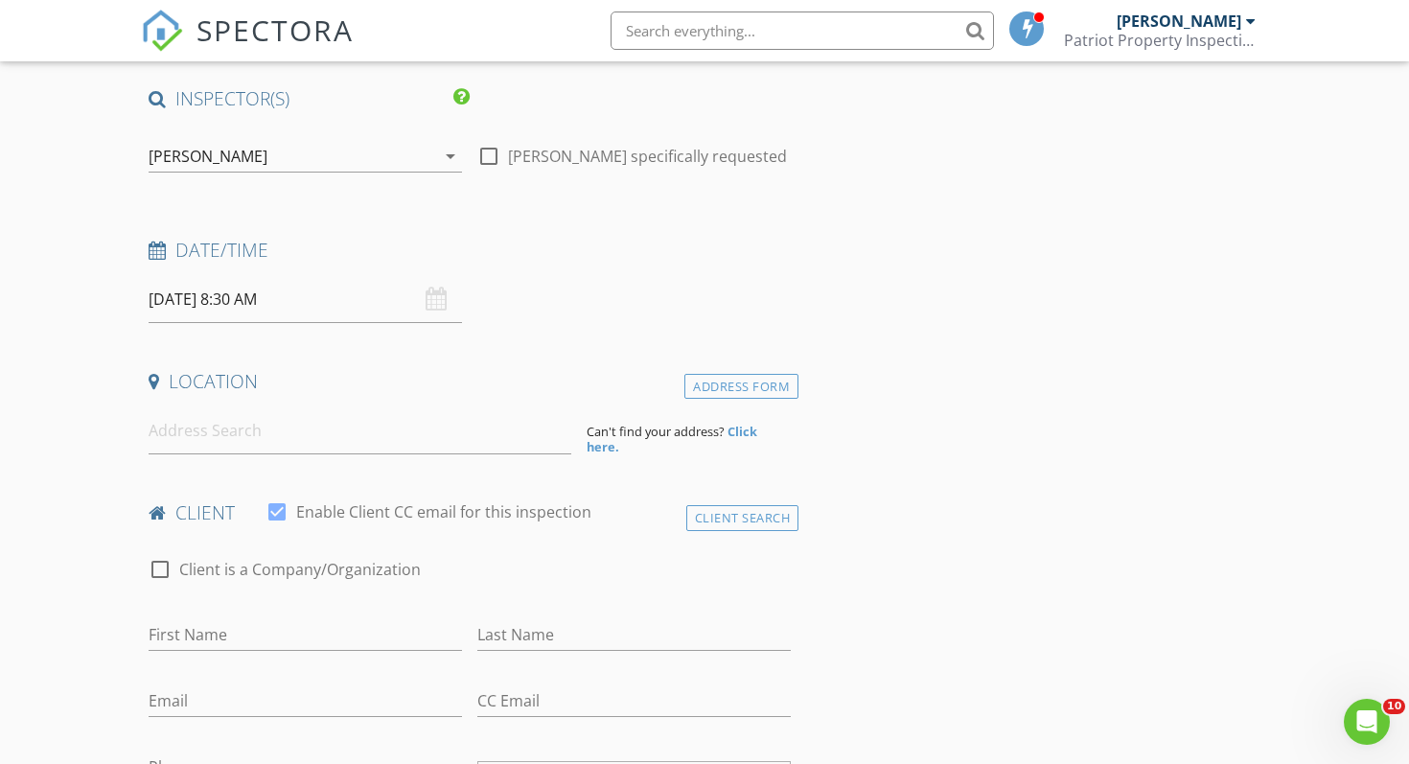
scroll to position [175, 0]
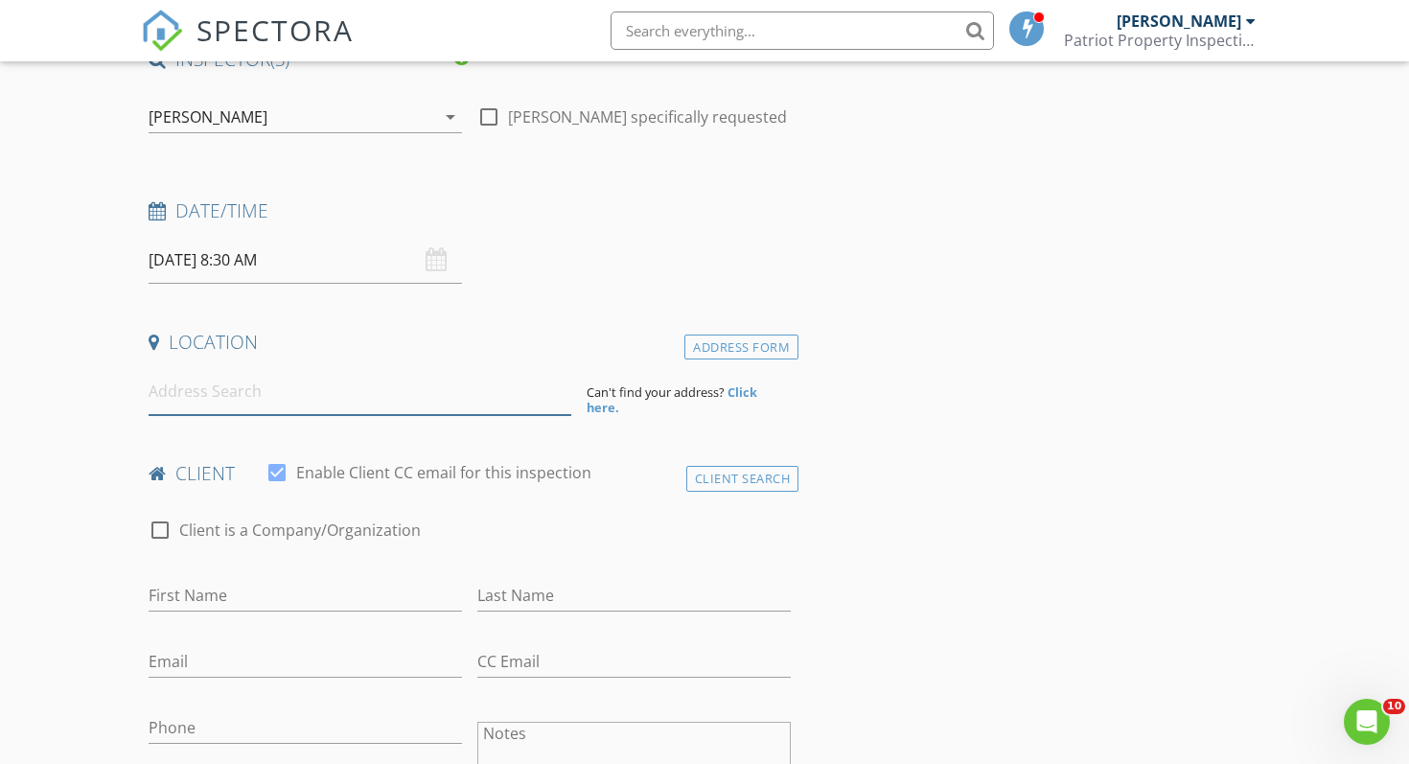
paste input "731 Bald Eagle Lusby MD"
type input "731 Bald Eagle Lane, Lusby, MD, USA"
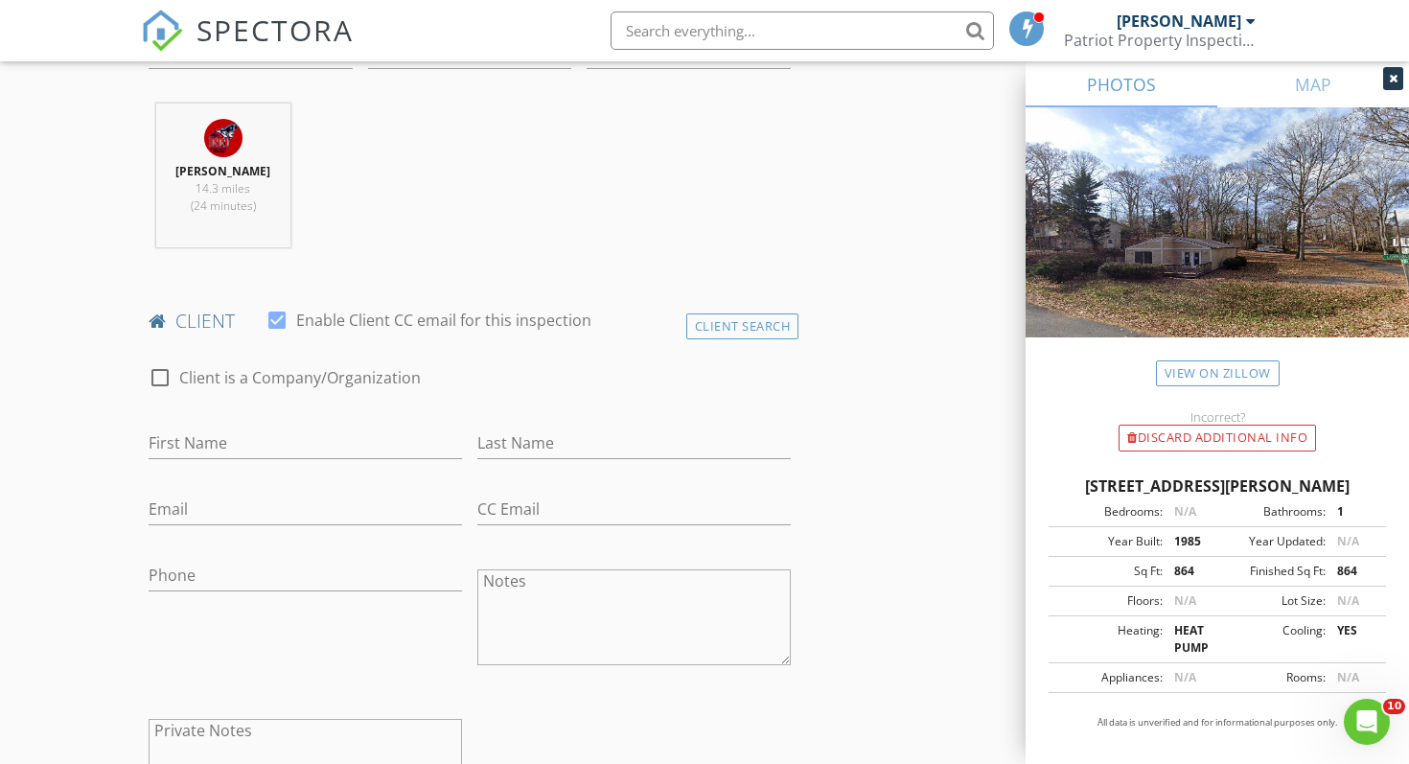
scroll to position [721, 0]
click at [748, 317] on div "Client Search" at bounding box center [742, 326] width 113 height 26
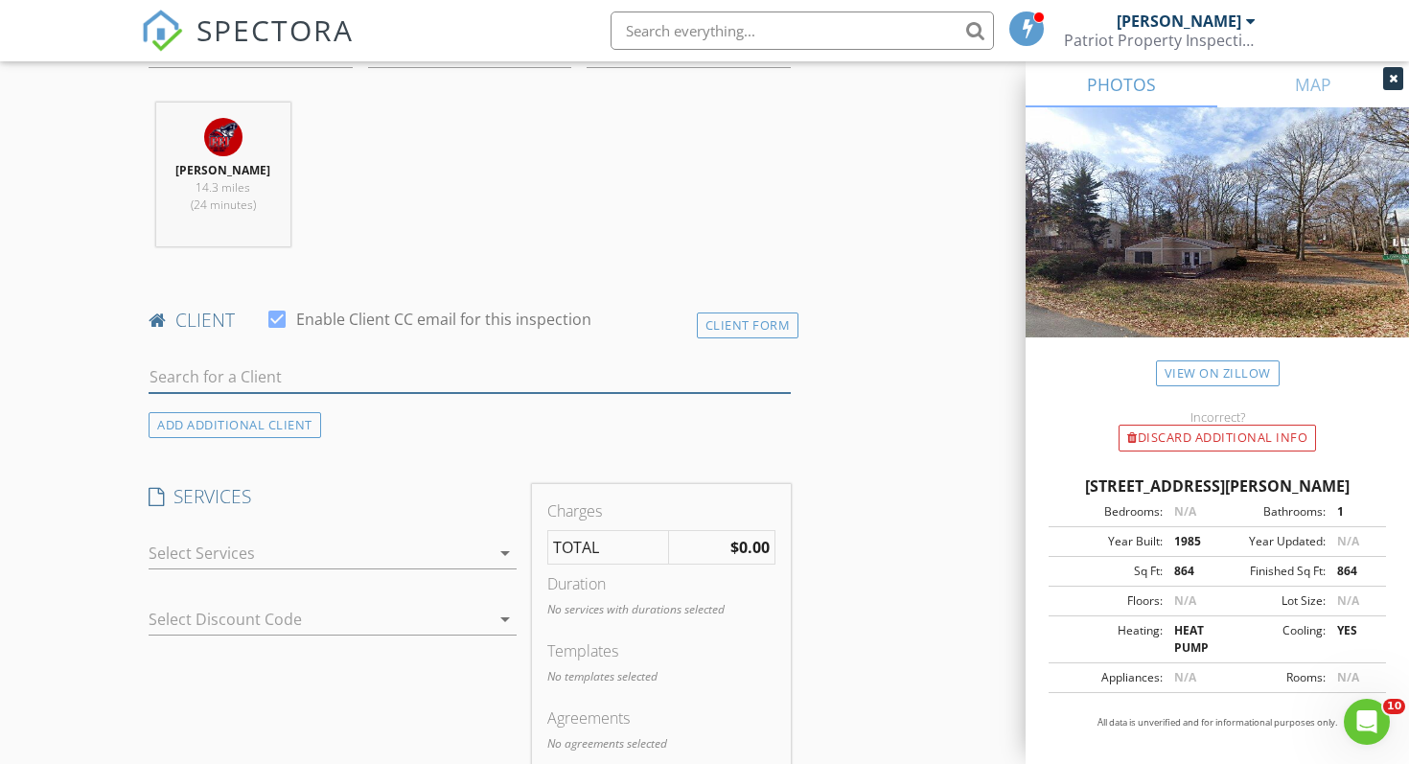
click at [269, 381] on input "text" at bounding box center [470, 377] width 642 height 32
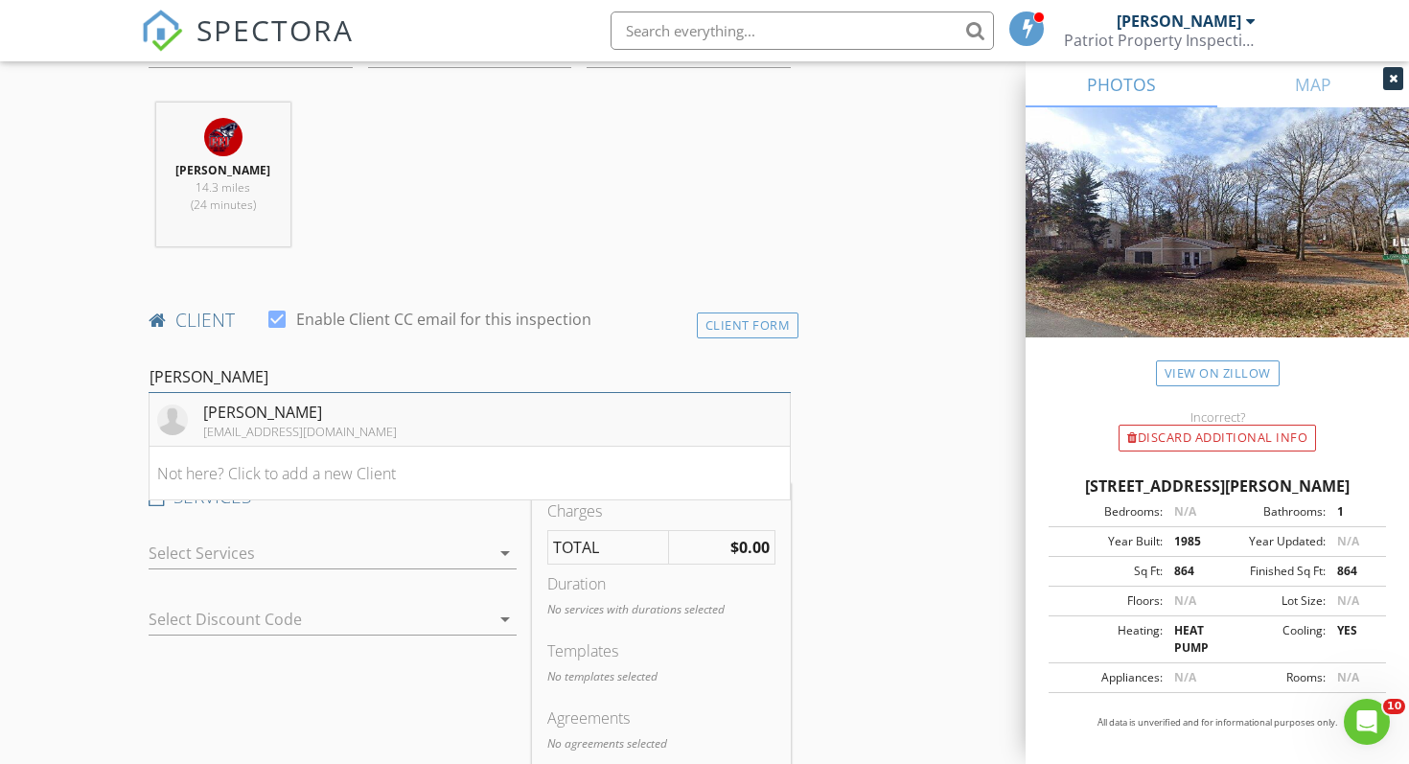
type input "molly"
click at [323, 424] on div "[EMAIL_ADDRESS][DOMAIN_NAME]" at bounding box center [300, 431] width 194 height 15
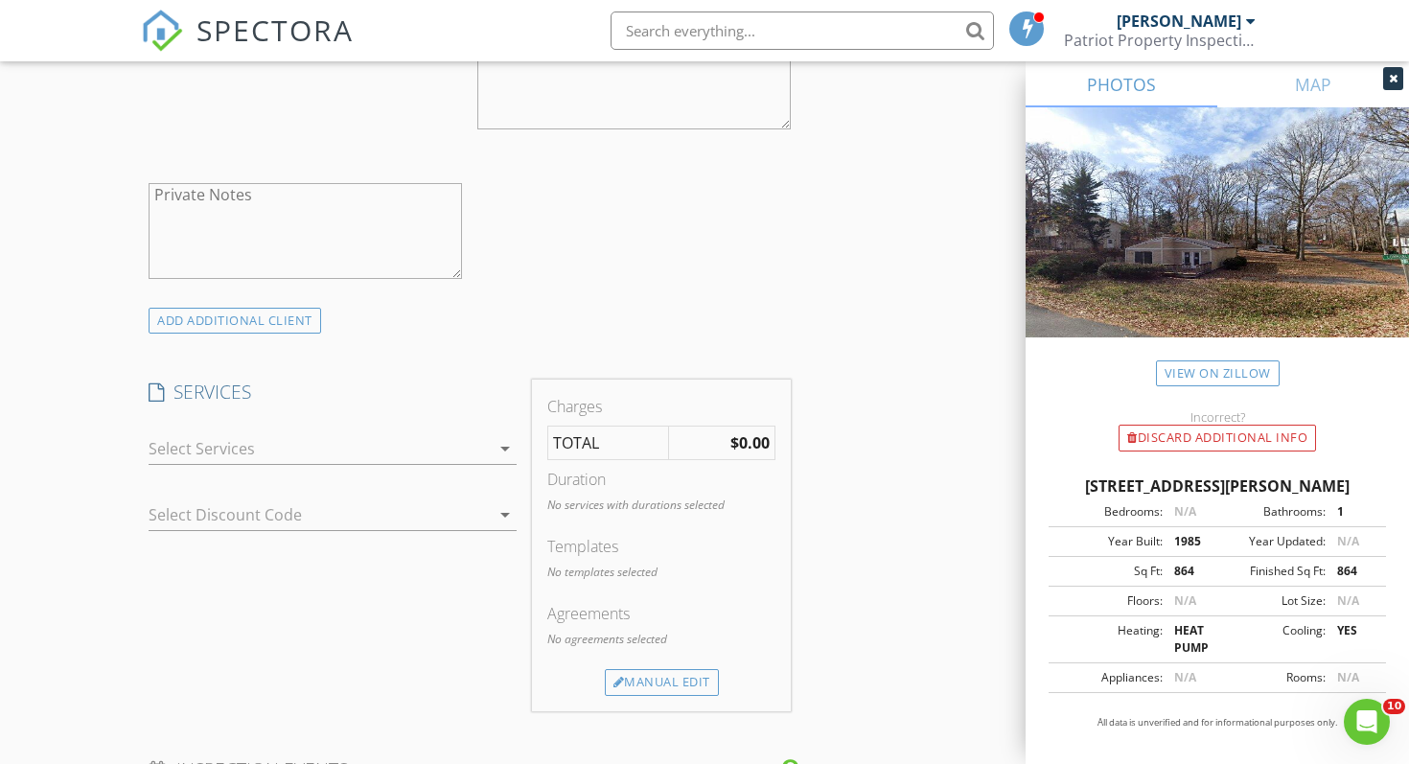
scroll to position [1333, 0]
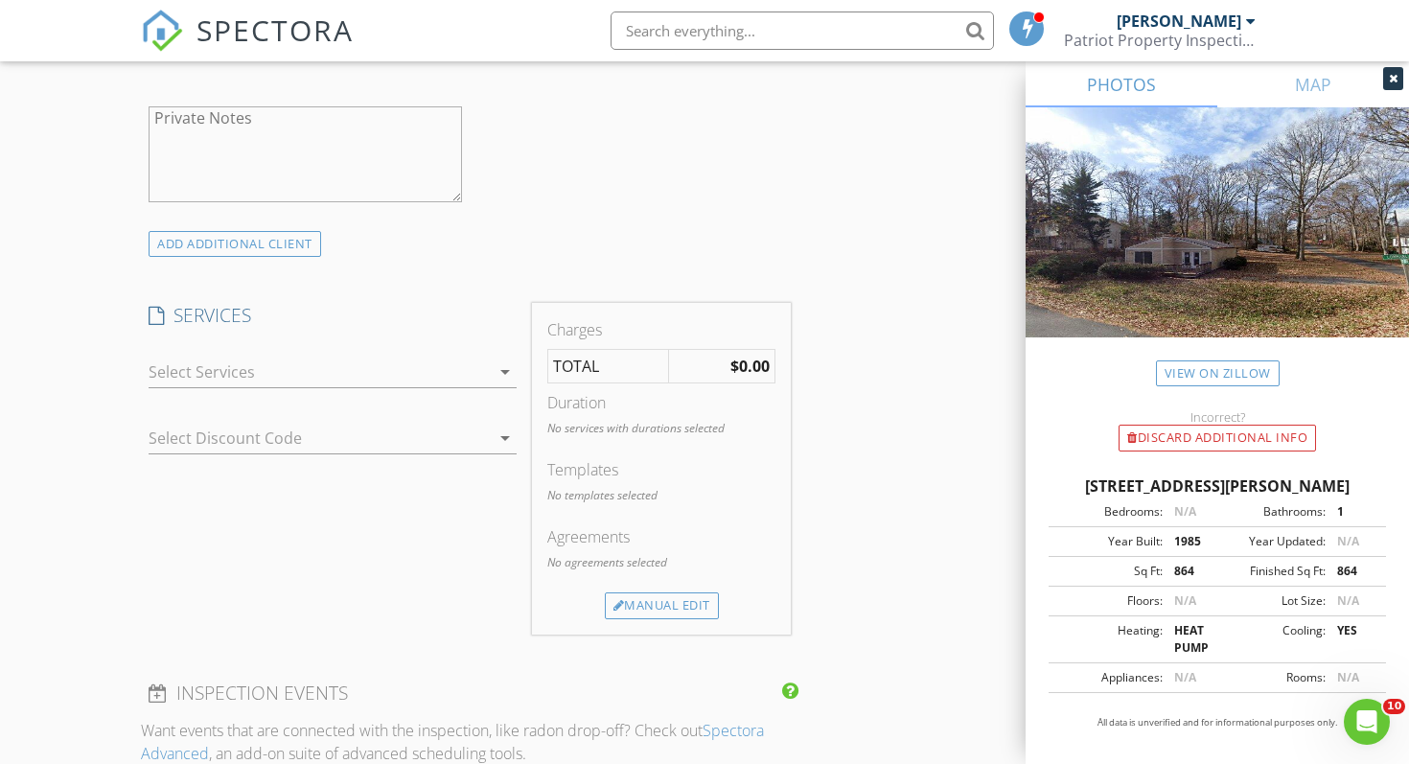
click at [315, 372] on div at bounding box center [319, 372] width 341 height 31
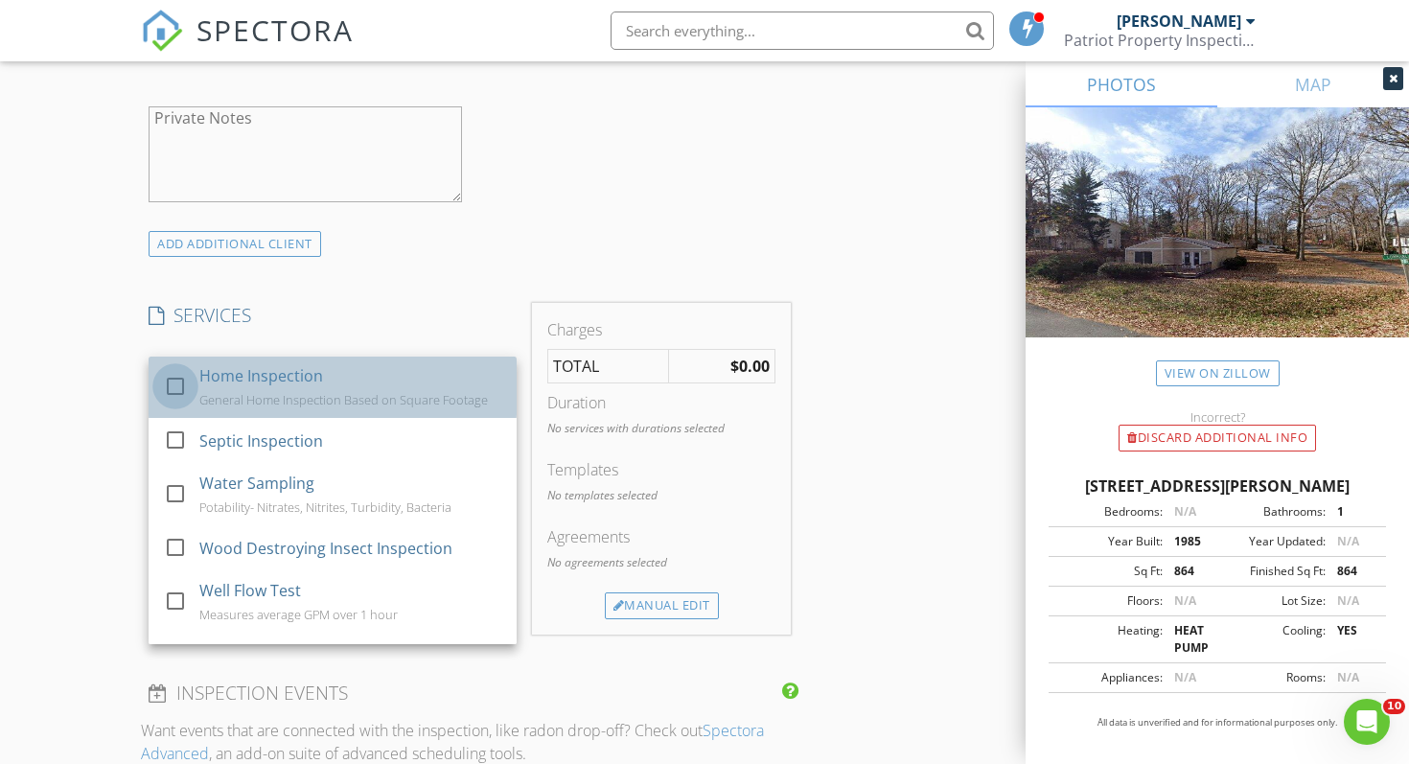
click at [180, 383] on div at bounding box center [175, 386] width 33 height 33
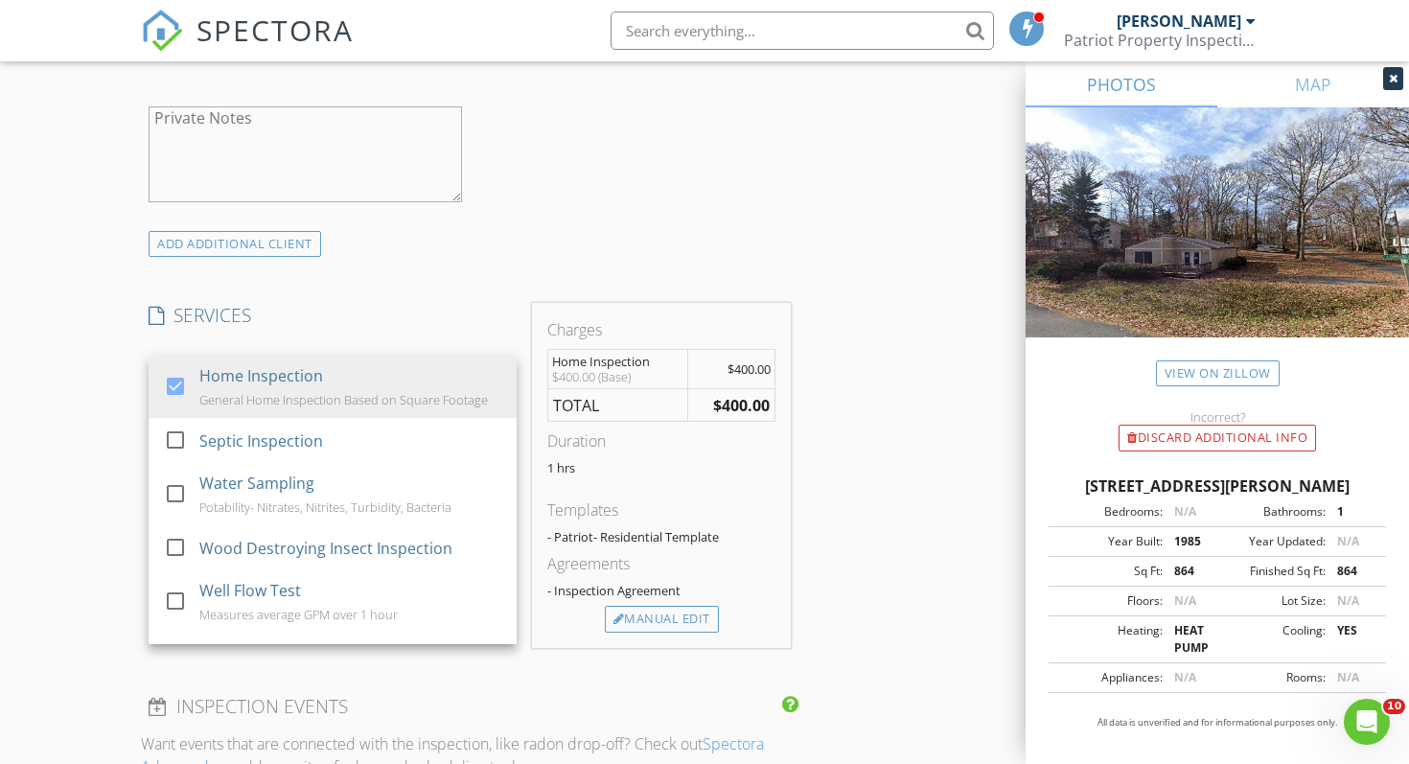
click at [72, 309] on div "New Inspection Click here to use the New Order Form INSPECTOR(S) check_box Joey…" at bounding box center [704, 436] width 1409 height 3313
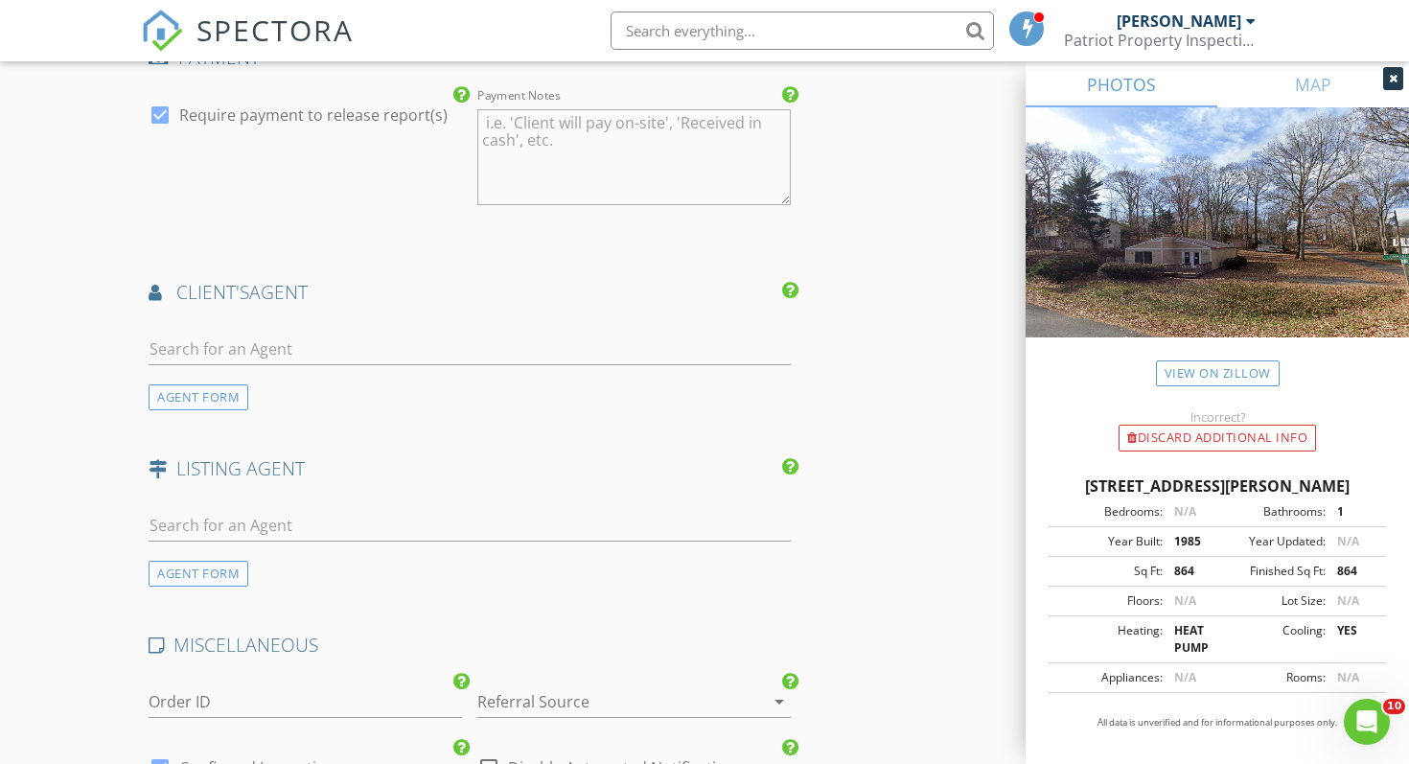
scroll to position [2079, 0]
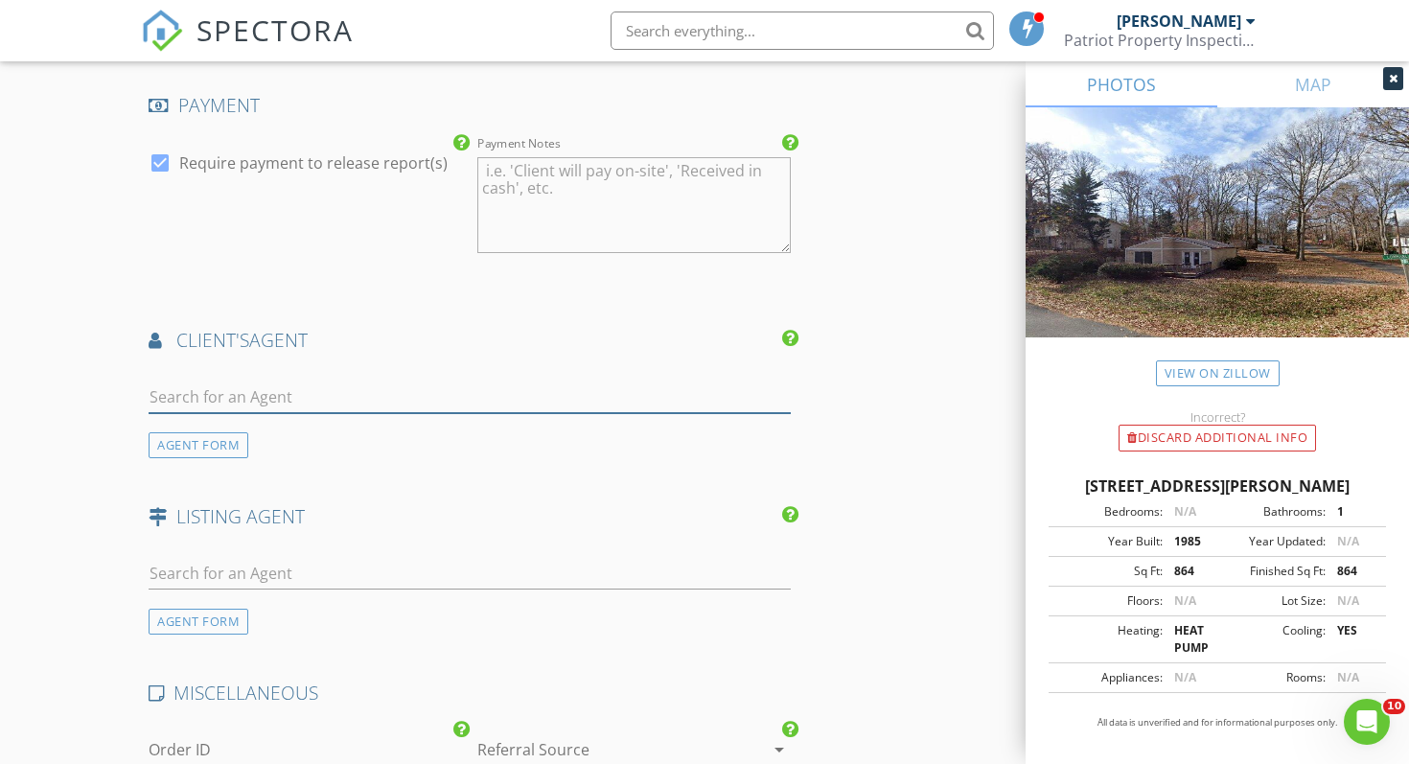
click at [426, 396] on input "text" at bounding box center [470, 398] width 642 height 32
type input "alic"
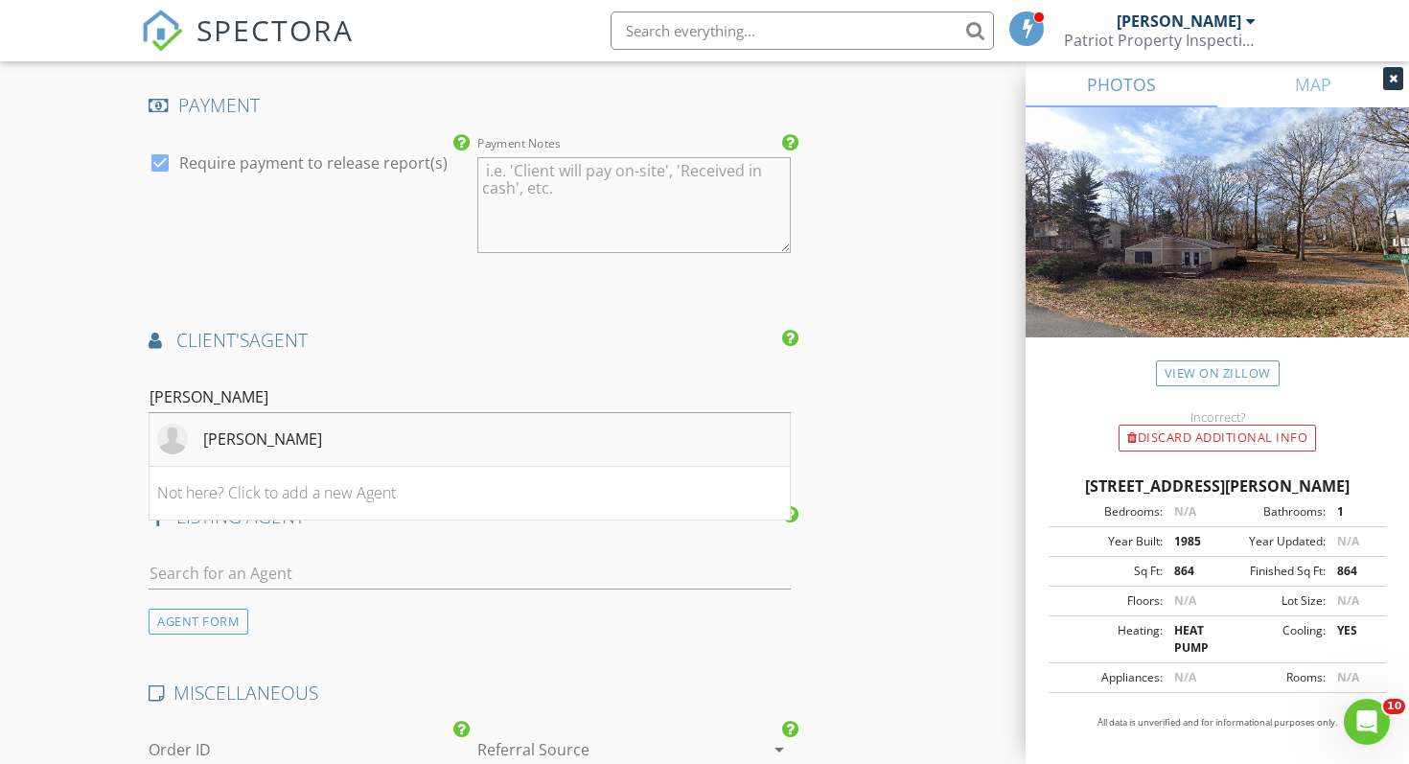
click at [222, 437] on div "Alice Flerlage" at bounding box center [262, 439] width 119 height 23
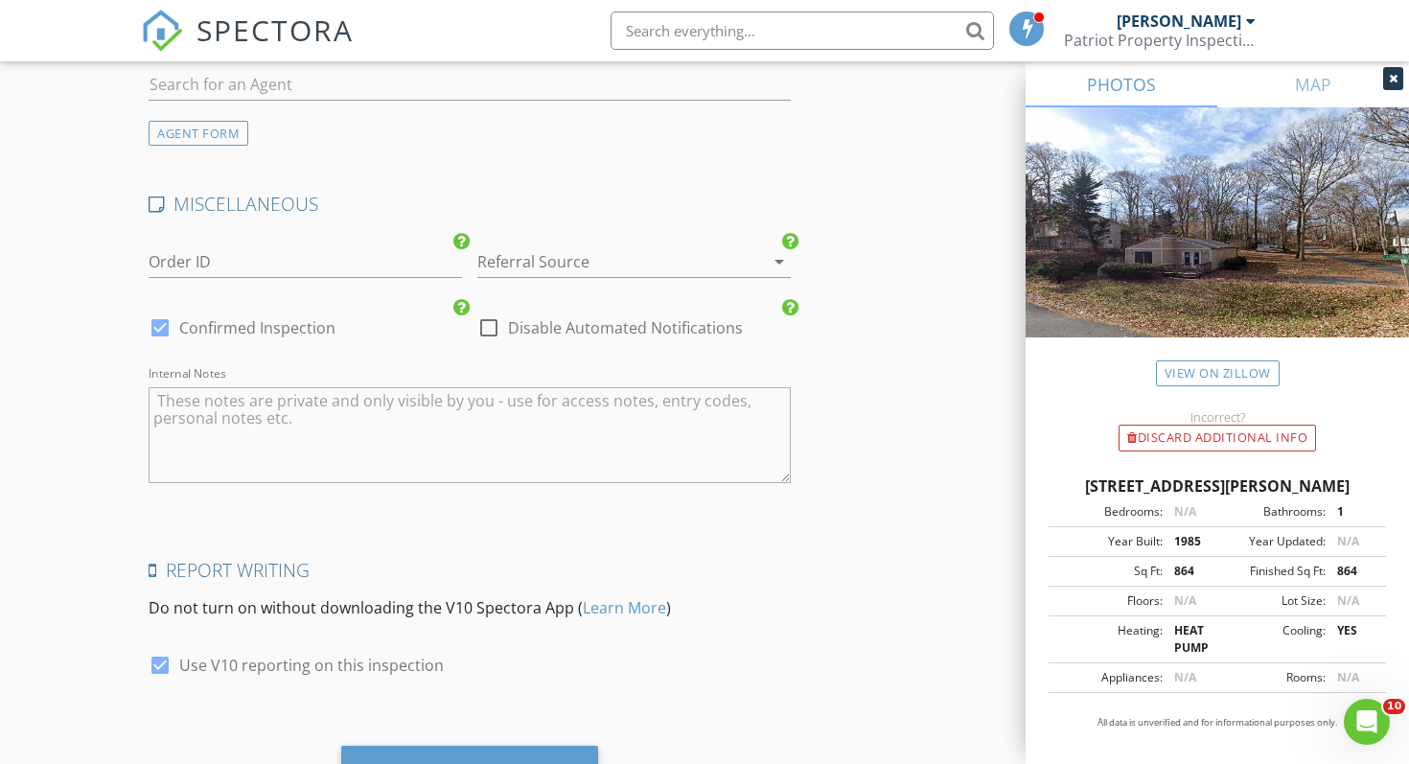
scroll to position [3096, 0]
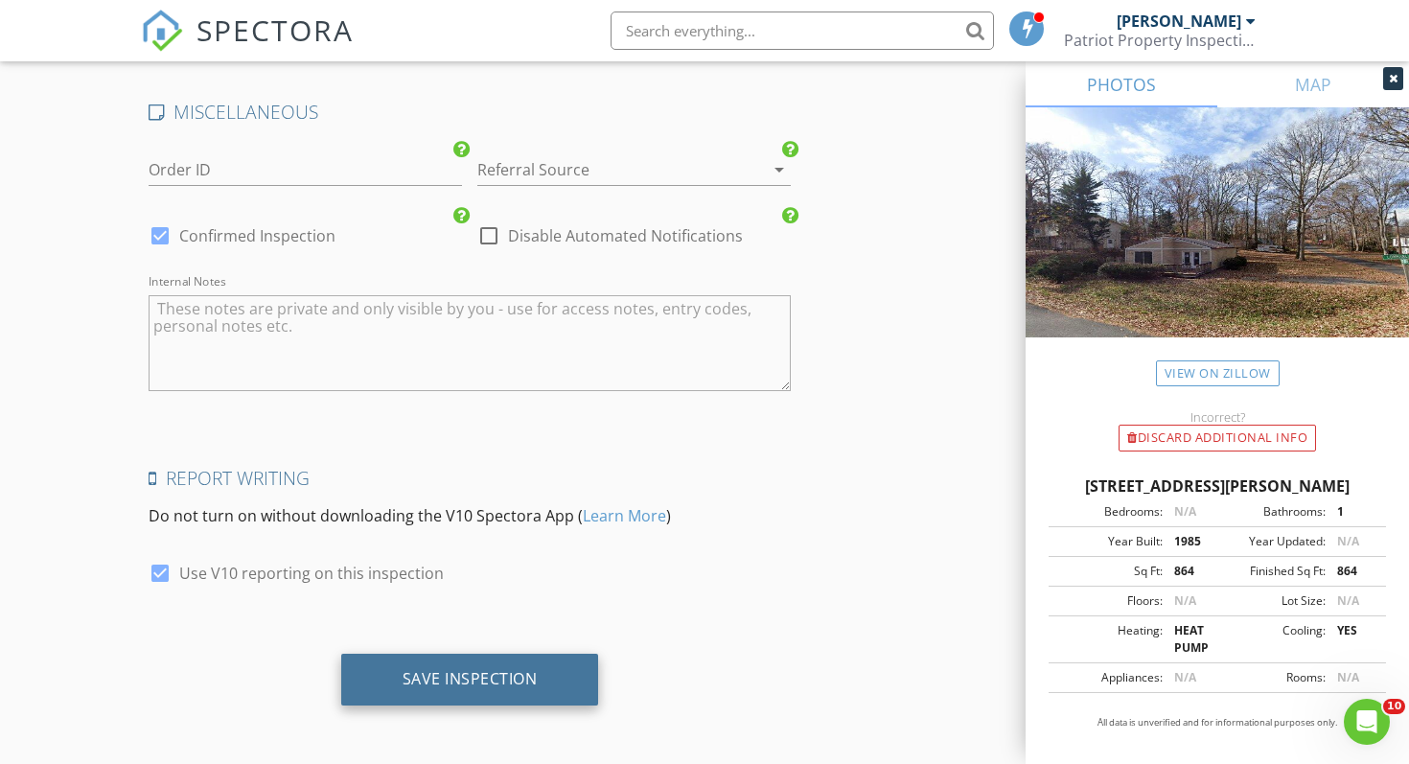
click at [431, 672] on div "Save Inspection" at bounding box center [470, 678] width 135 height 19
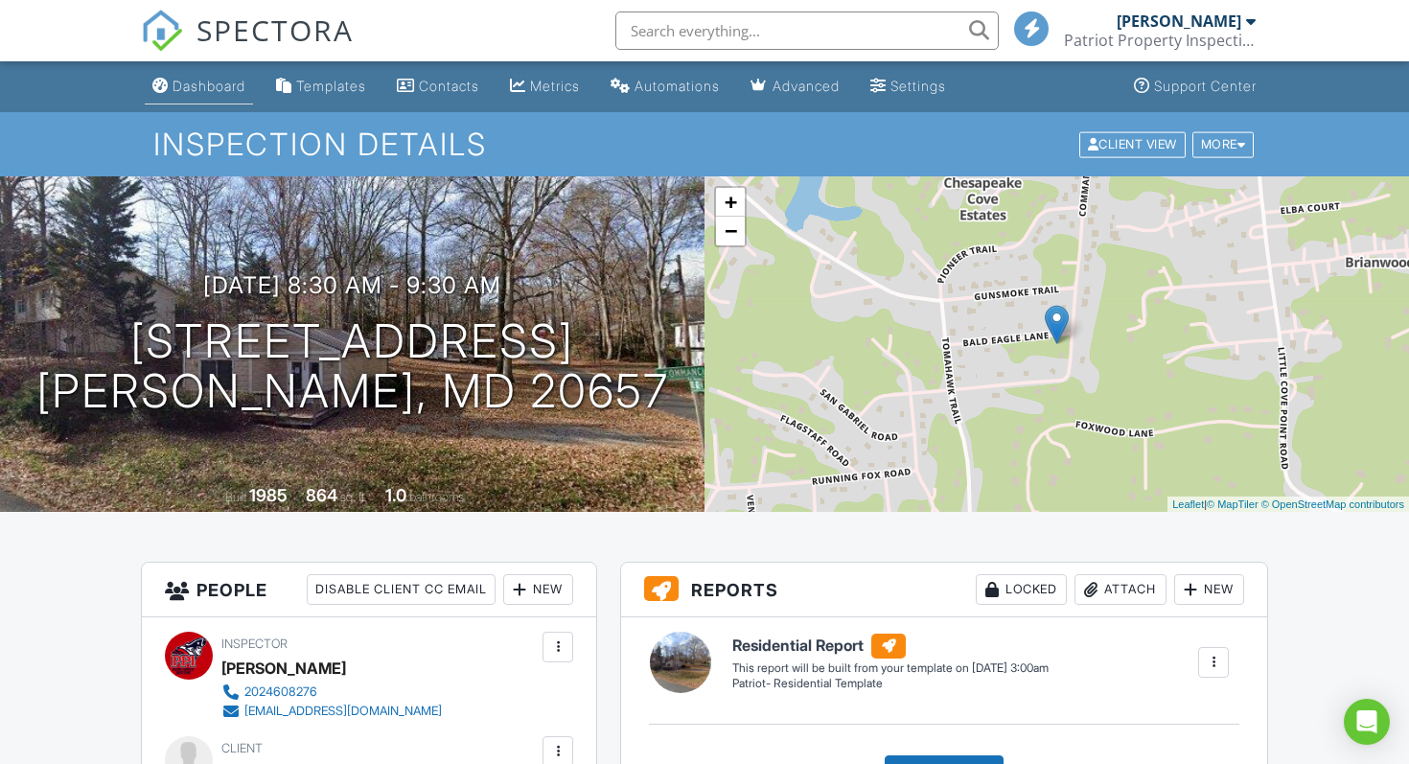
click at [190, 102] on link "Dashboard" at bounding box center [199, 86] width 108 height 35
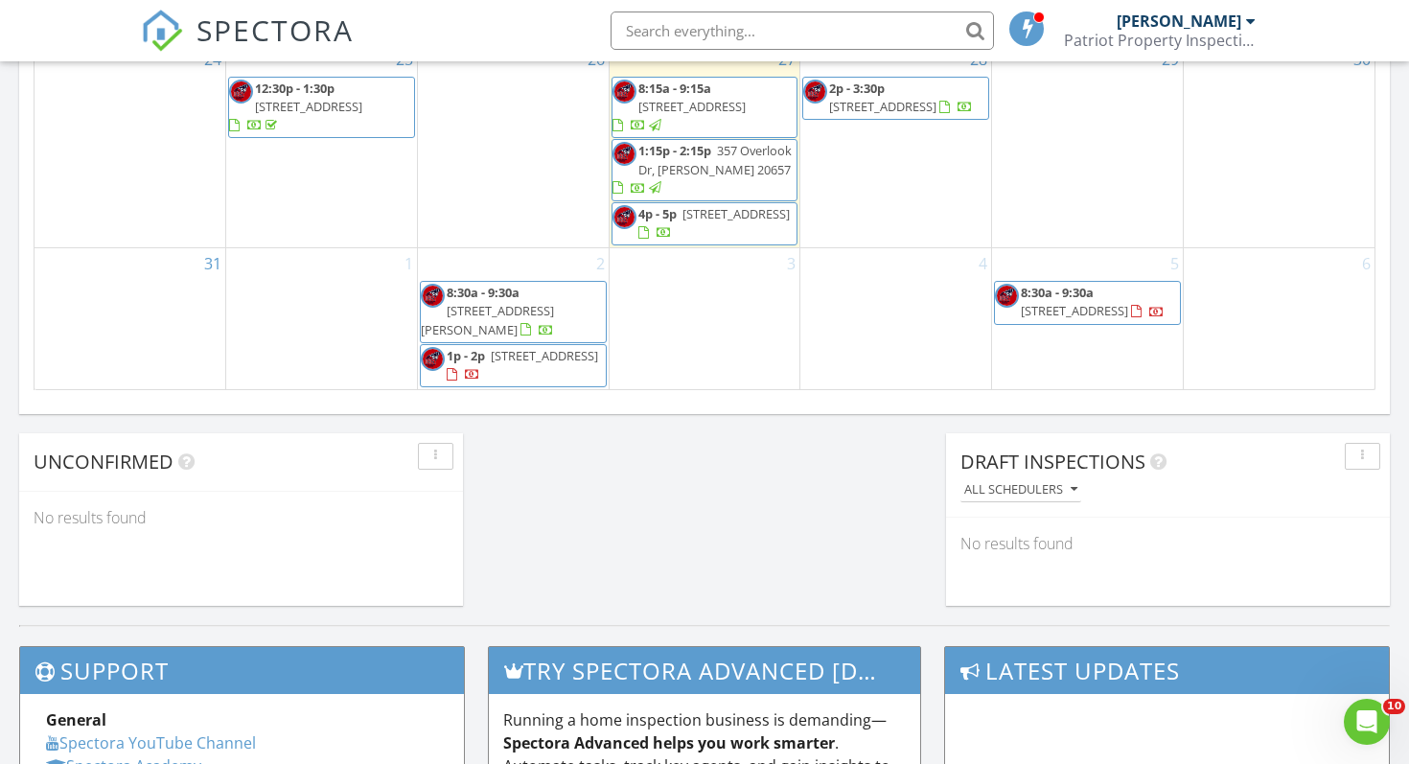
scroll to position [324, 0]
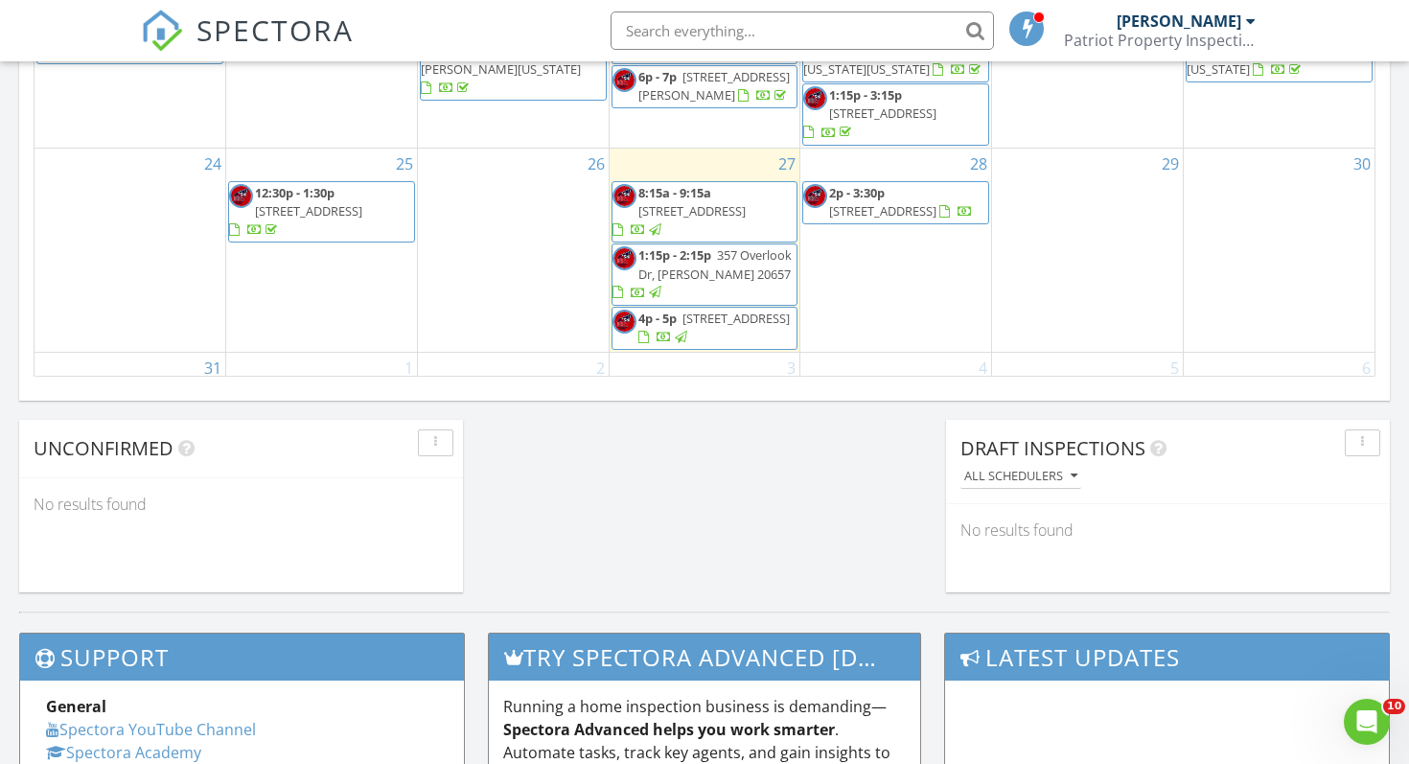
scroll to position [324, 0]
